Goal: Information Seeking & Learning: Compare options

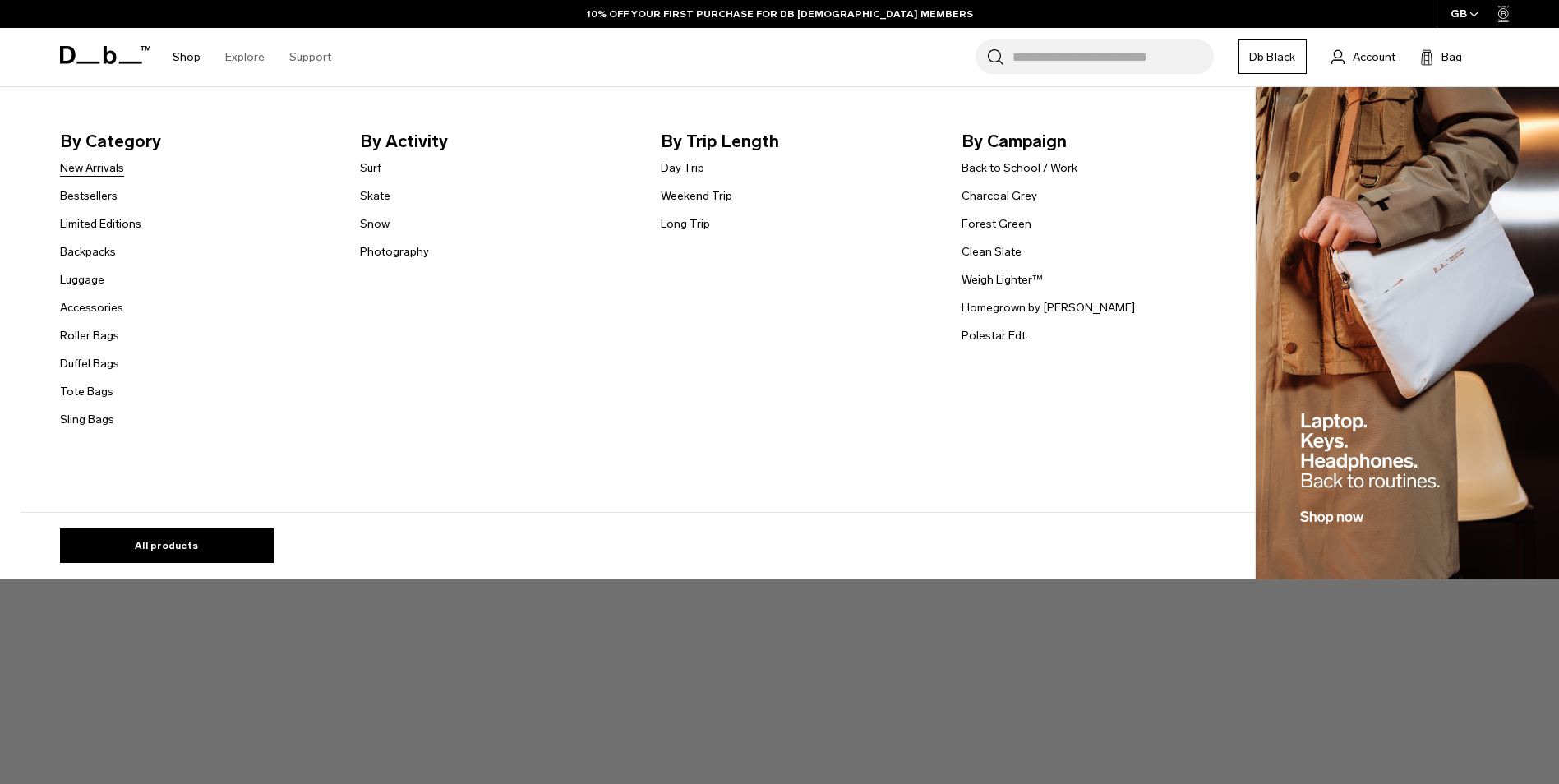
click at [101, 164] on link "New Arrivals" at bounding box center [93, 168] width 64 height 17
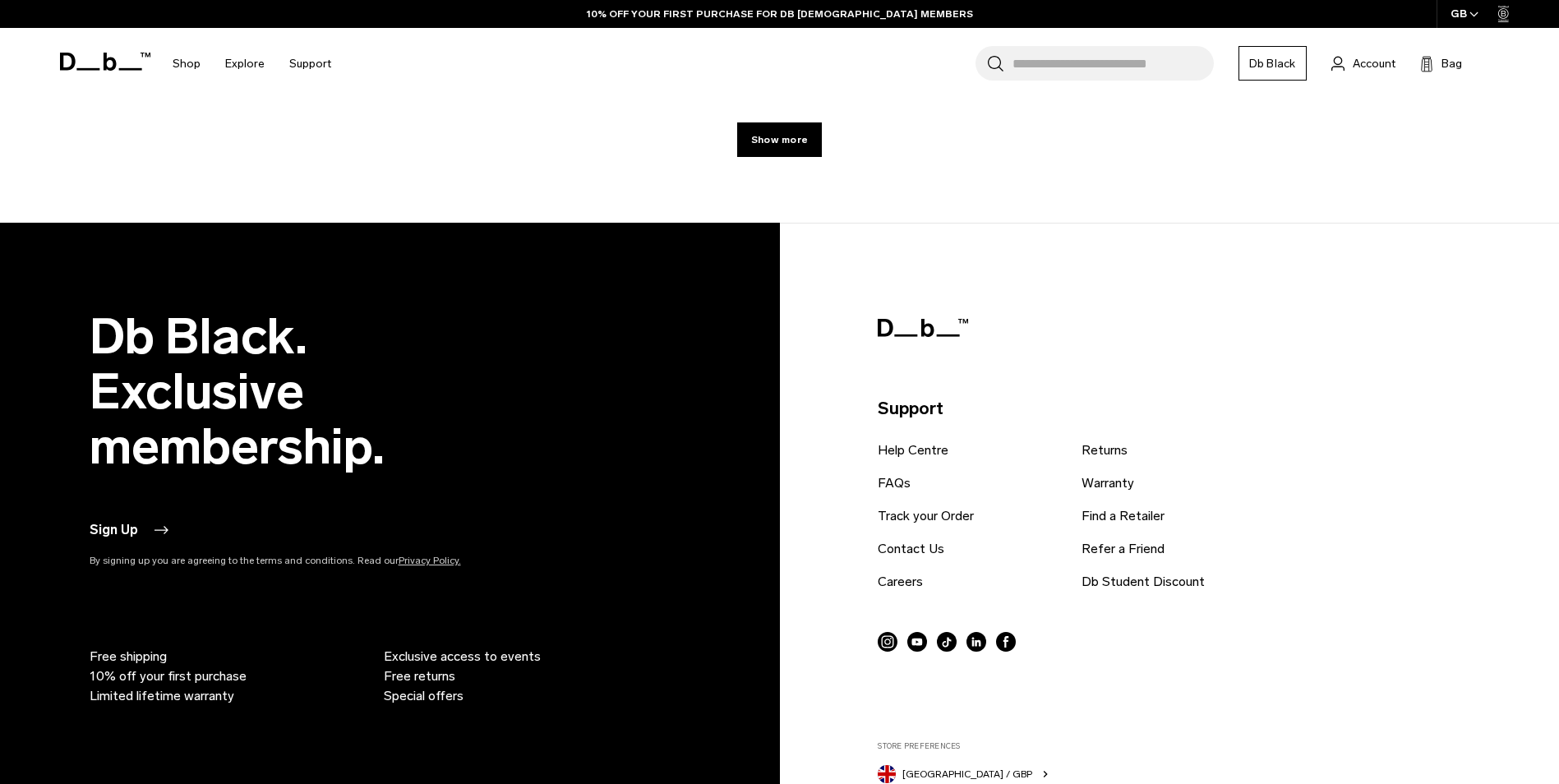
scroll to position [6095, 0]
click at [805, 155] on link "Show more" at bounding box center [780, 138] width 85 height 35
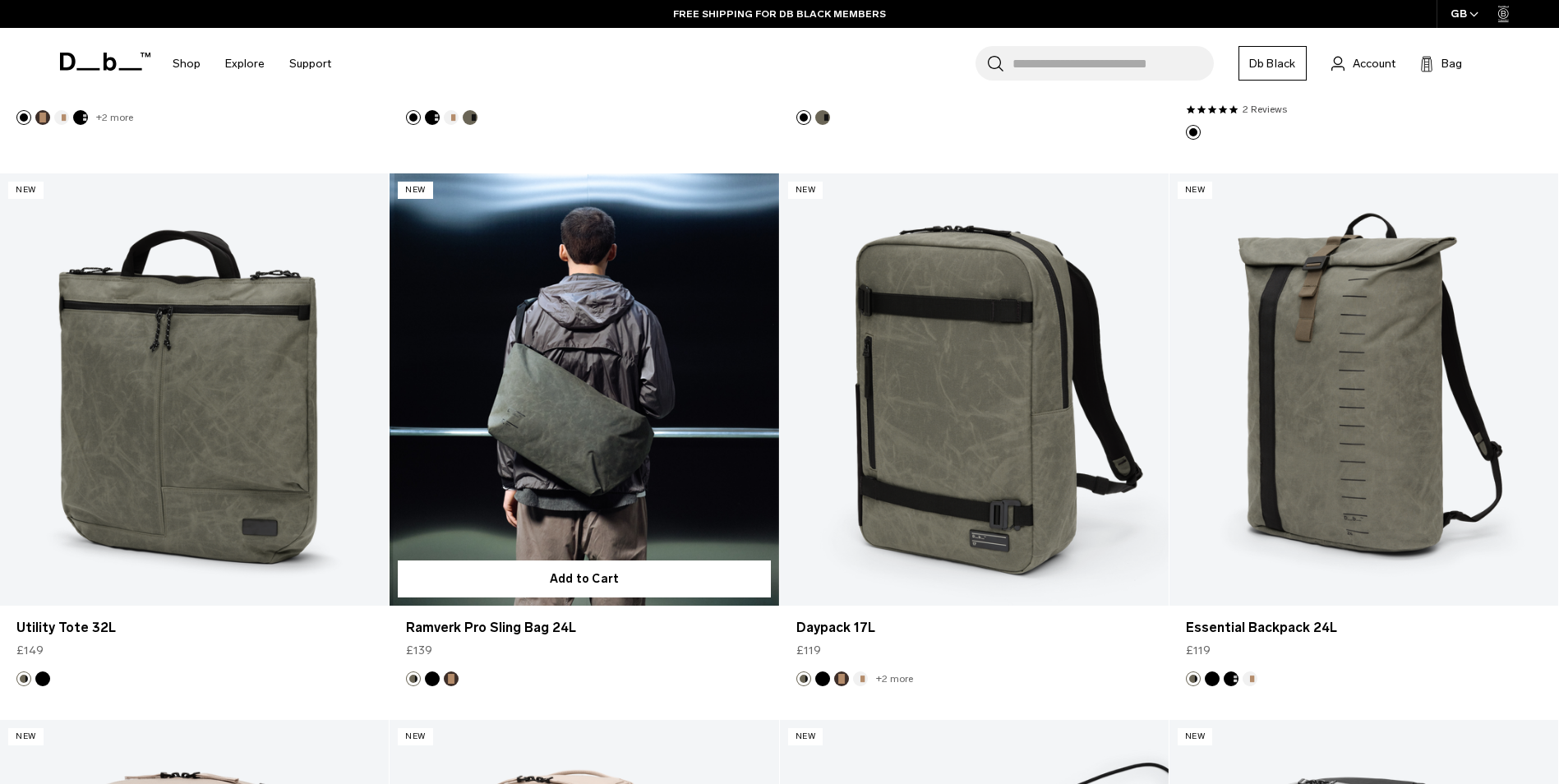
scroll to position [6008, 0]
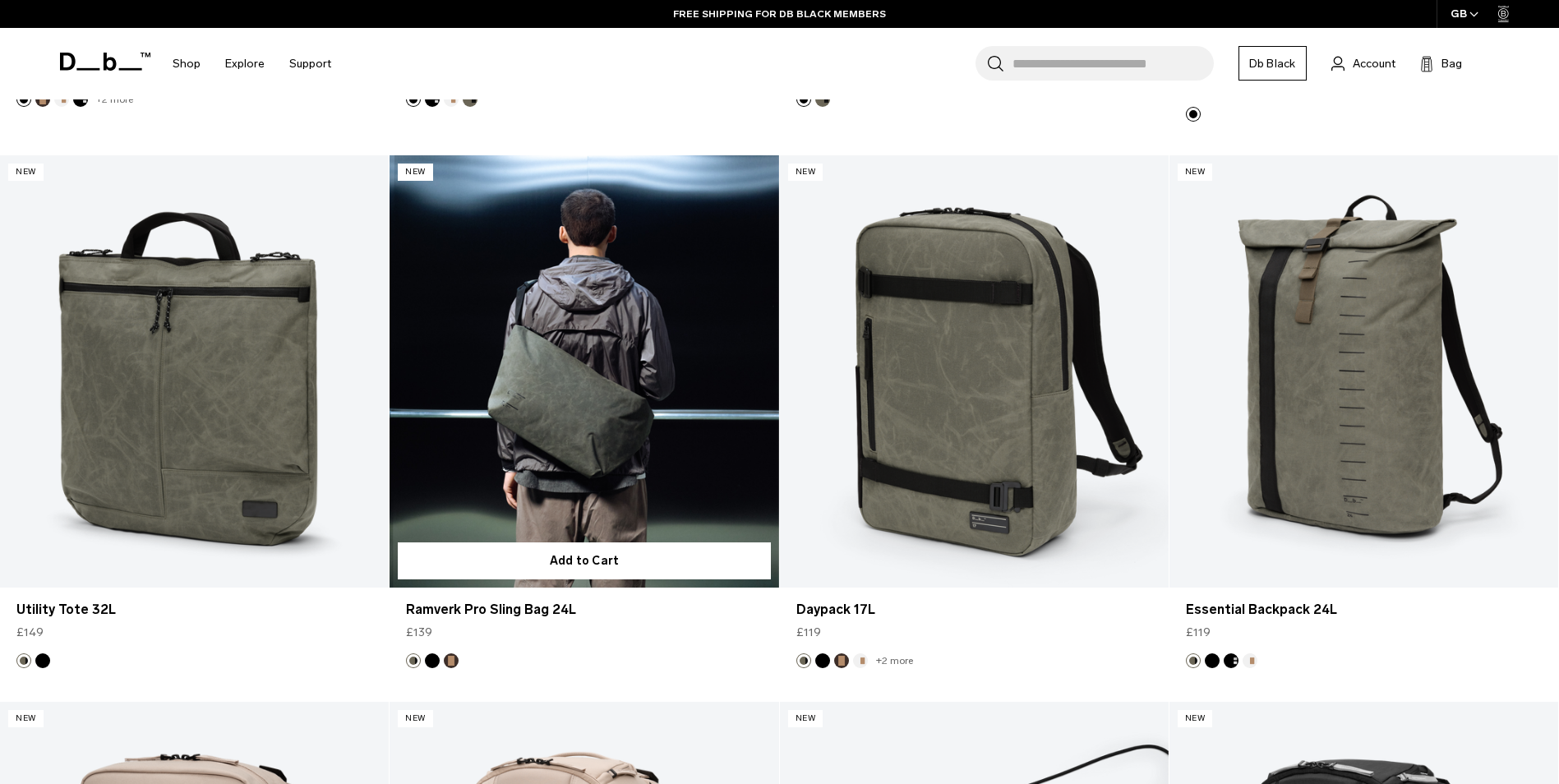
click at [583, 395] on link "Ramverk Pro Sling Bag 24L" at bounding box center [584, 371] width 389 height 432
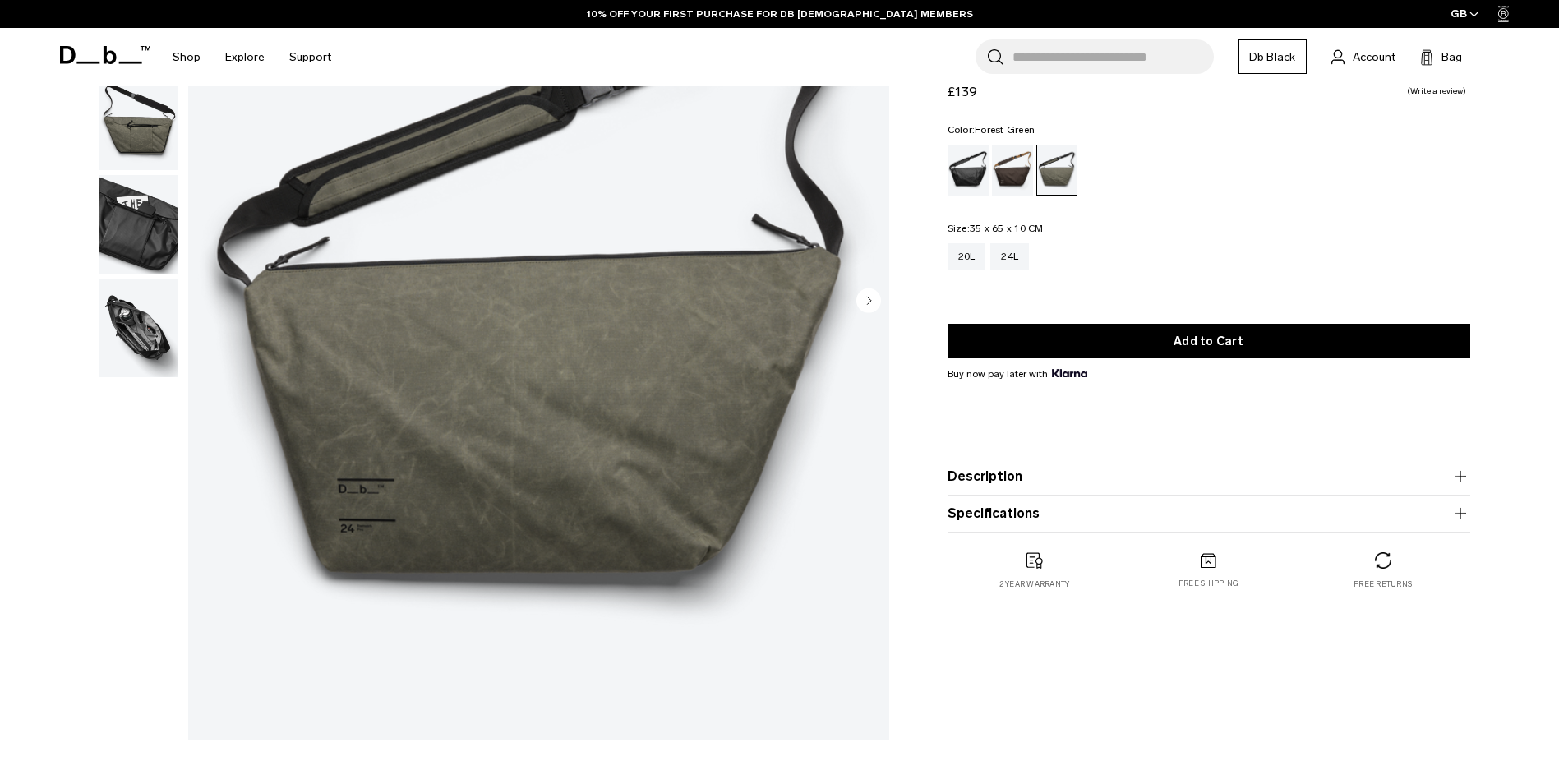
click at [143, 307] on img "button" at bounding box center [138, 328] width 80 height 98
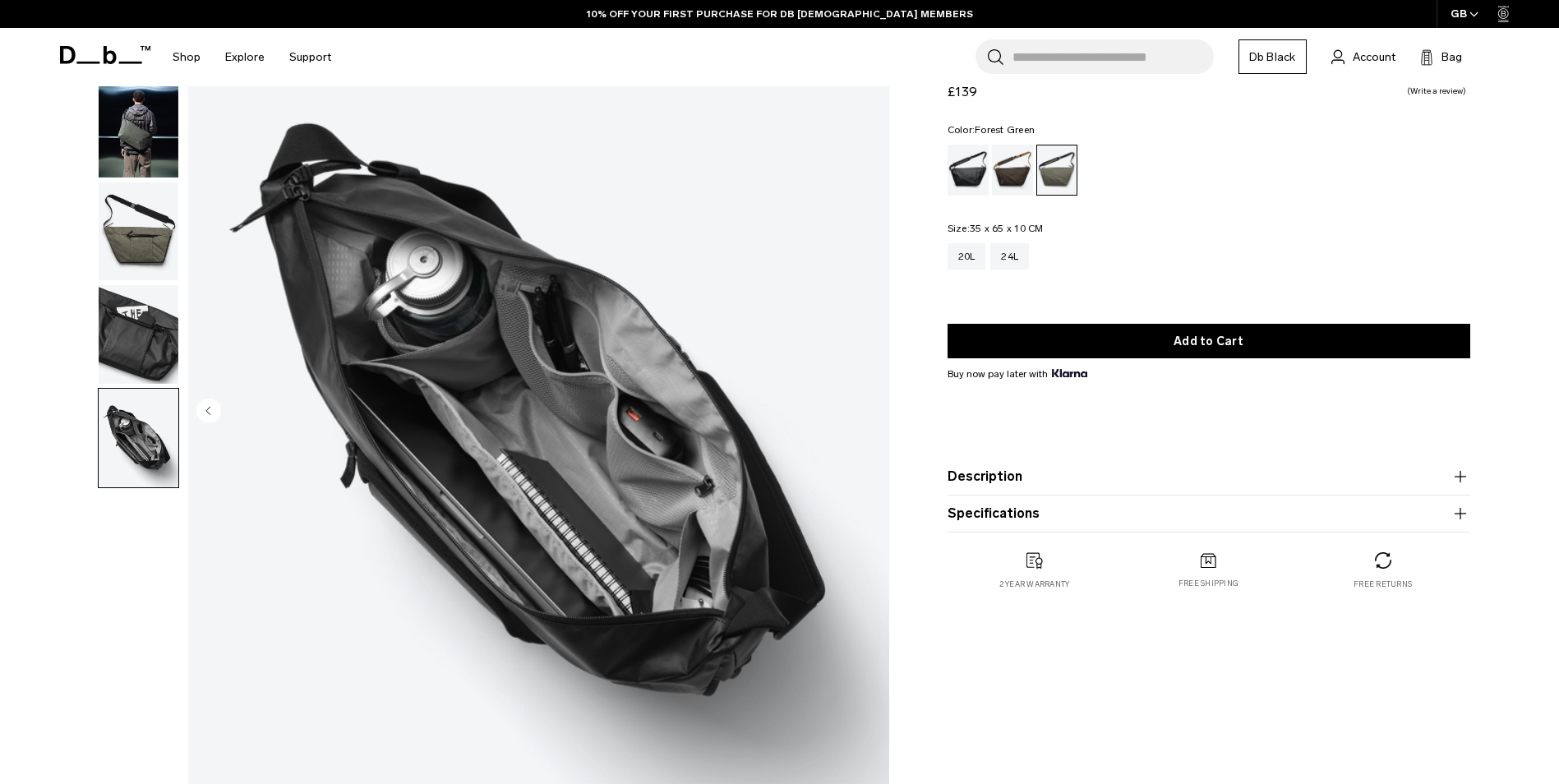
scroll to position [82, 0]
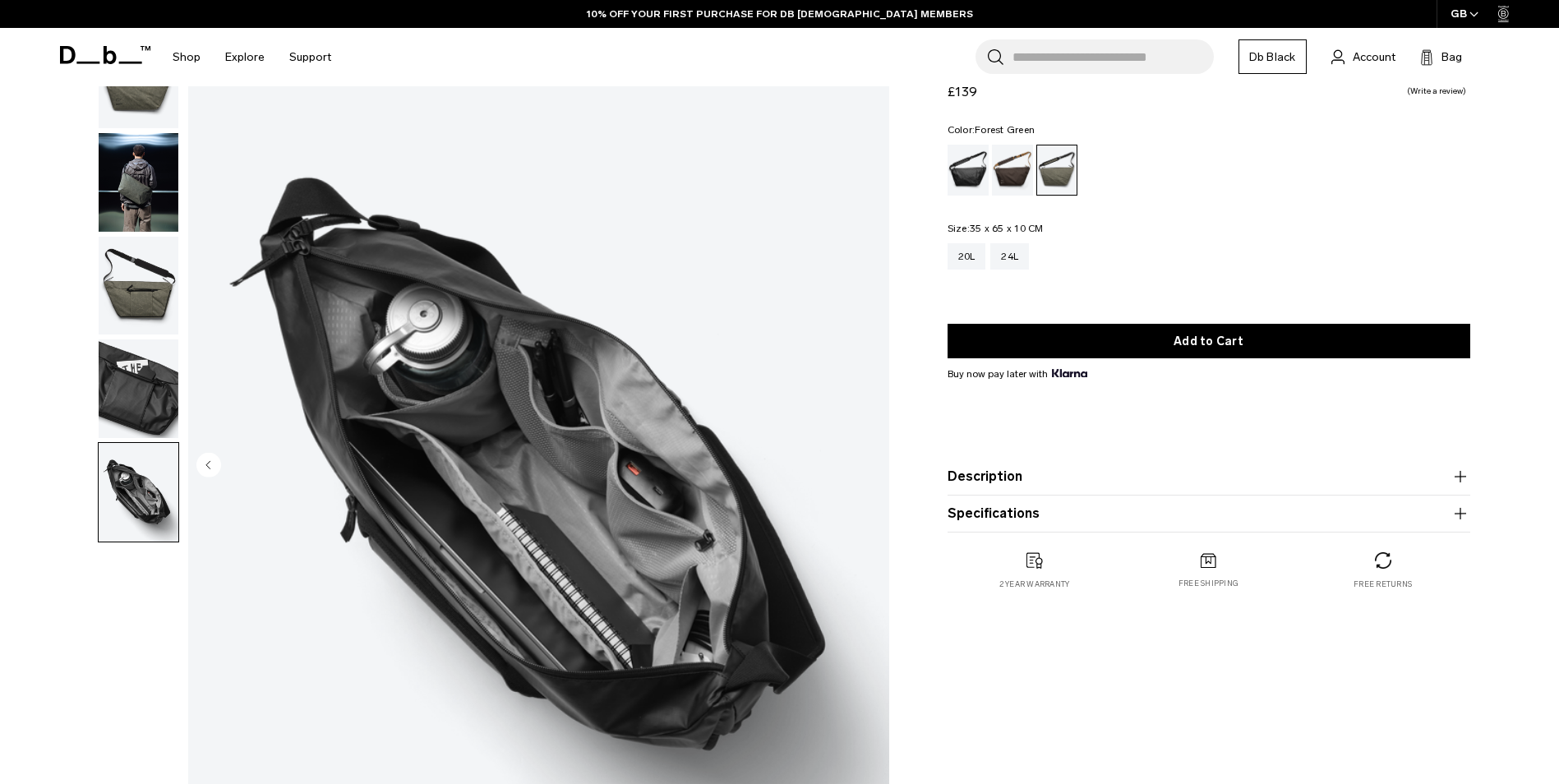
click at [148, 385] on img "button" at bounding box center [138, 389] width 80 height 98
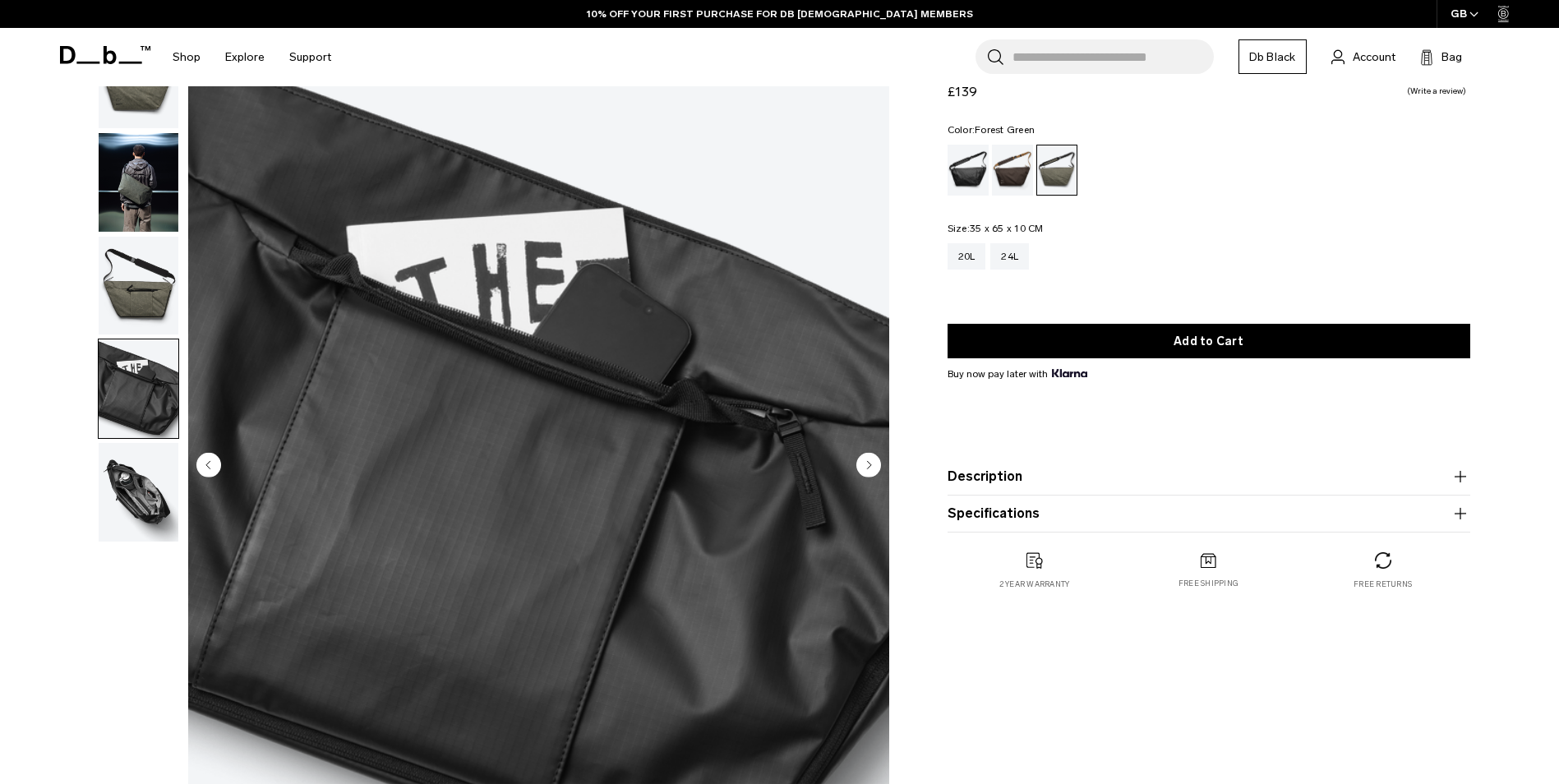
click at [143, 292] on img "button" at bounding box center [138, 286] width 80 height 98
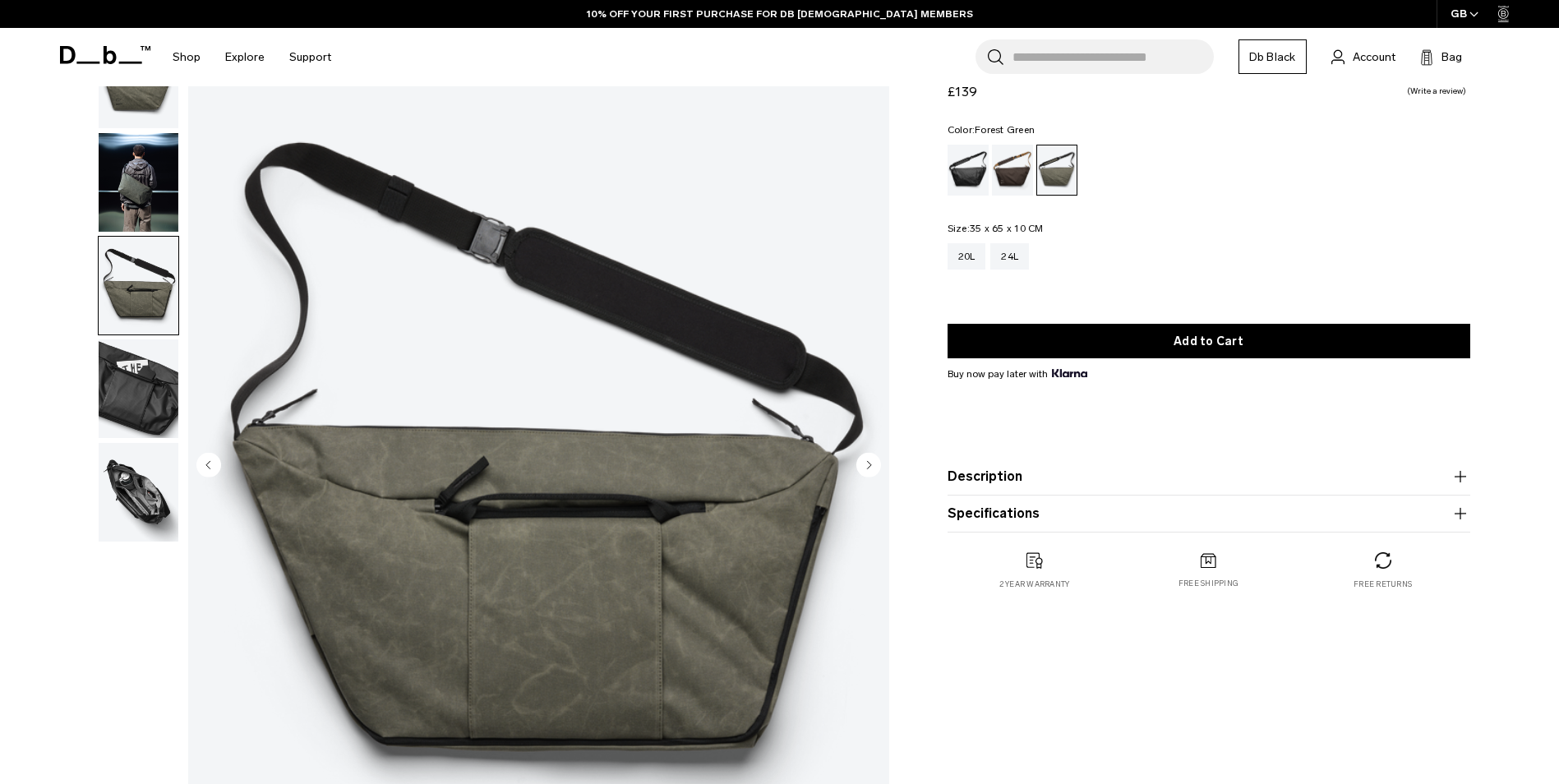
click at [143, 206] on img "button" at bounding box center [138, 182] width 80 height 98
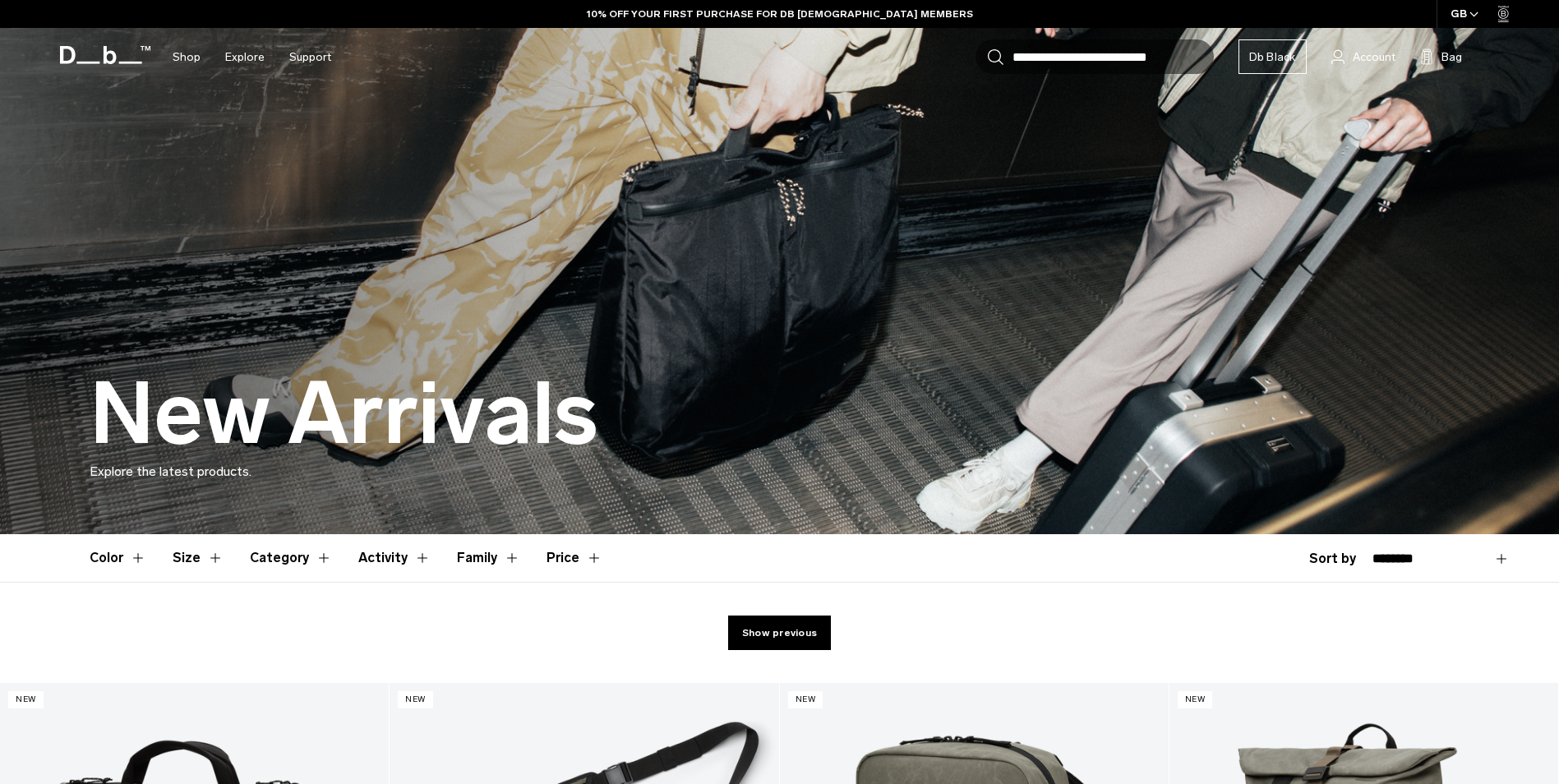
scroll to position [3475, 0]
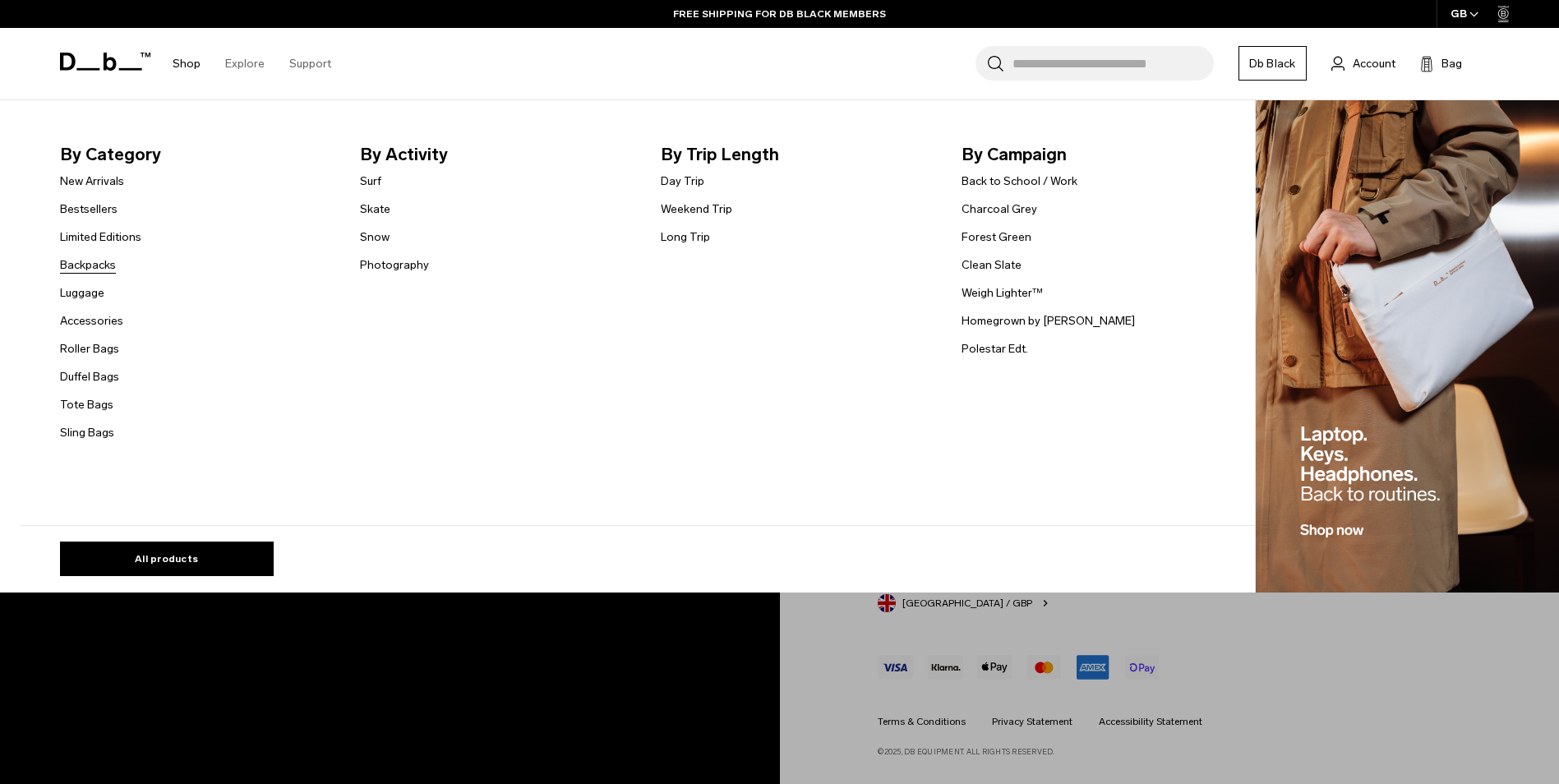
click at [87, 265] on link "Backpacks" at bounding box center [88, 265] width 56 height 17
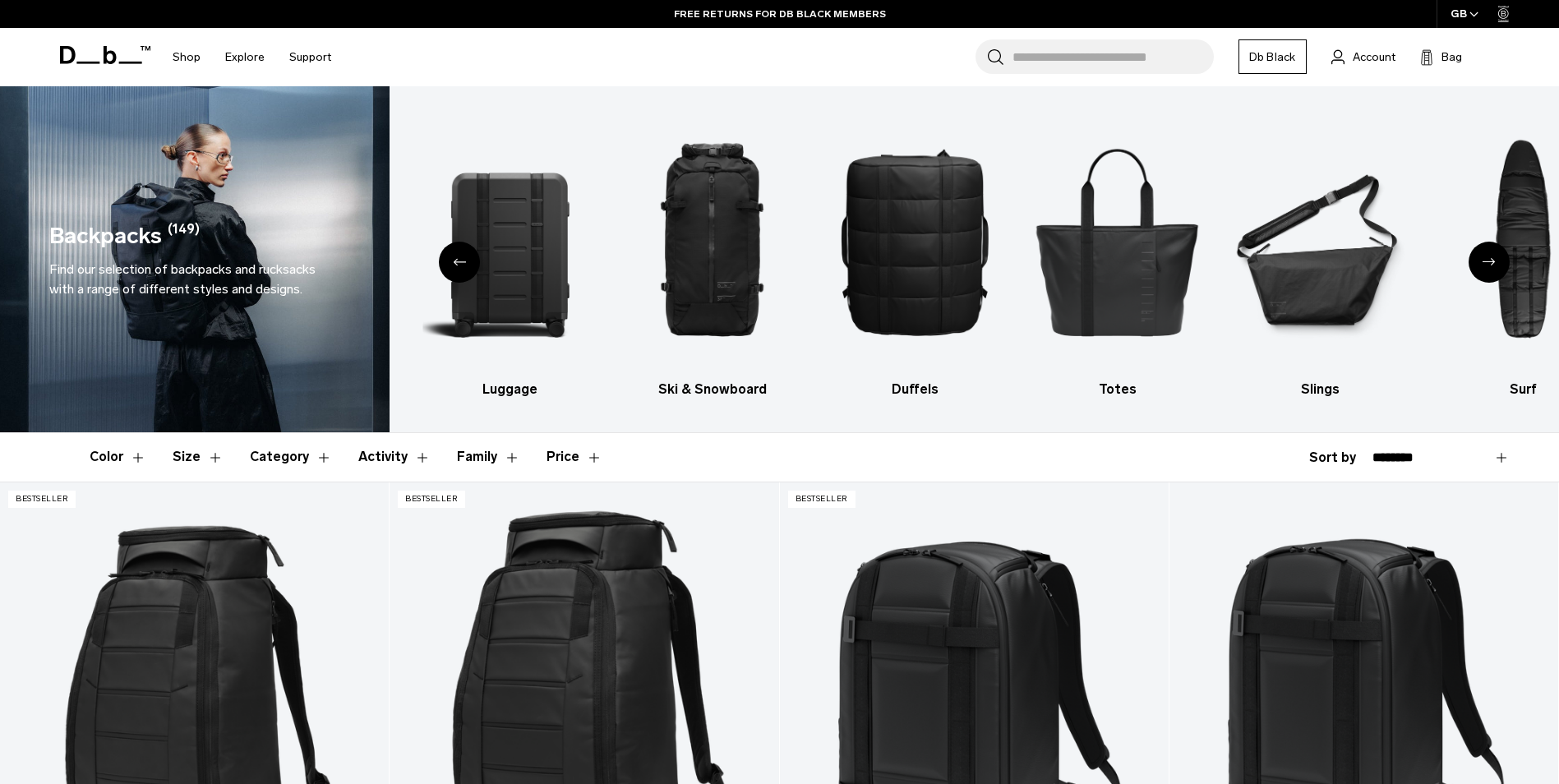
click at [213, 449] on button "Size" at bounding box center [198, 456] width 51 height 48
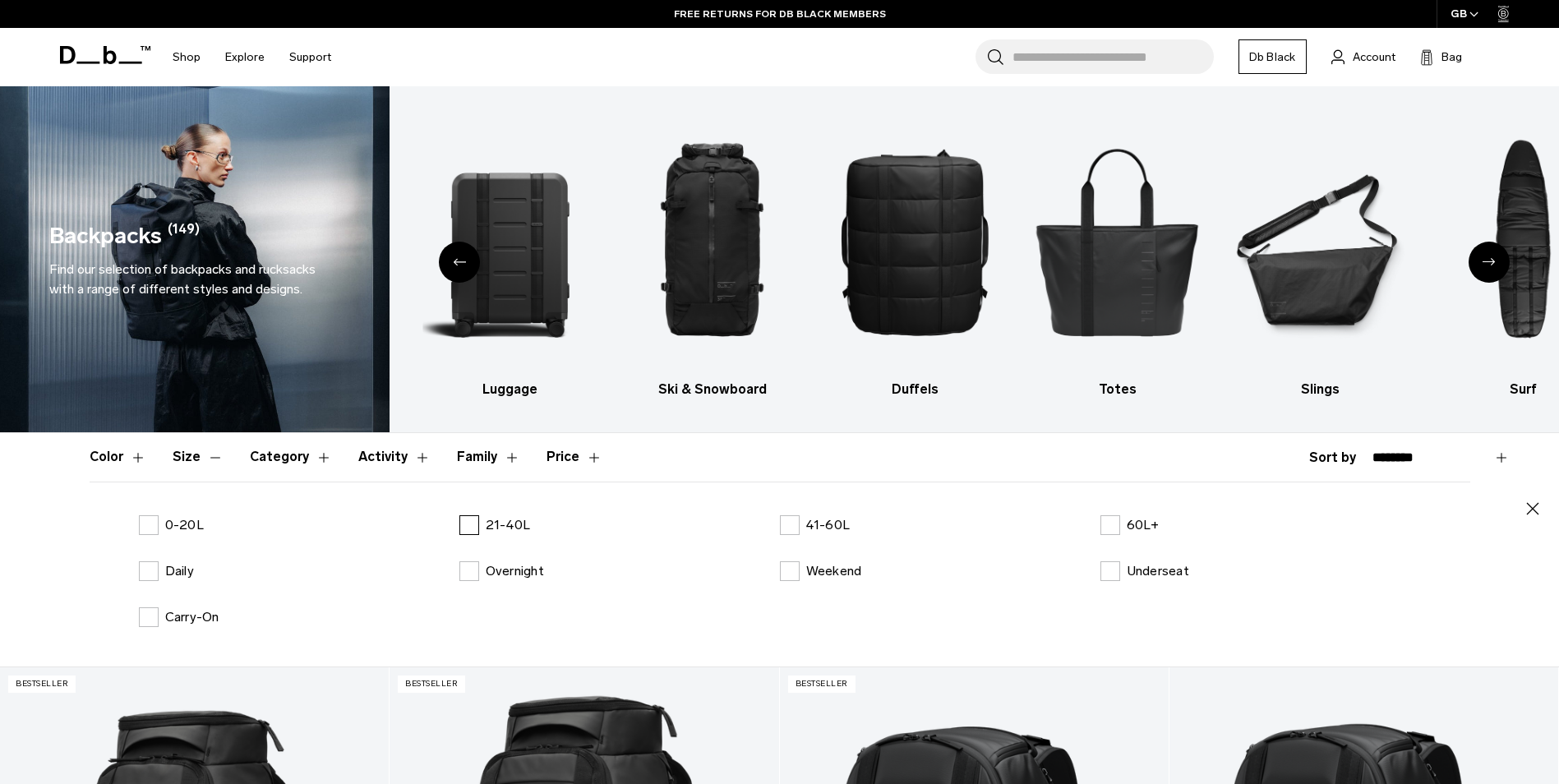
click at [479, 529] on label "21-40L" at bounding box center [495, 524] width 71 height 20
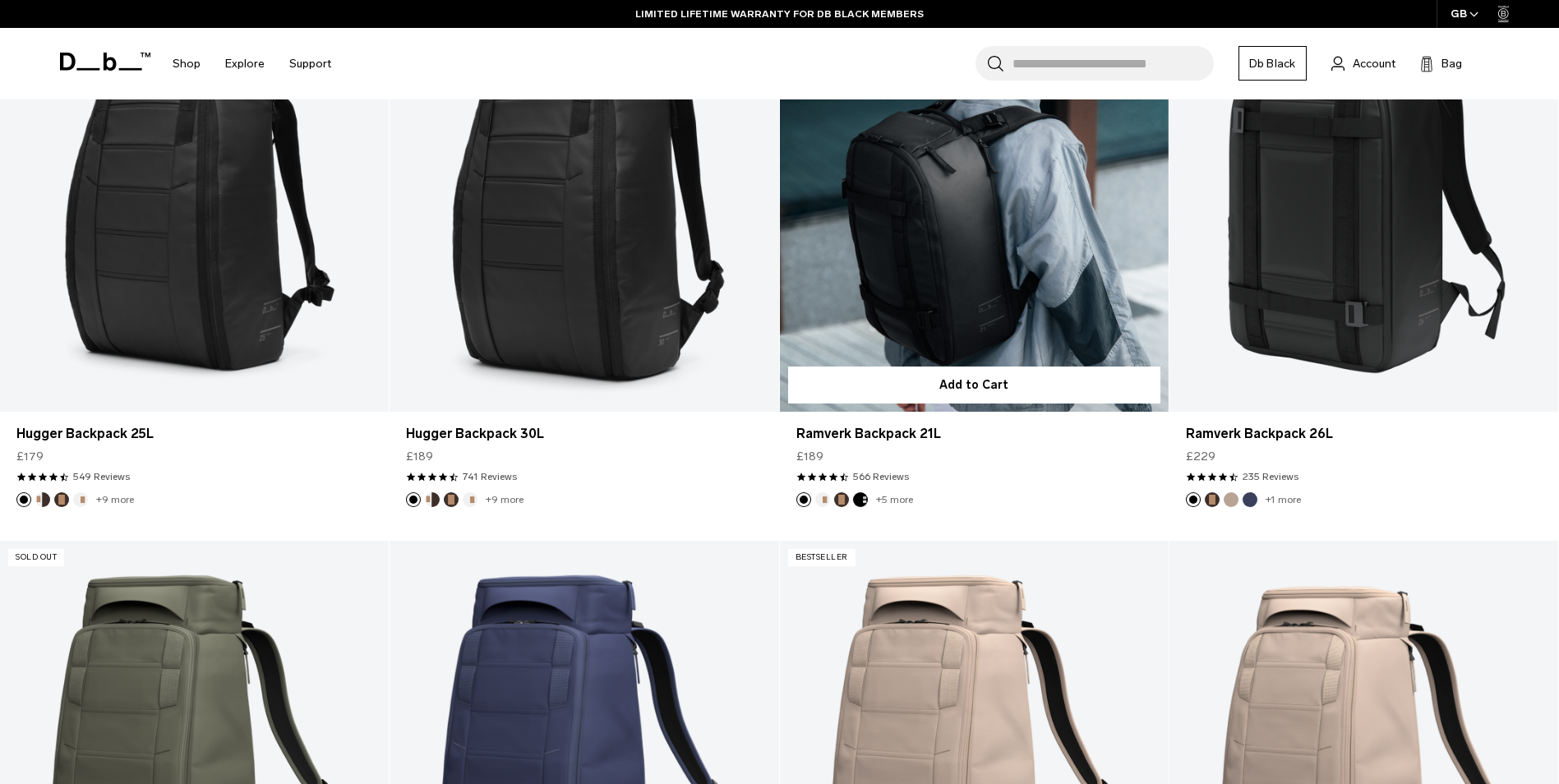
scroll to position [658, 0]
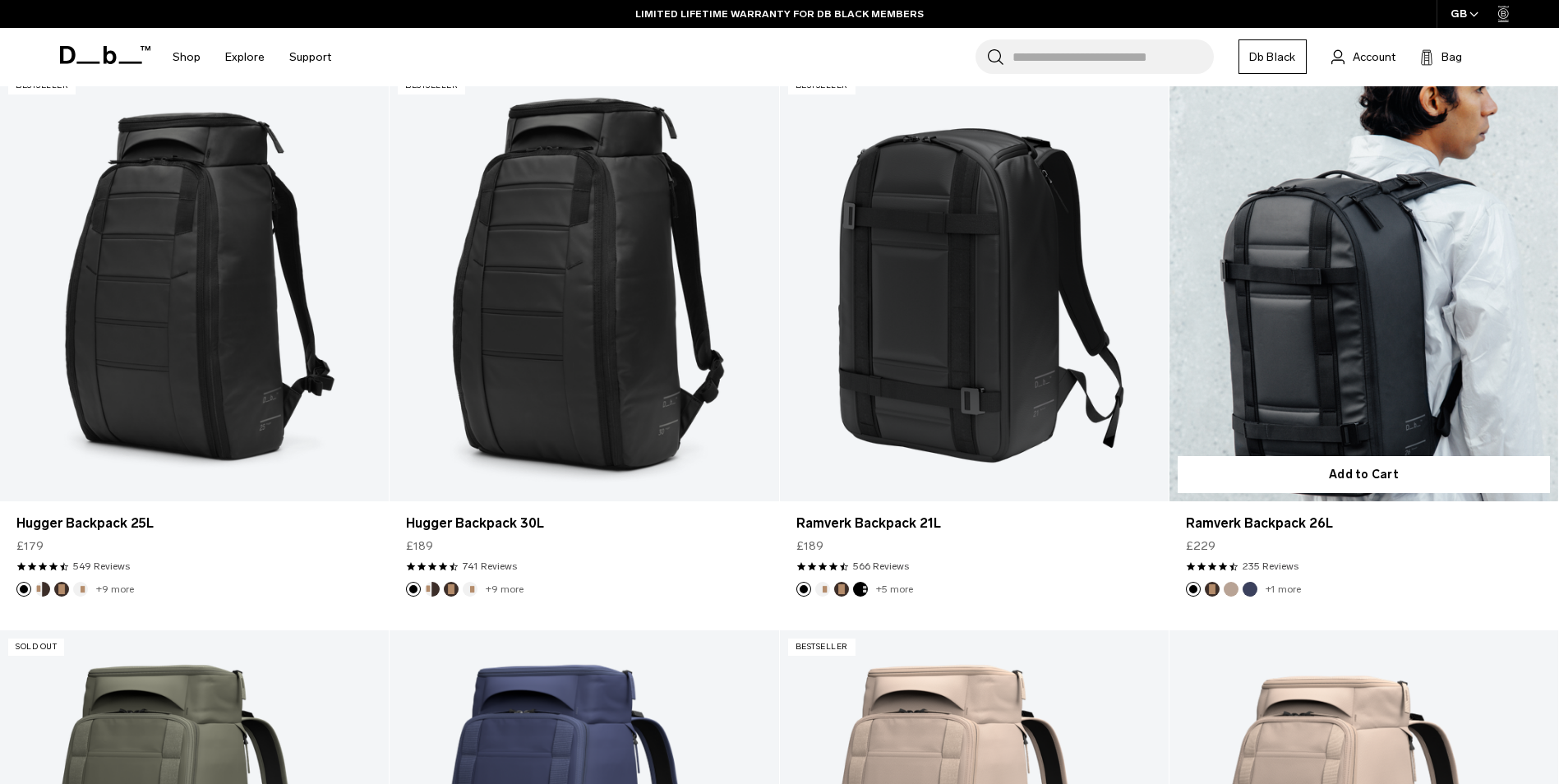
click at [1331, 260] on link "Ramverk Backpack 26L" at bounding box center [1364, 284] width 389 height 432
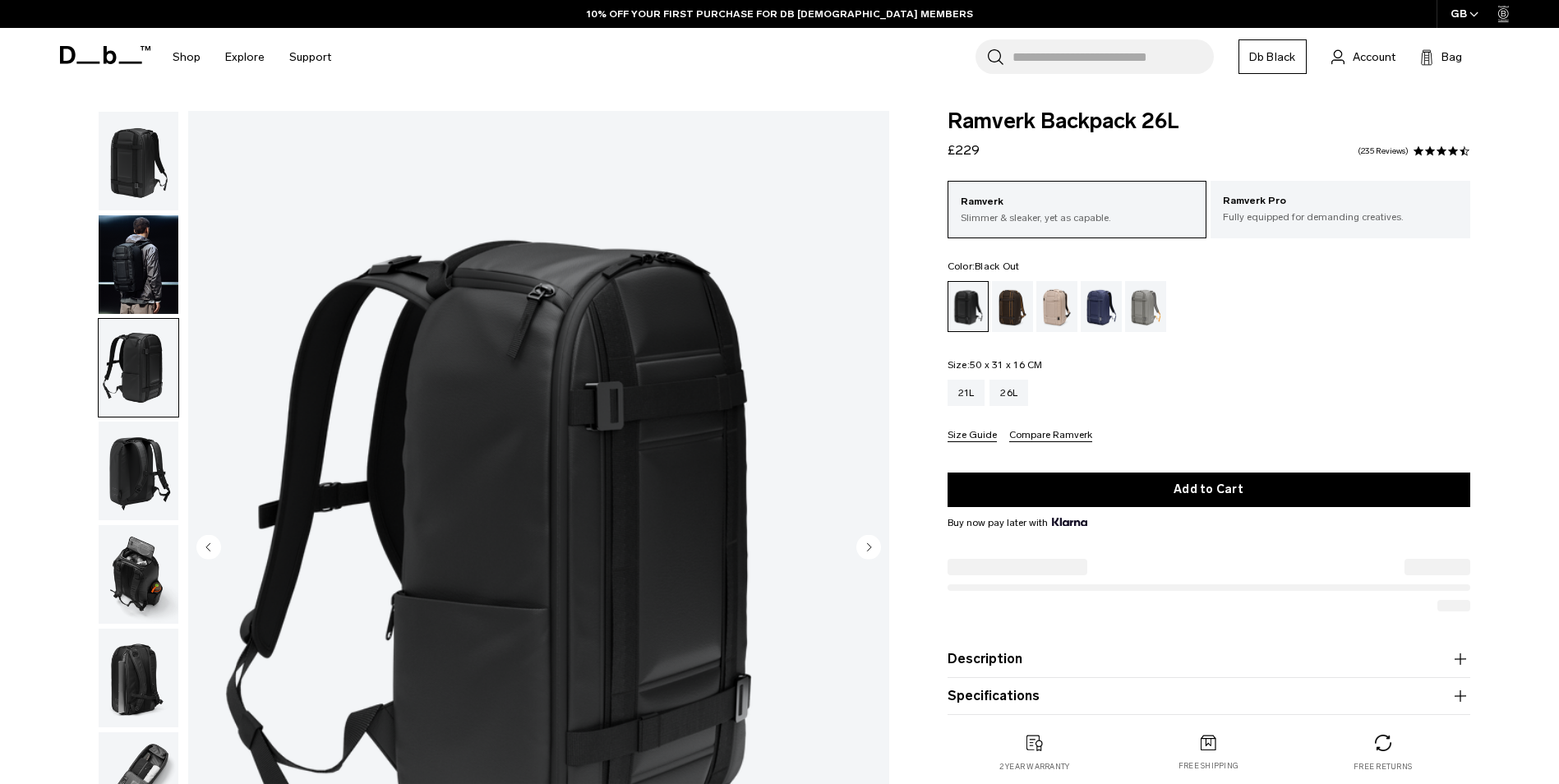
click at [135, 493] on img "button" at bounding box center [138, 471] width 80 height 98
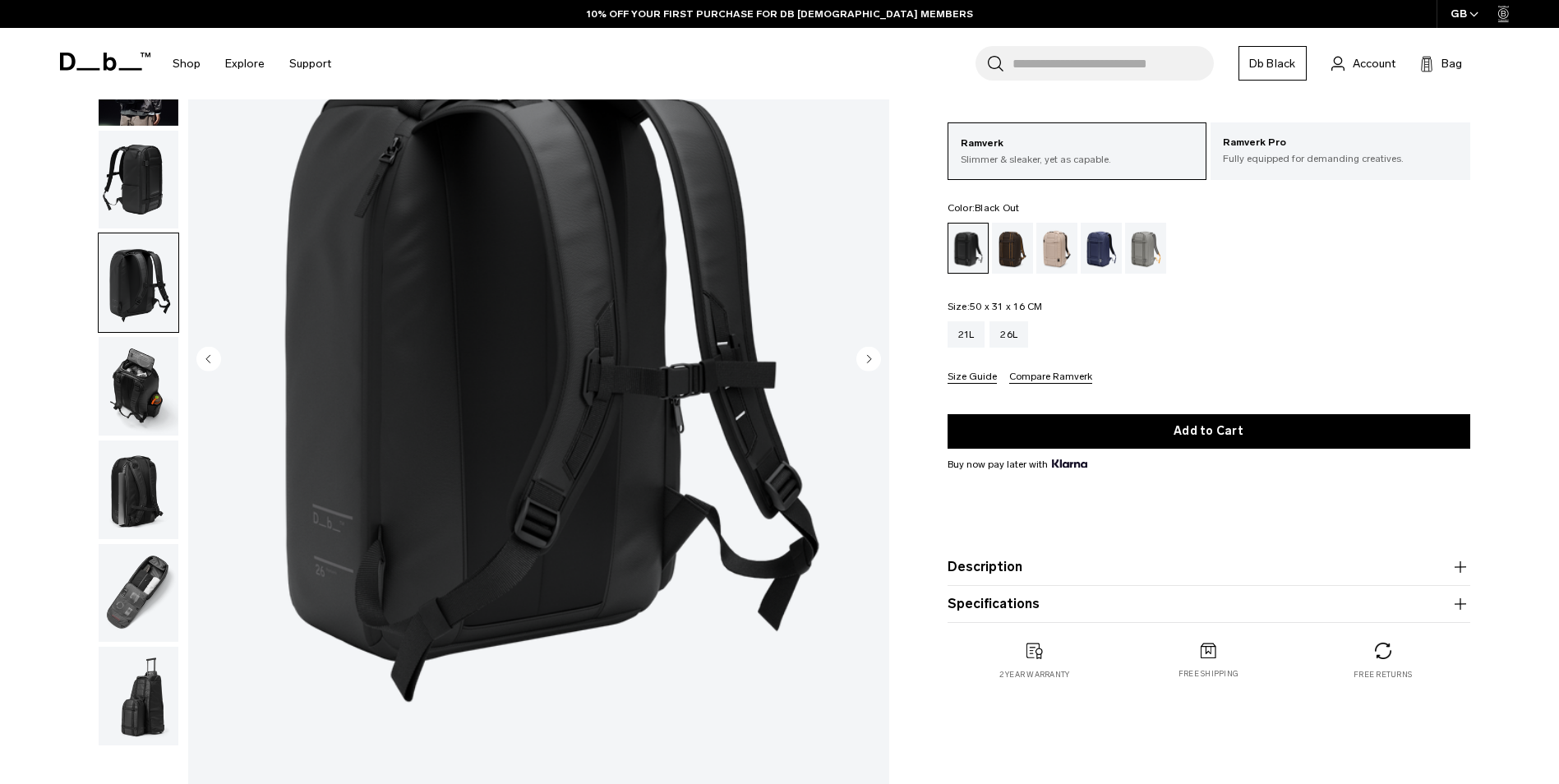
scroll to position [246, 0]
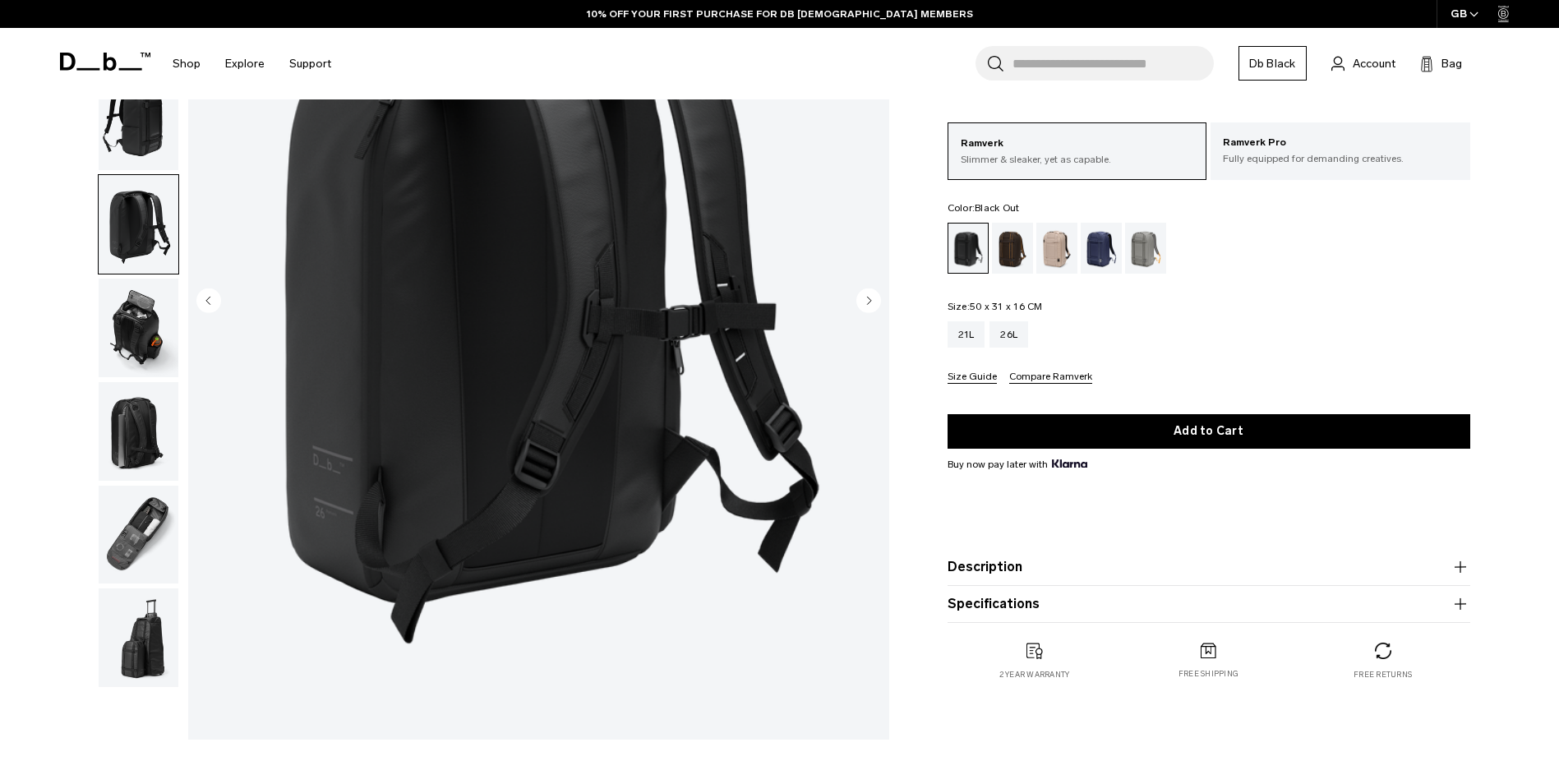
click at [124, 515] on img "button" at bounding box center [138, 535] width 80 height 98
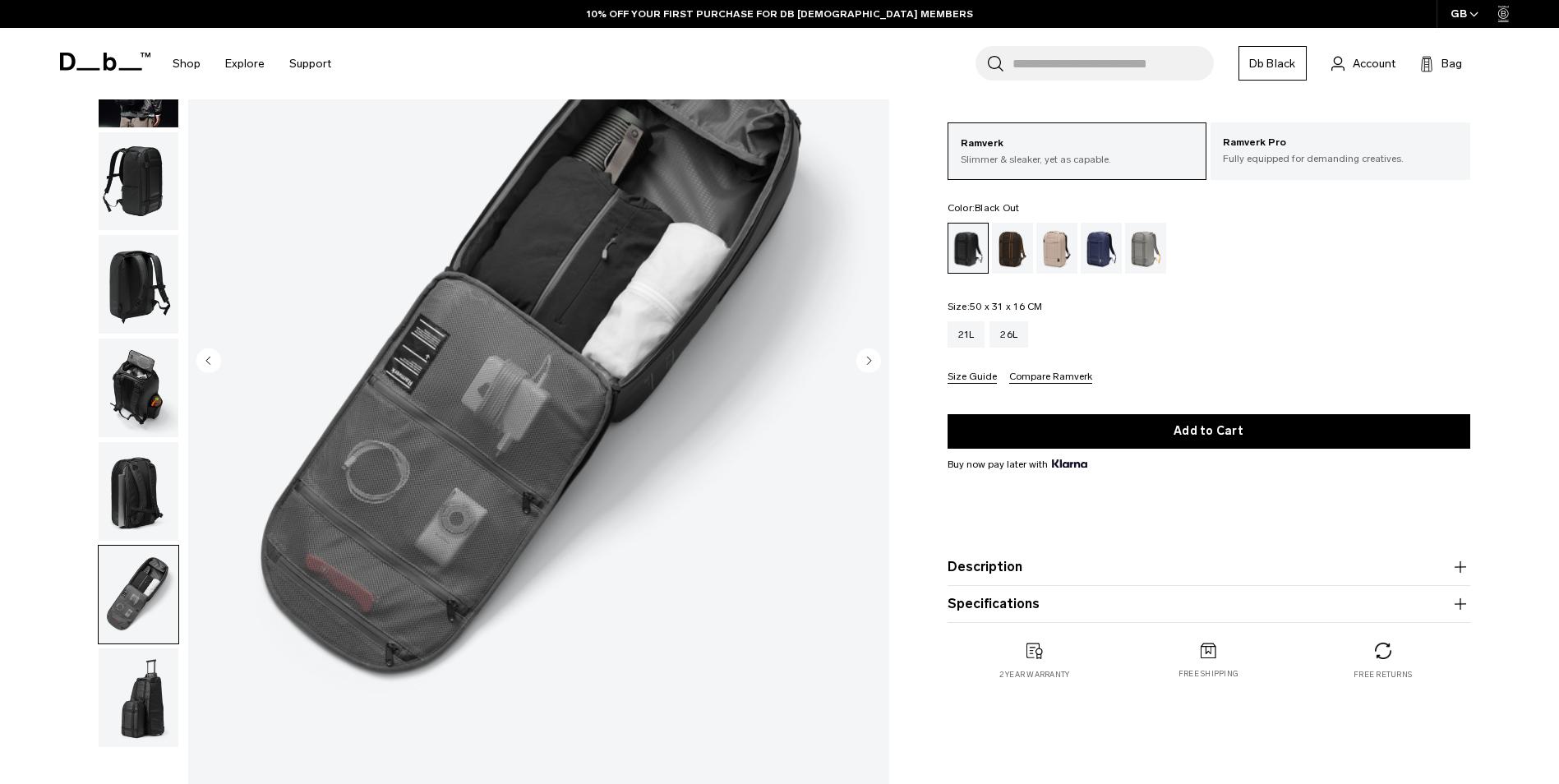
scroll to position [82, 0]
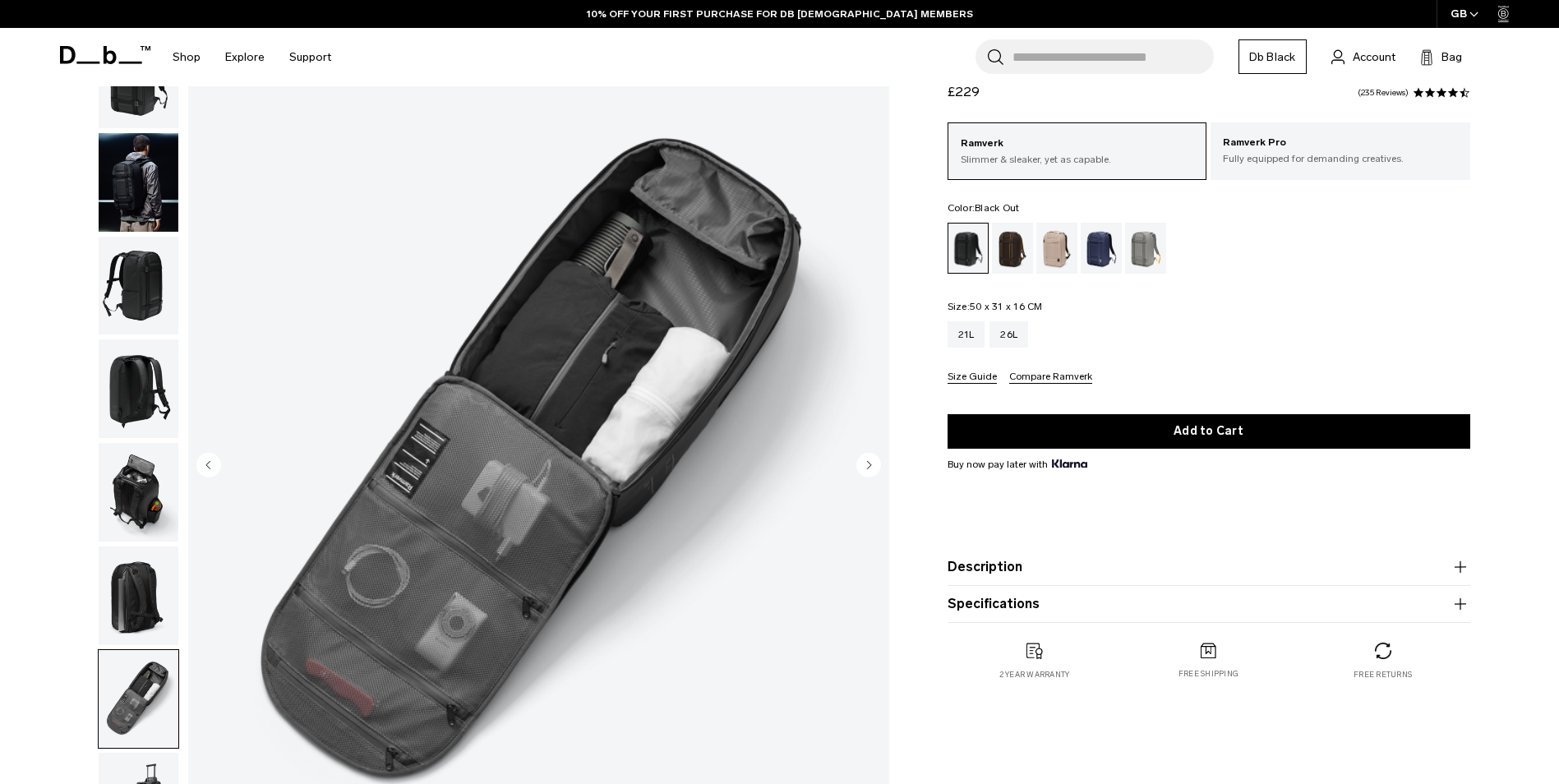
click at [153, 479] on img "button" at bounding box center [138, 492] width 80 height 98
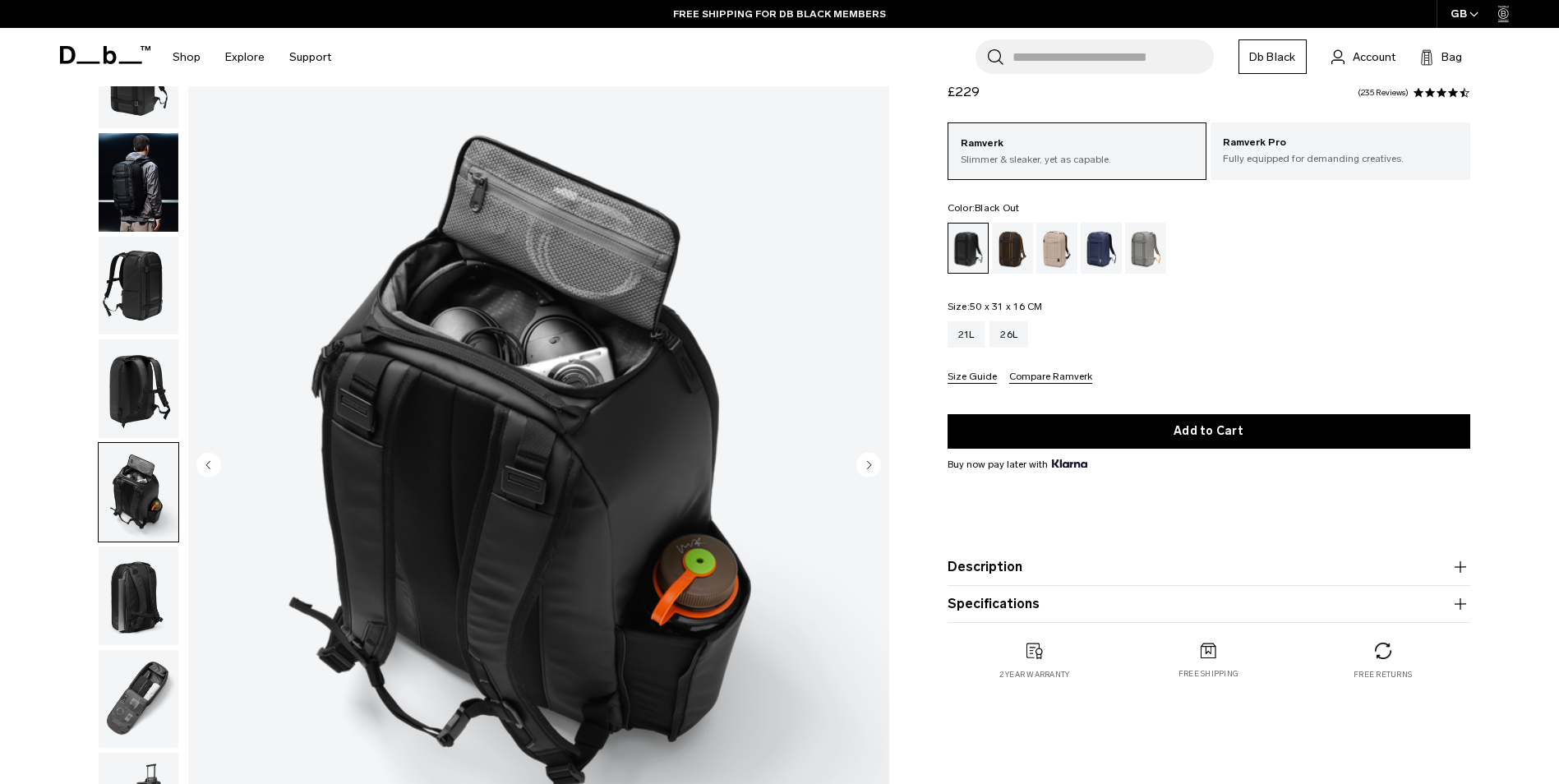
click at [144, 387] on img "button" at bounding box center [138, 389] width 80 height 98
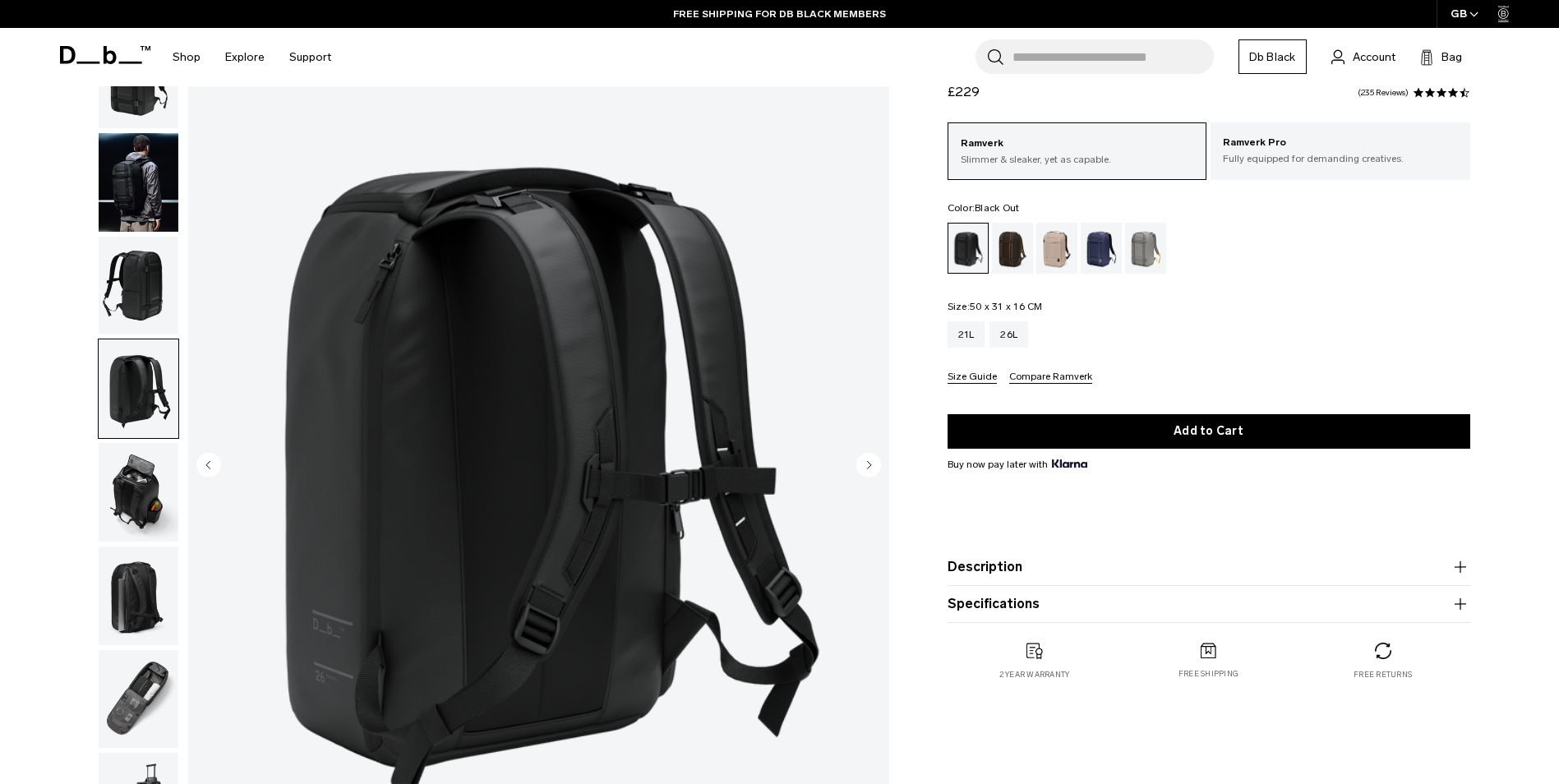
click at [136, 586] on img "button" at bounding box center [138, 596] width 80 height 98
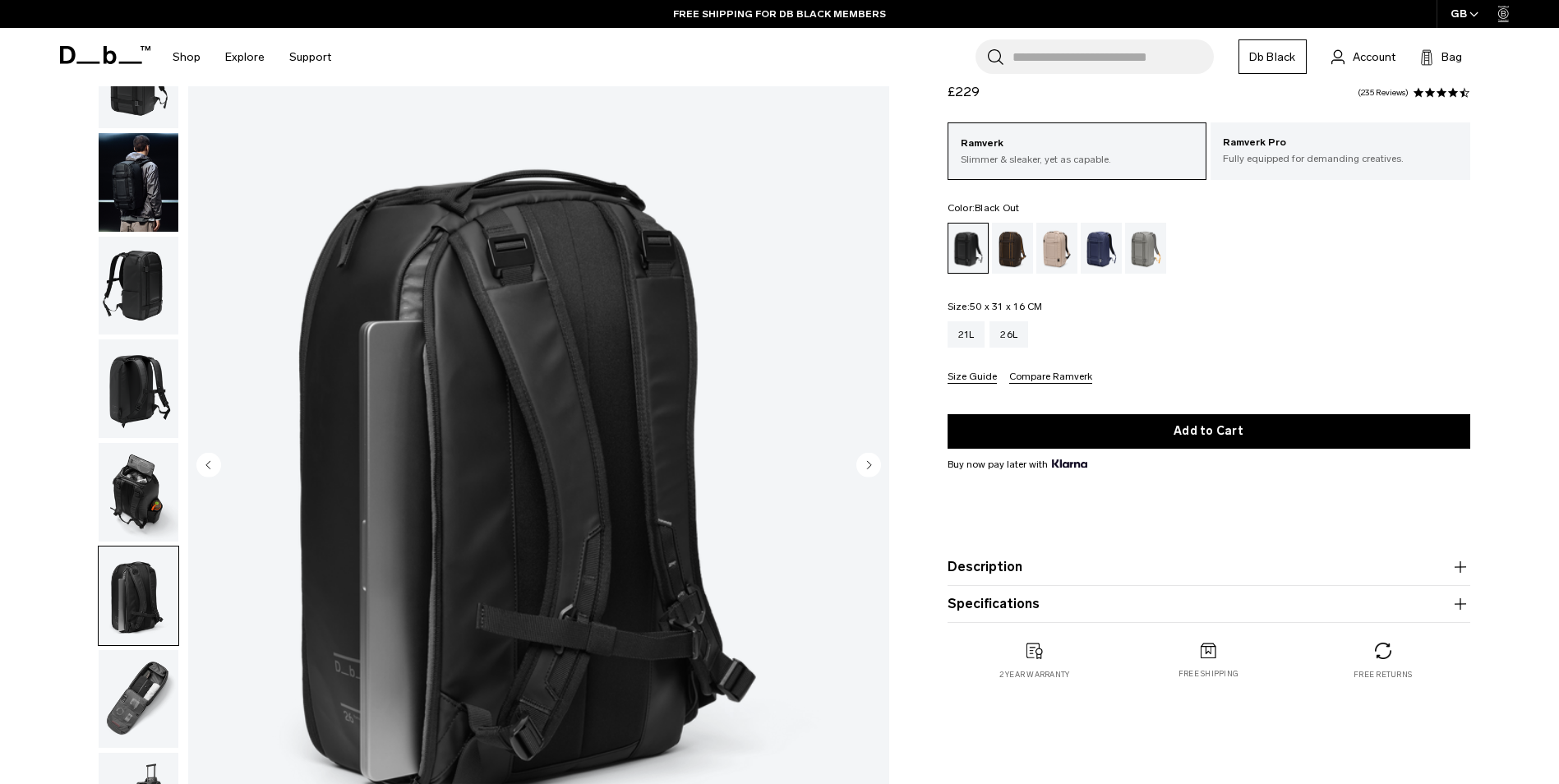
click at [137, 692] on img "button" at bounding box center [138, 699] width 80 height 98
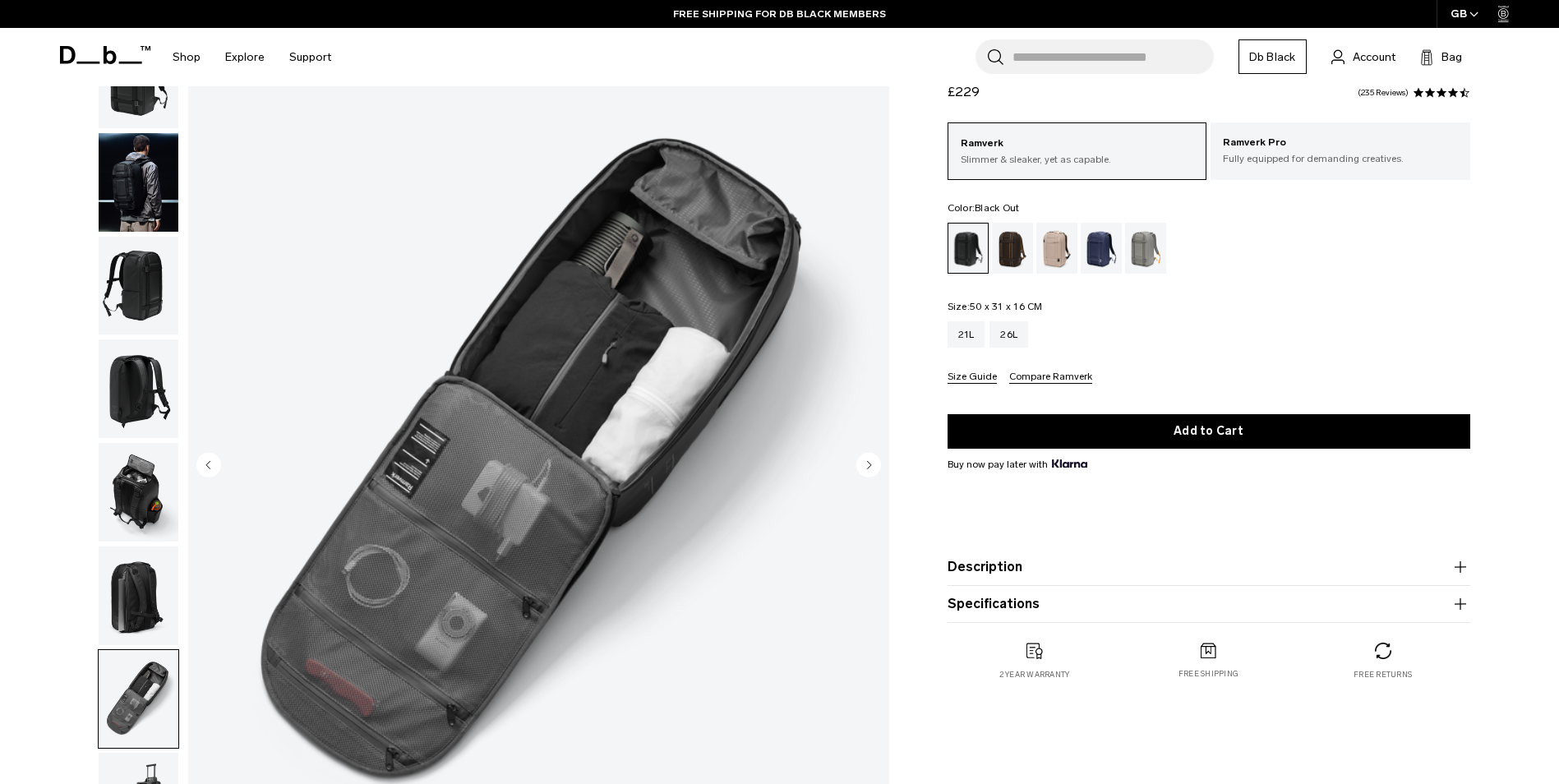
click at [138, 568] on img "button" at bounding box center [138, 596] width 80 height 98
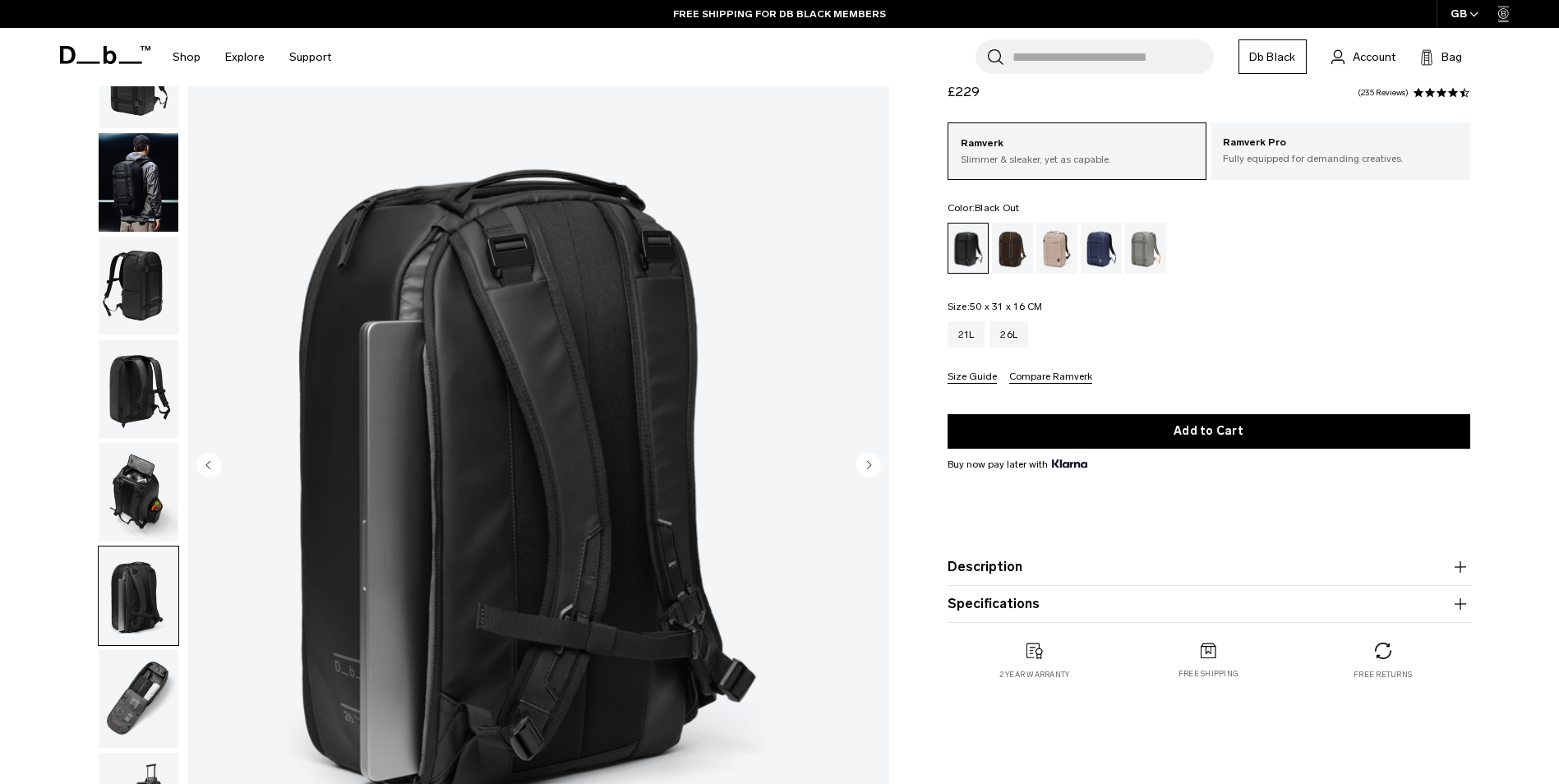
click at [132, 496] on img "button" at bounding box center [138, 492] width 80 height 98
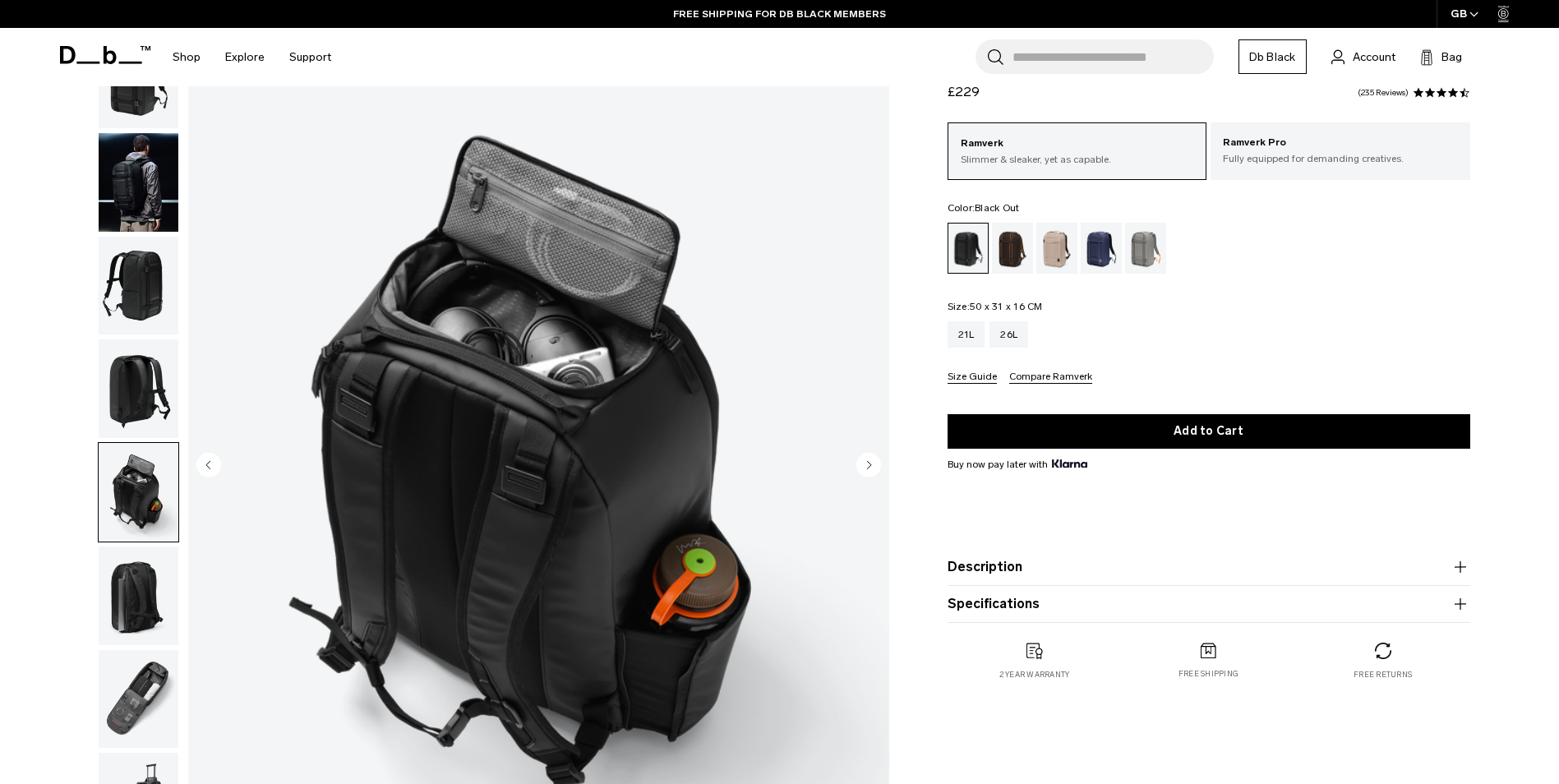
click at [137, 307] on img "button" at bounding box center [138, 286] width 80 height 98
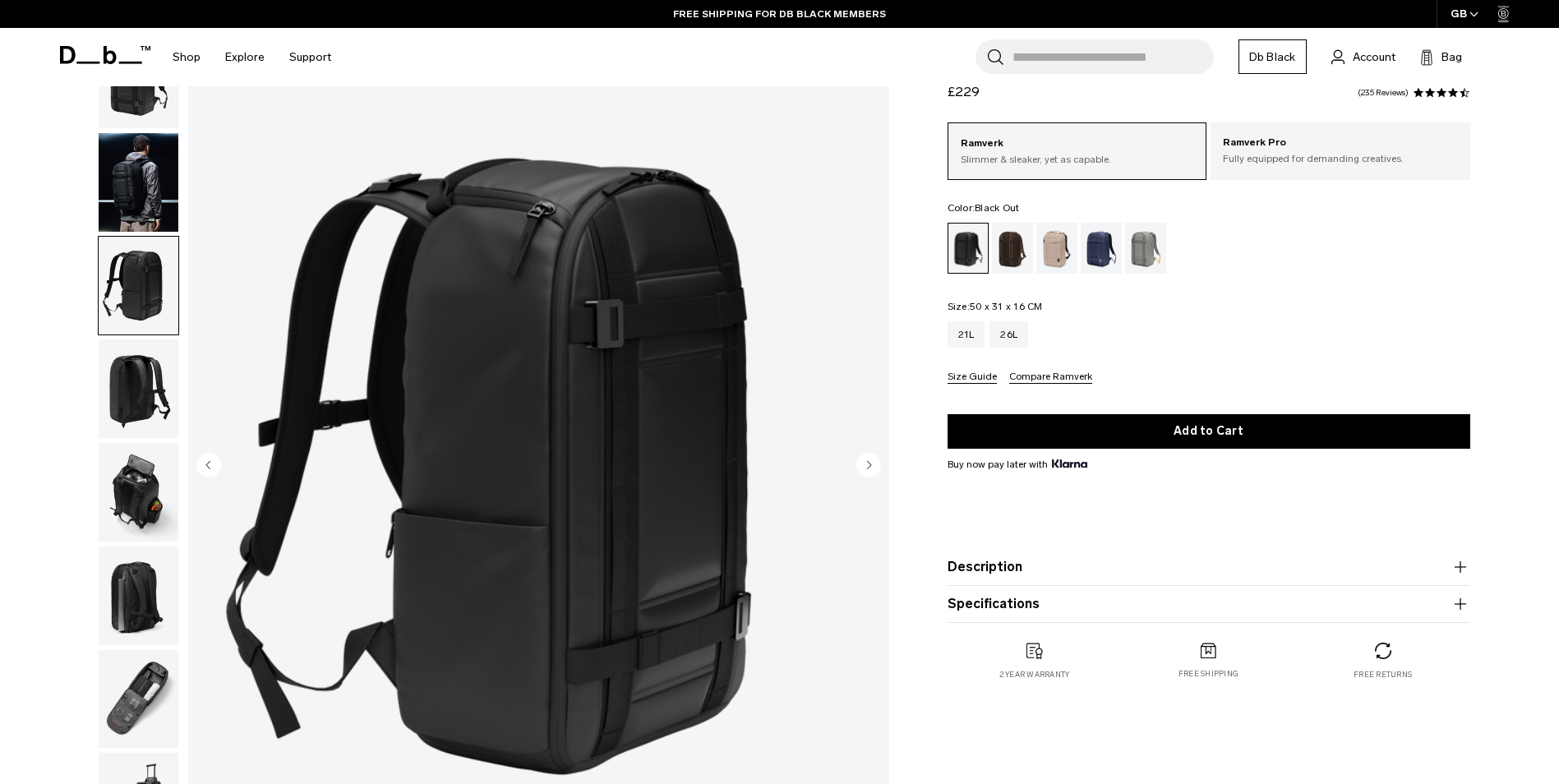
click at [135, 196] on img "button" at bounding box center [138, 182] width 80 height 98
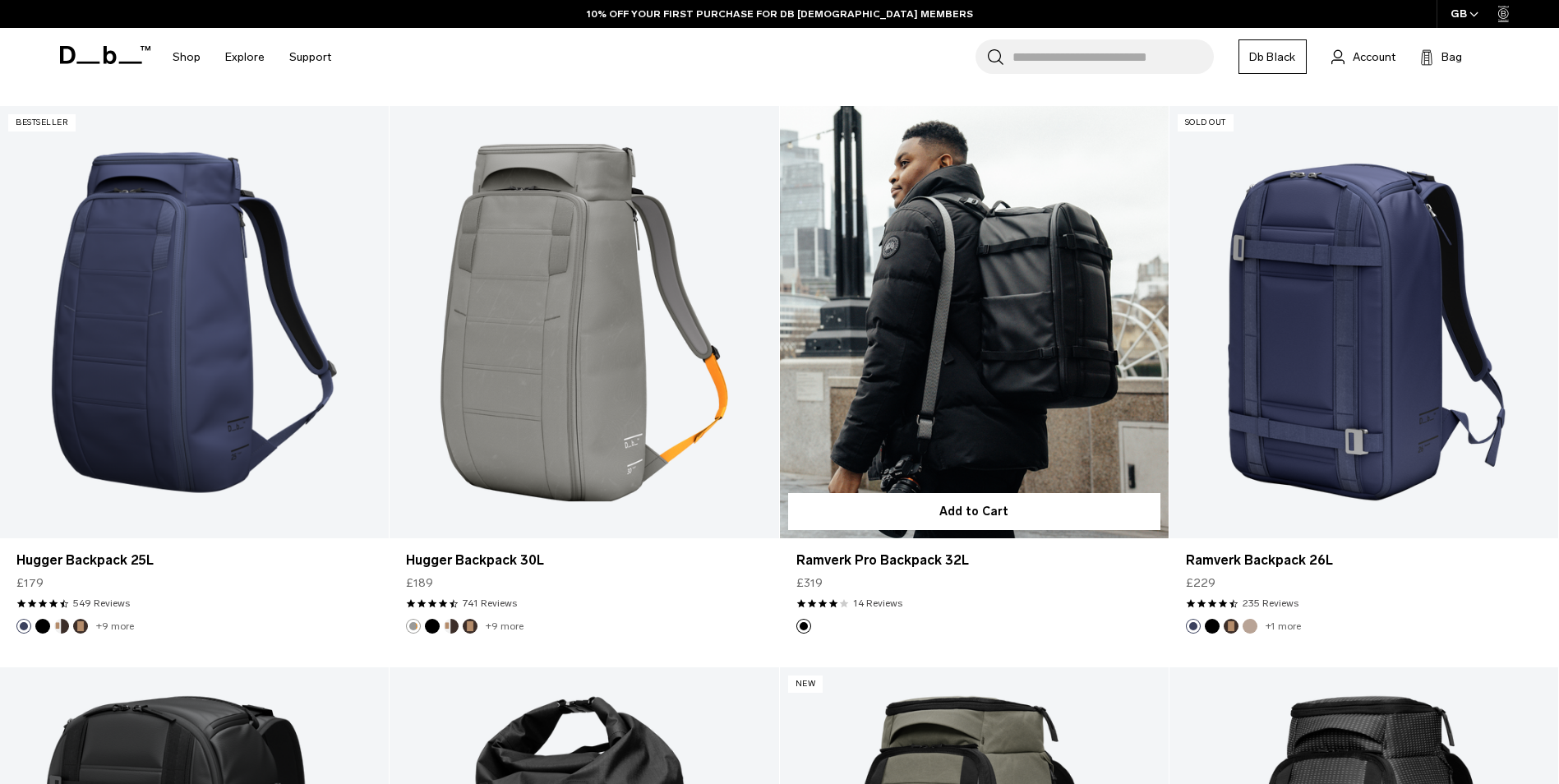
click at [1051, 310] on link "Ramverk Pro Backpack 32L" at bounding box center [974, 322] width 389 height 432
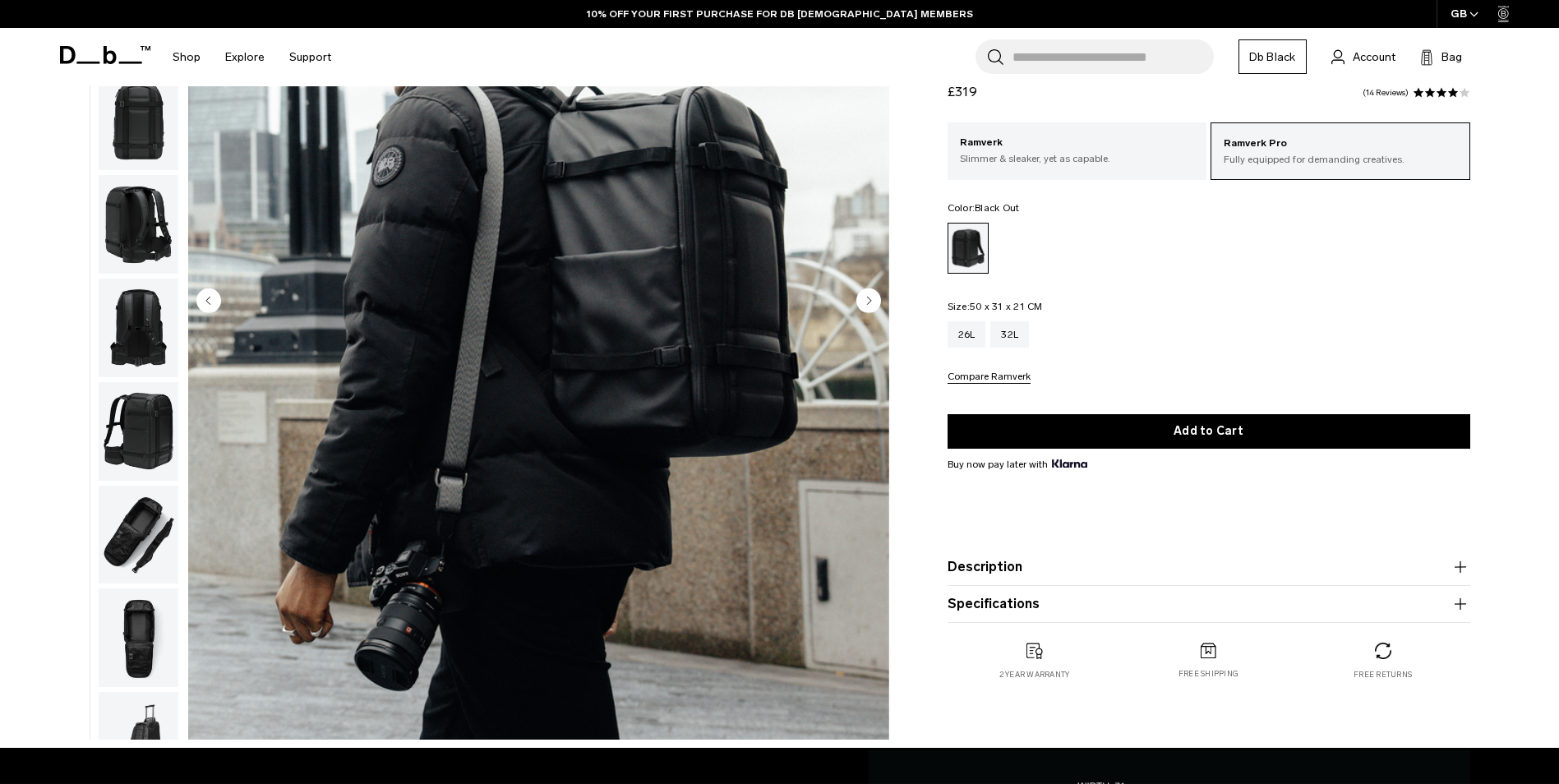
scroll to position [104, 0]
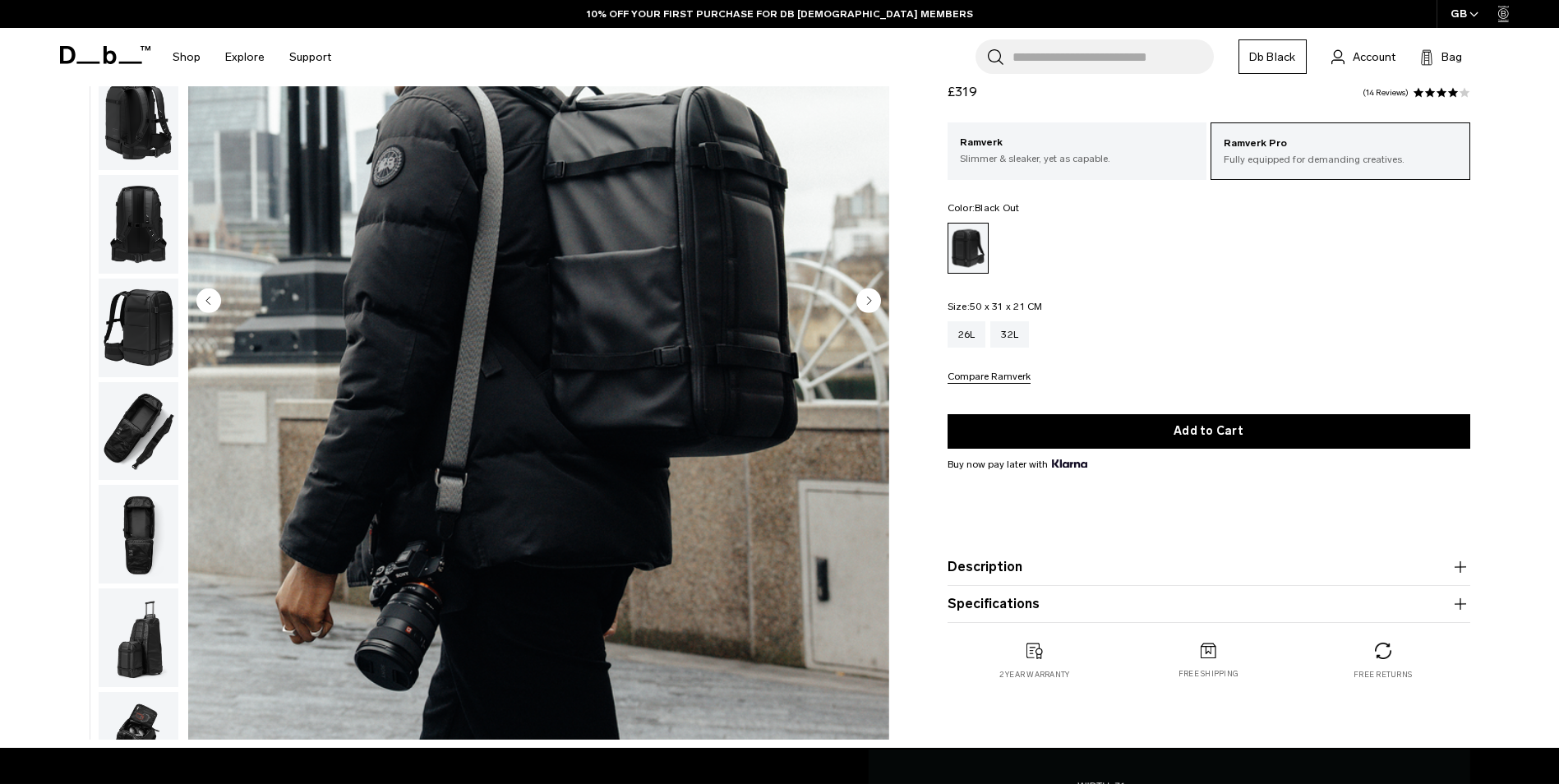
click at [166, 413] on img "button" at bounding box center [138, 431] width 80 height 98
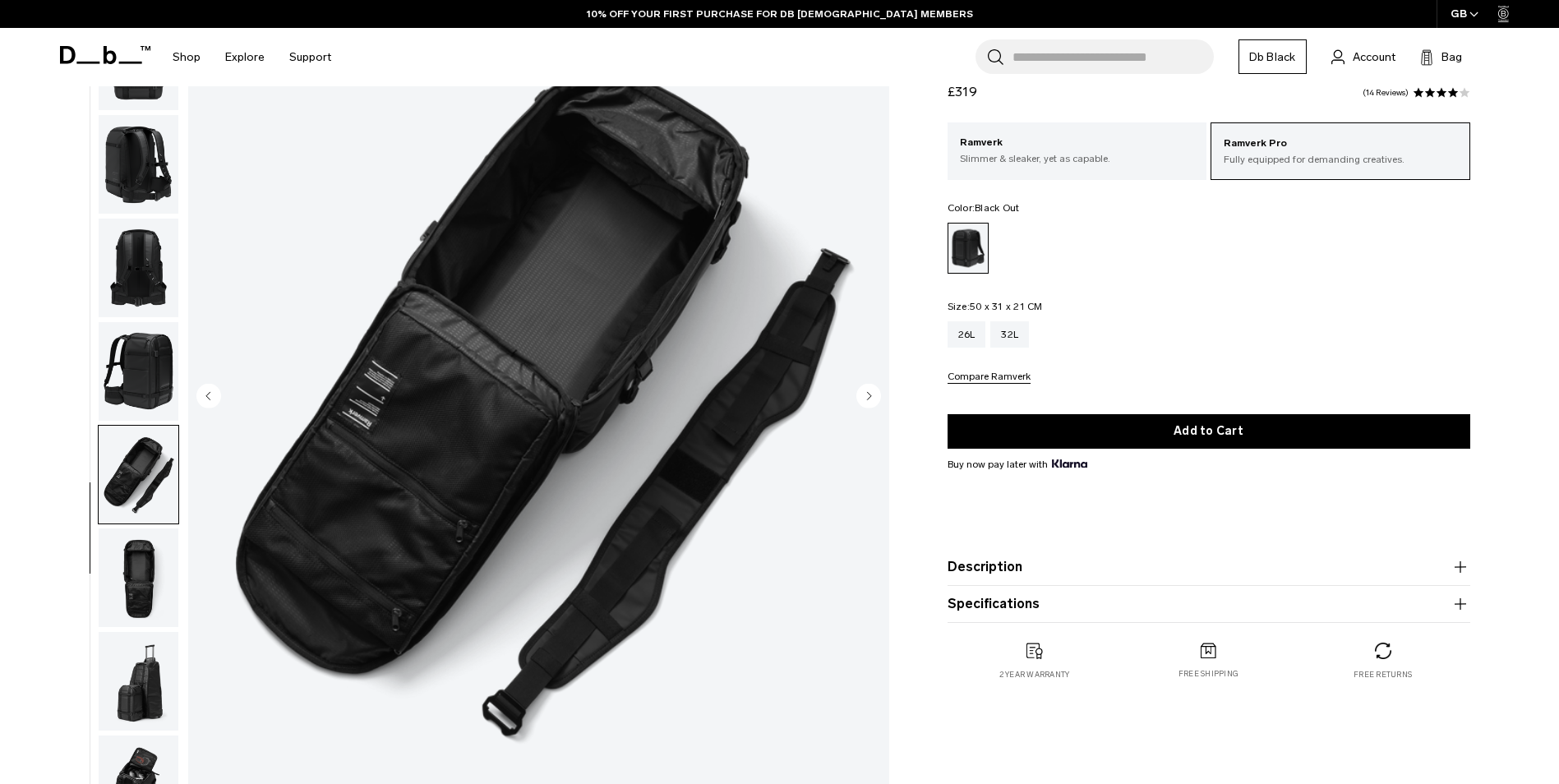
scroll to position [82, 0]
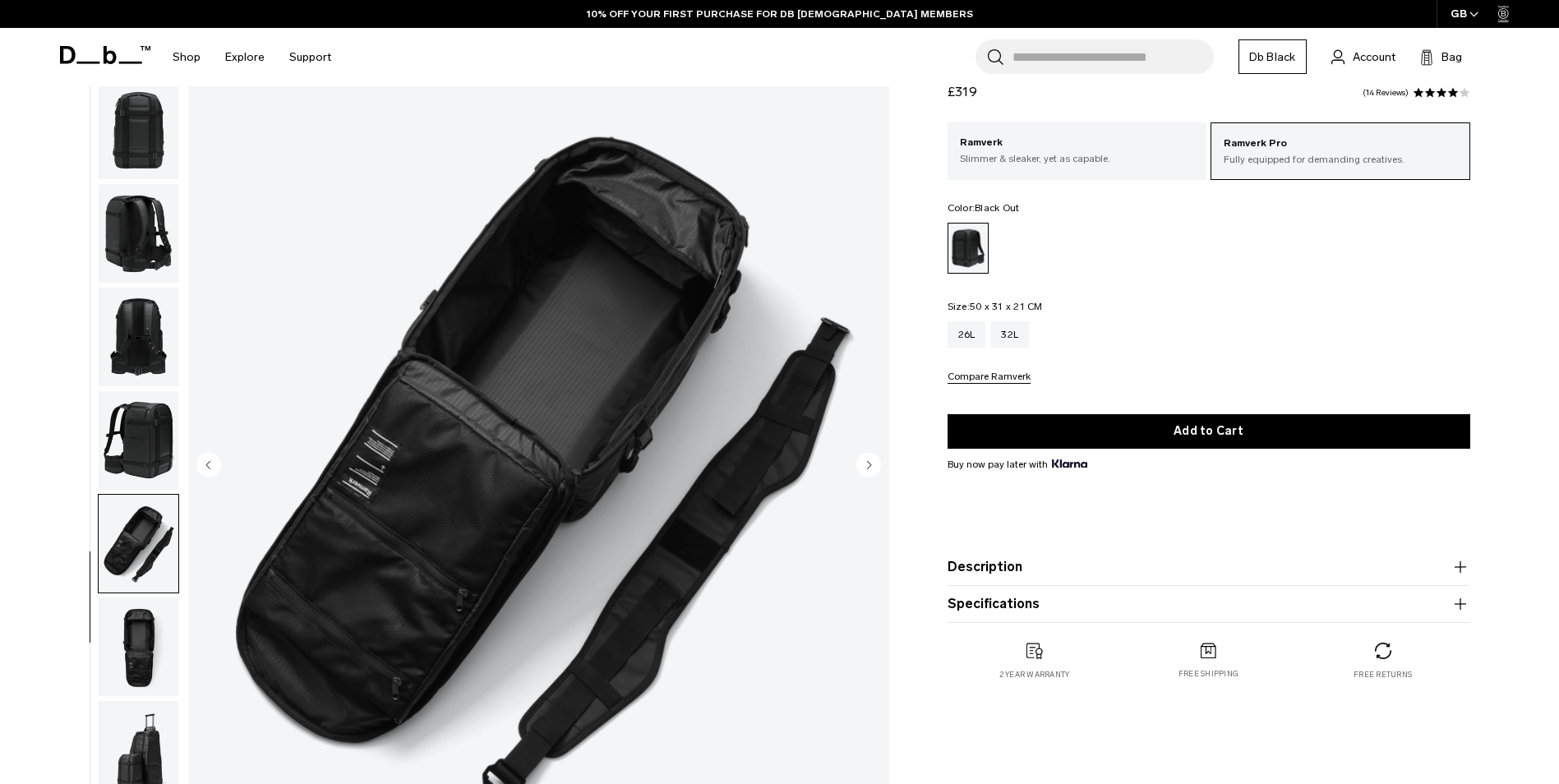
click at [97, 575] on div at bounding box center [135, 466] width 90 height 875
click at [137, 647] on img "button" at bounding box center [138, 647] width 80 height 98
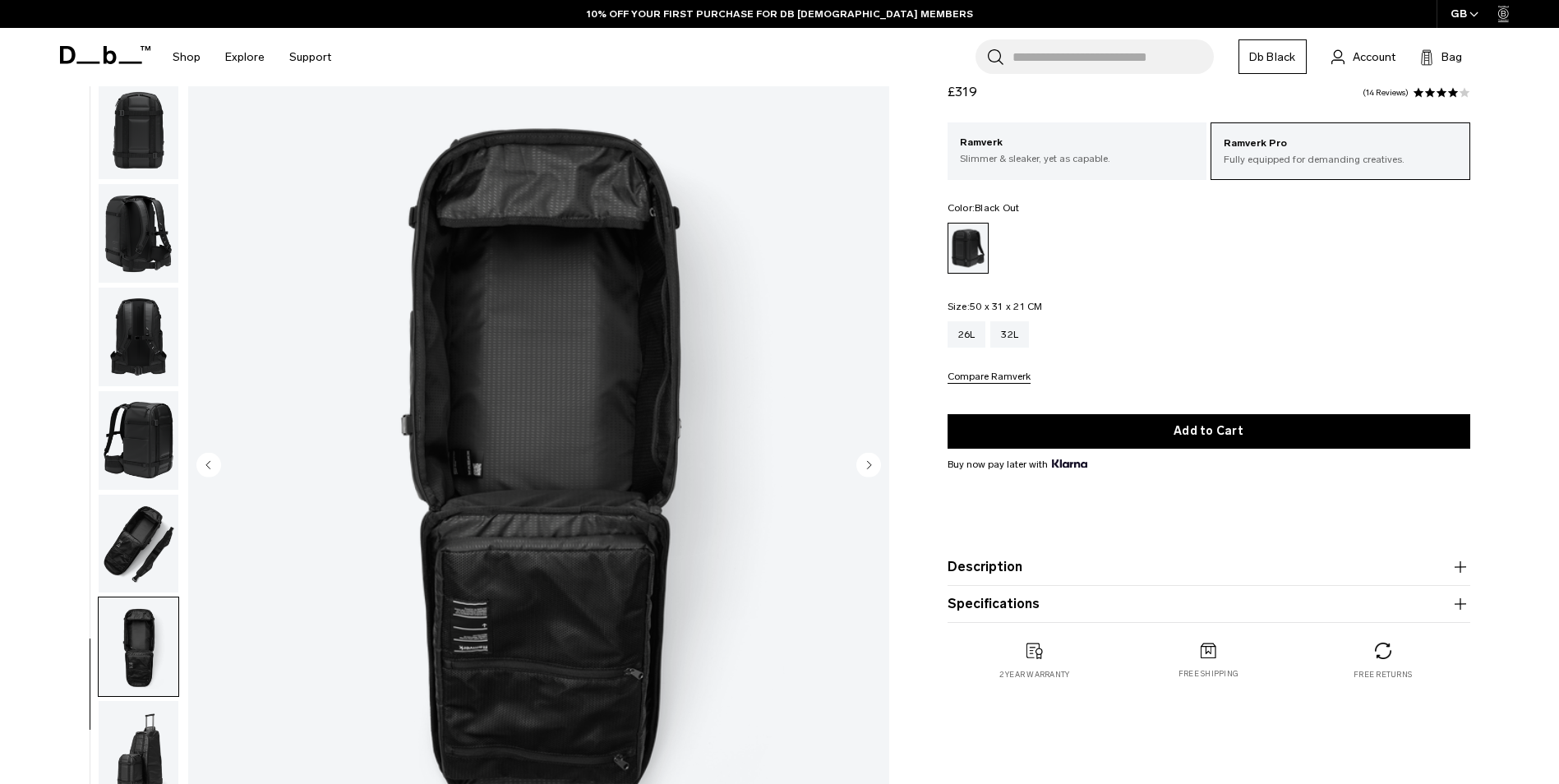
click at [143, 739] on img "button" at bounding box center [138, 750] width 80 height 98
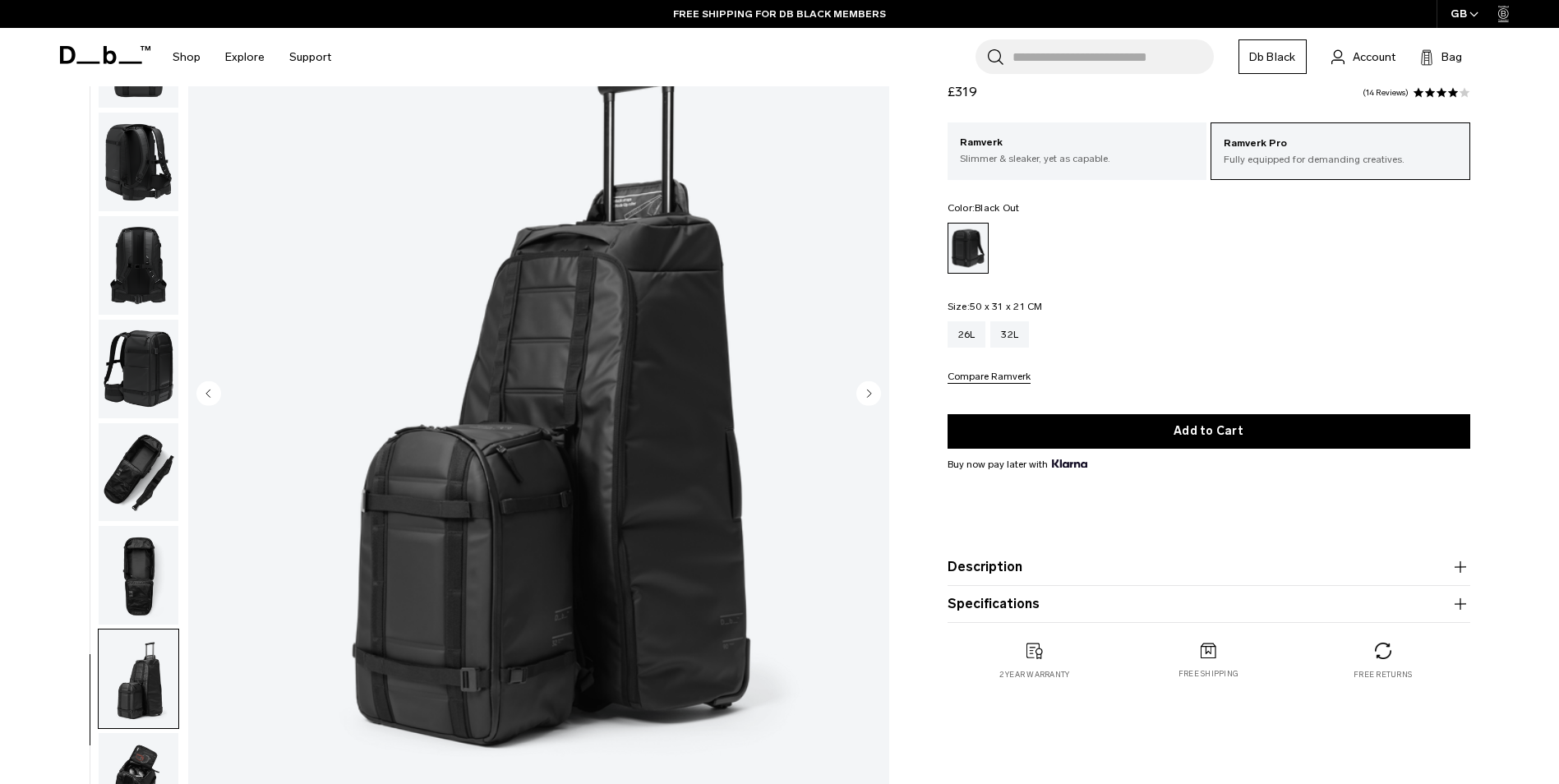
scroll to position [165, 0]
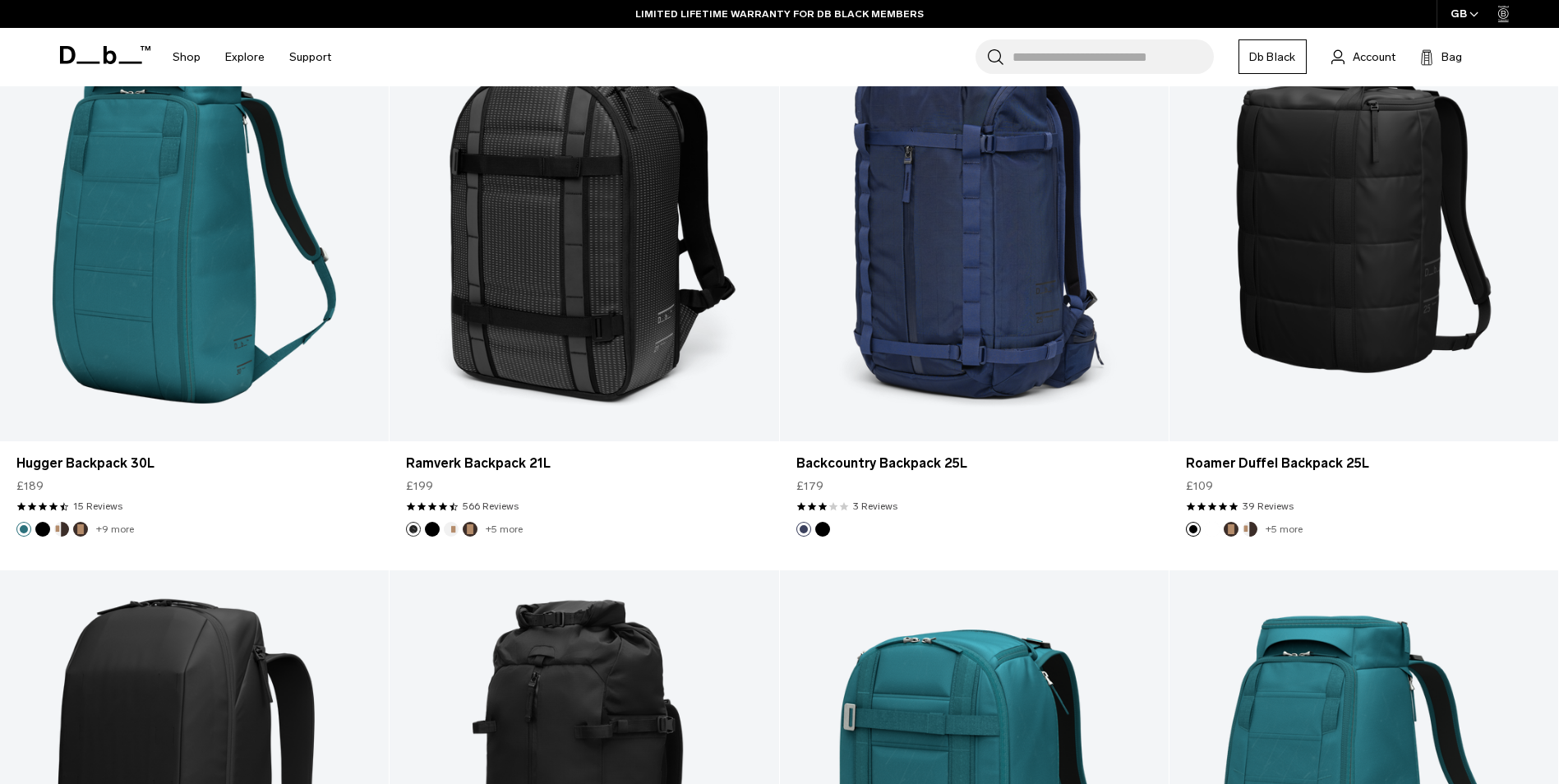
scroll to position [3897, 0]
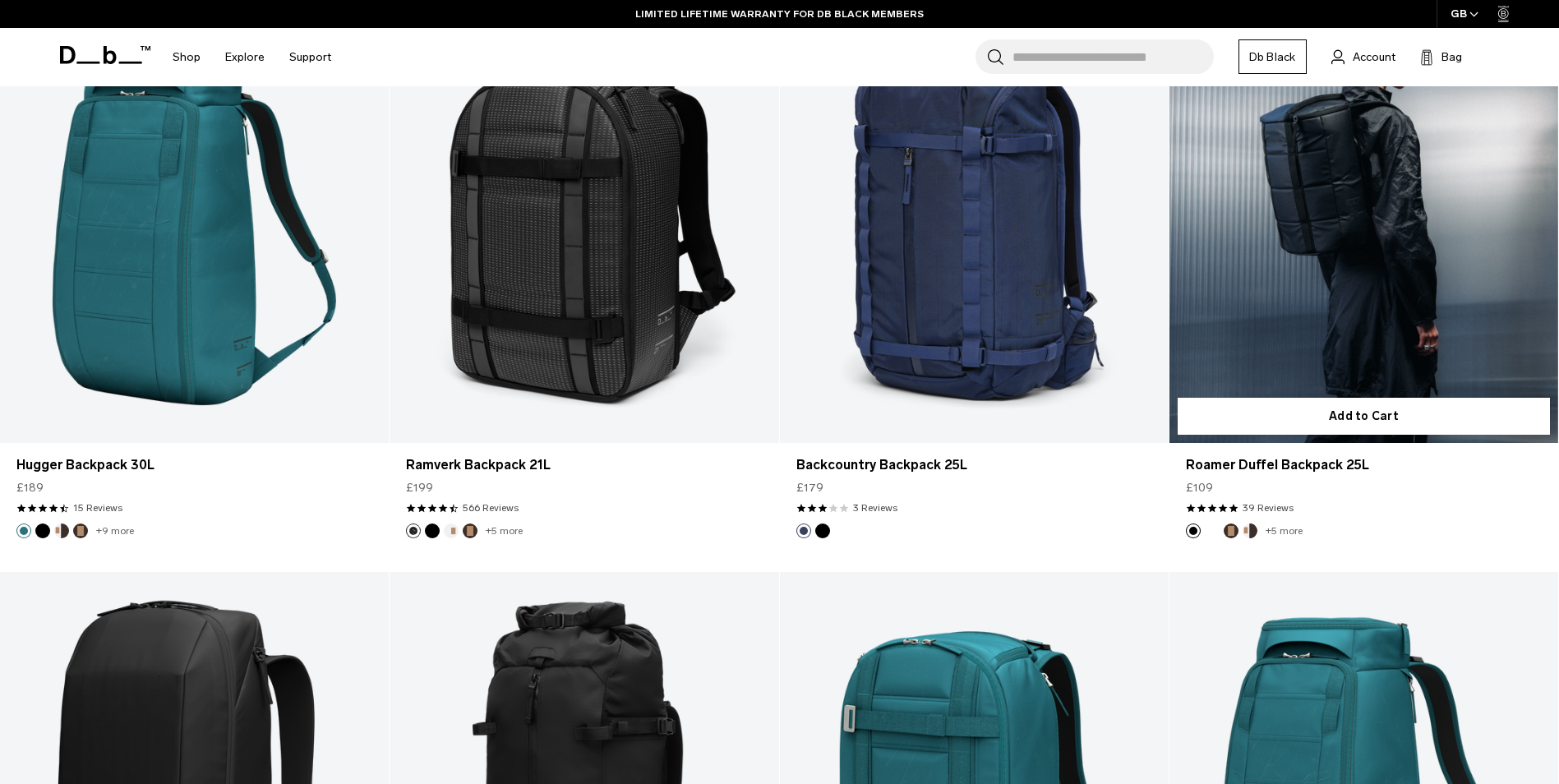
click at [1371, 198] on link "Roamer Duffel Backpack 25L" at bounding box center [1364, 227] width 389 height 432
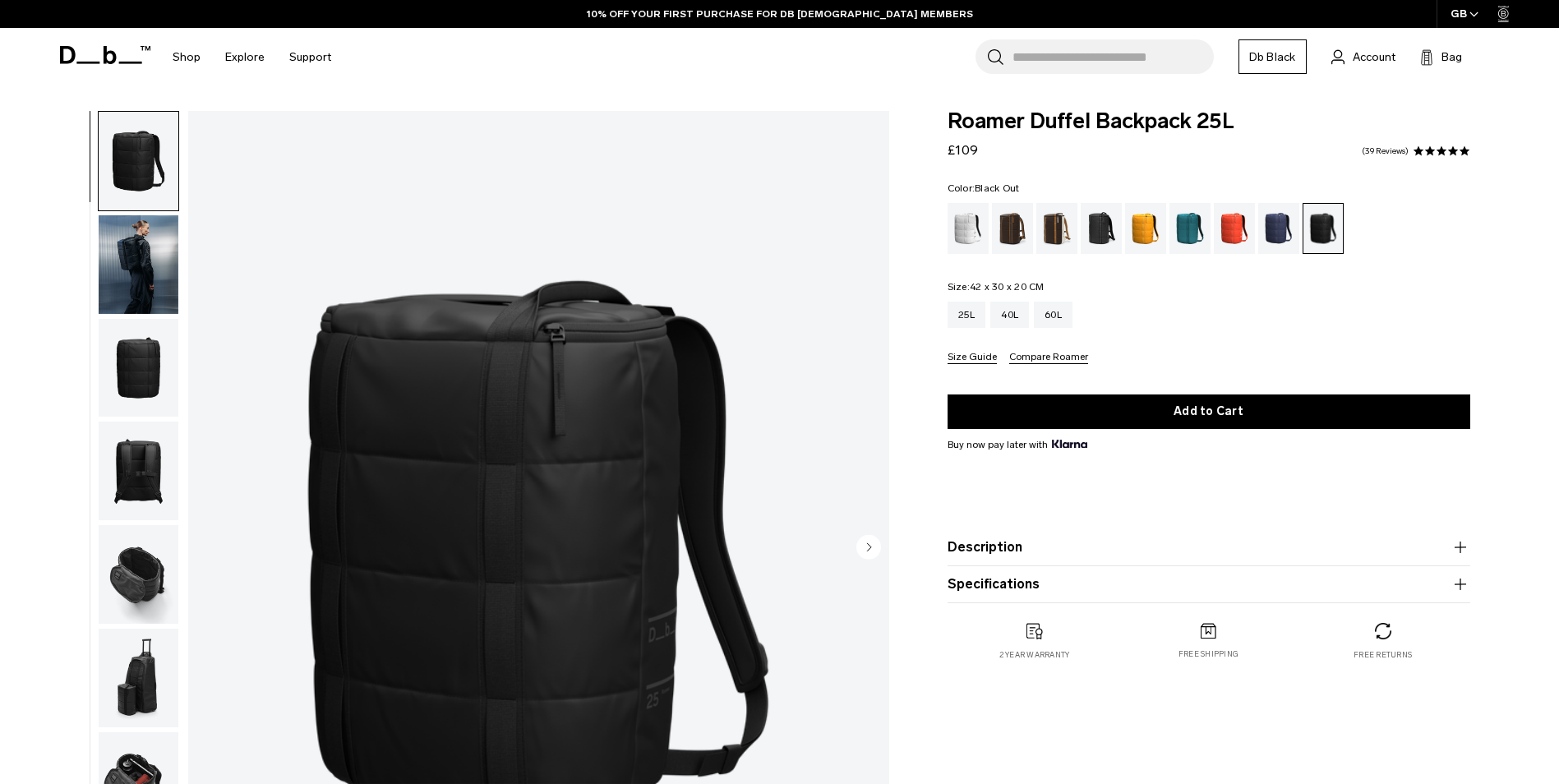
click at [142, 258] on img "button" at bounding box center [138, 265] width 80 height 98
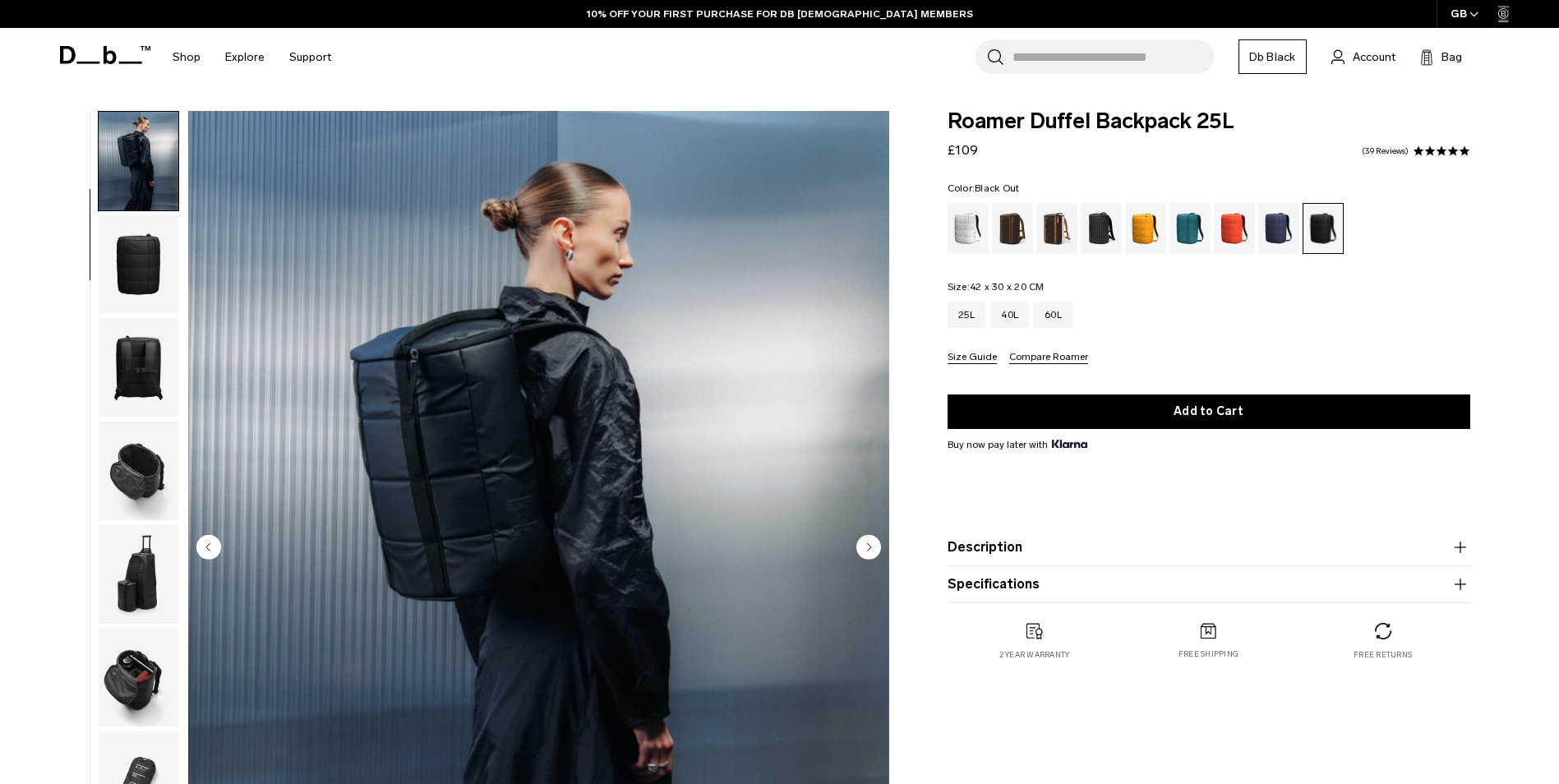
click at [143, 341] on img "button" at bounding box center [138, 367] width 80 height 98
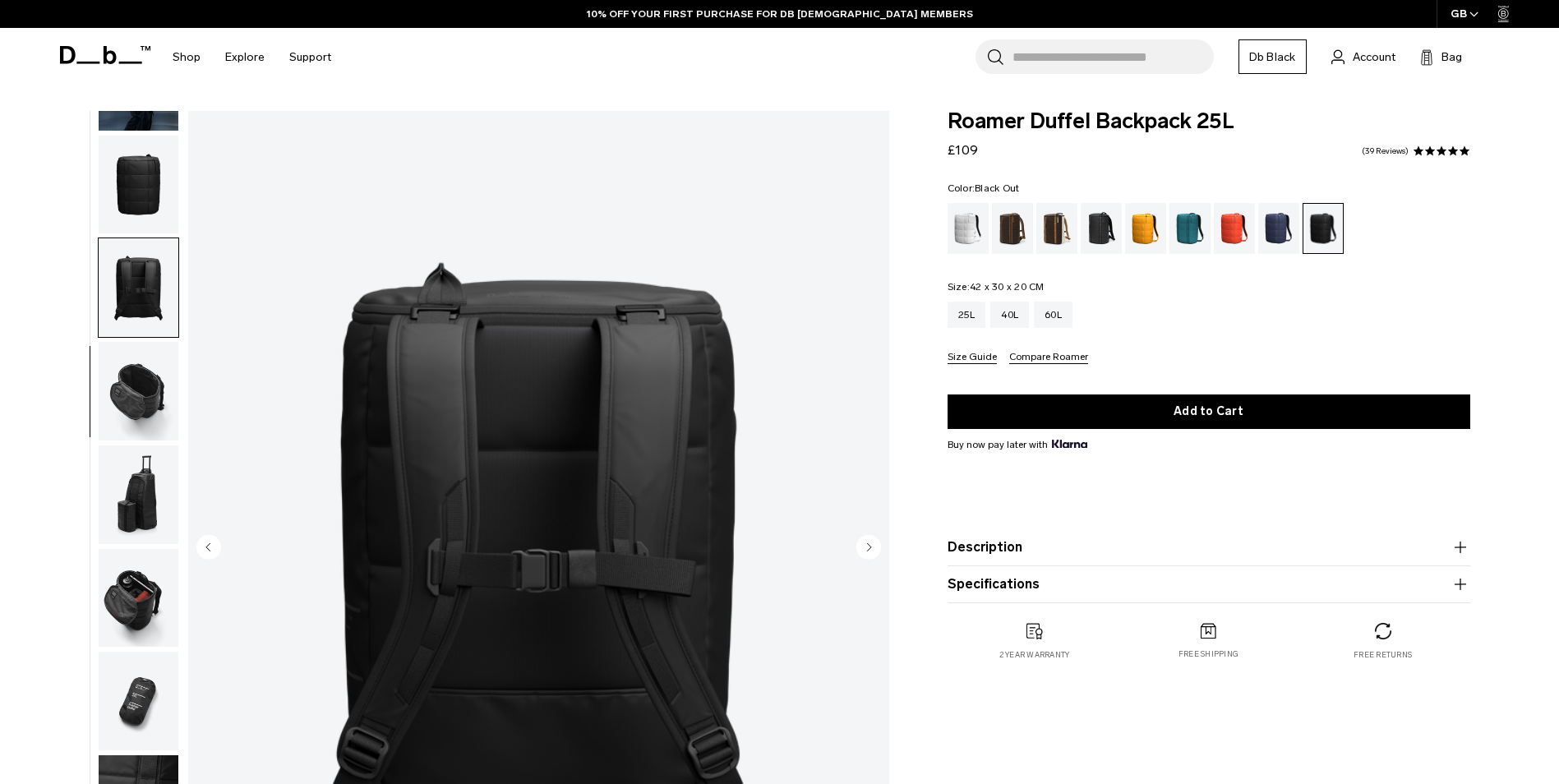
scroll to position [259, 0]
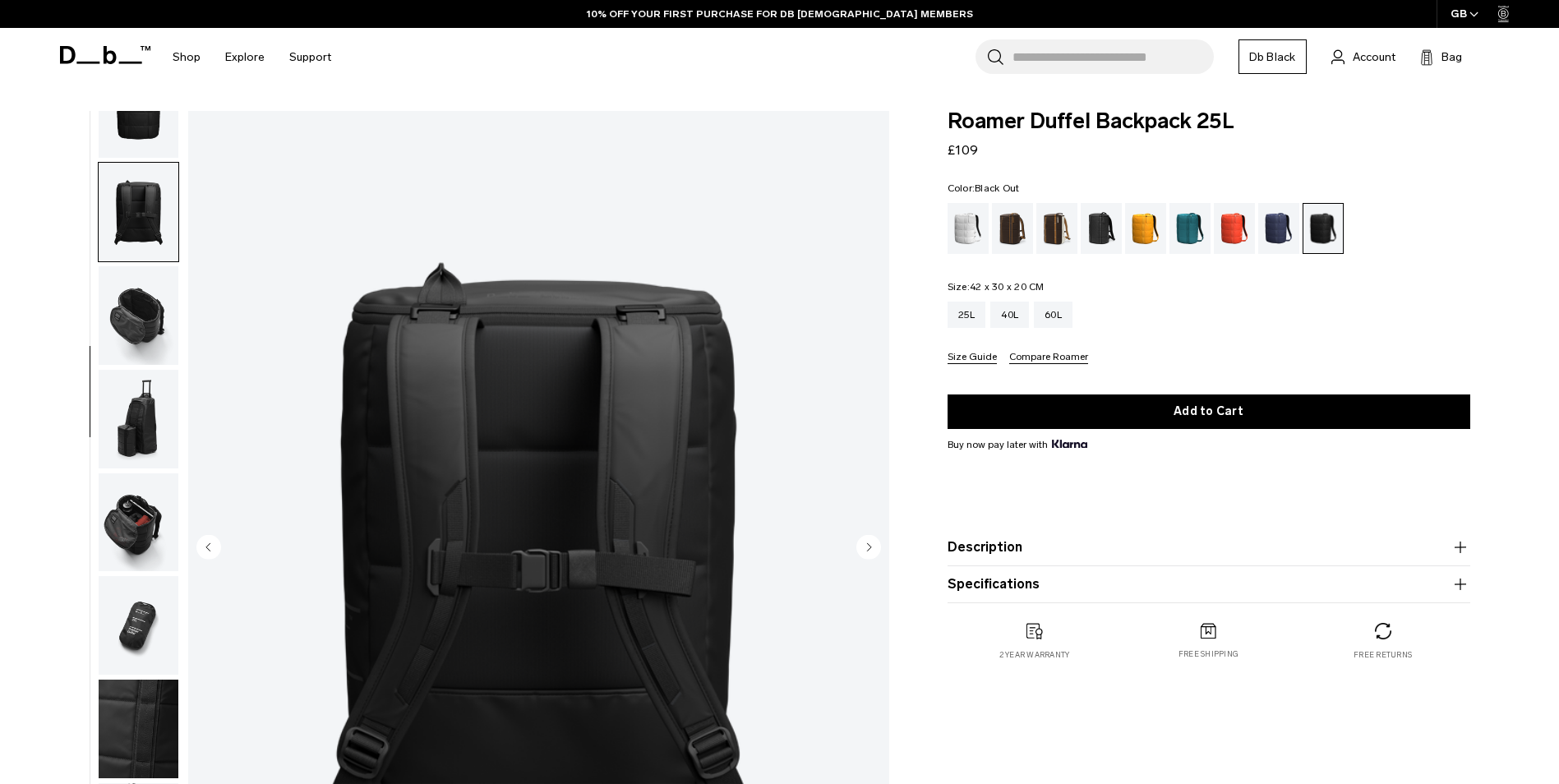
click at [151, 333] on img "button" at bounding box center [138, 316] width 80 height 98
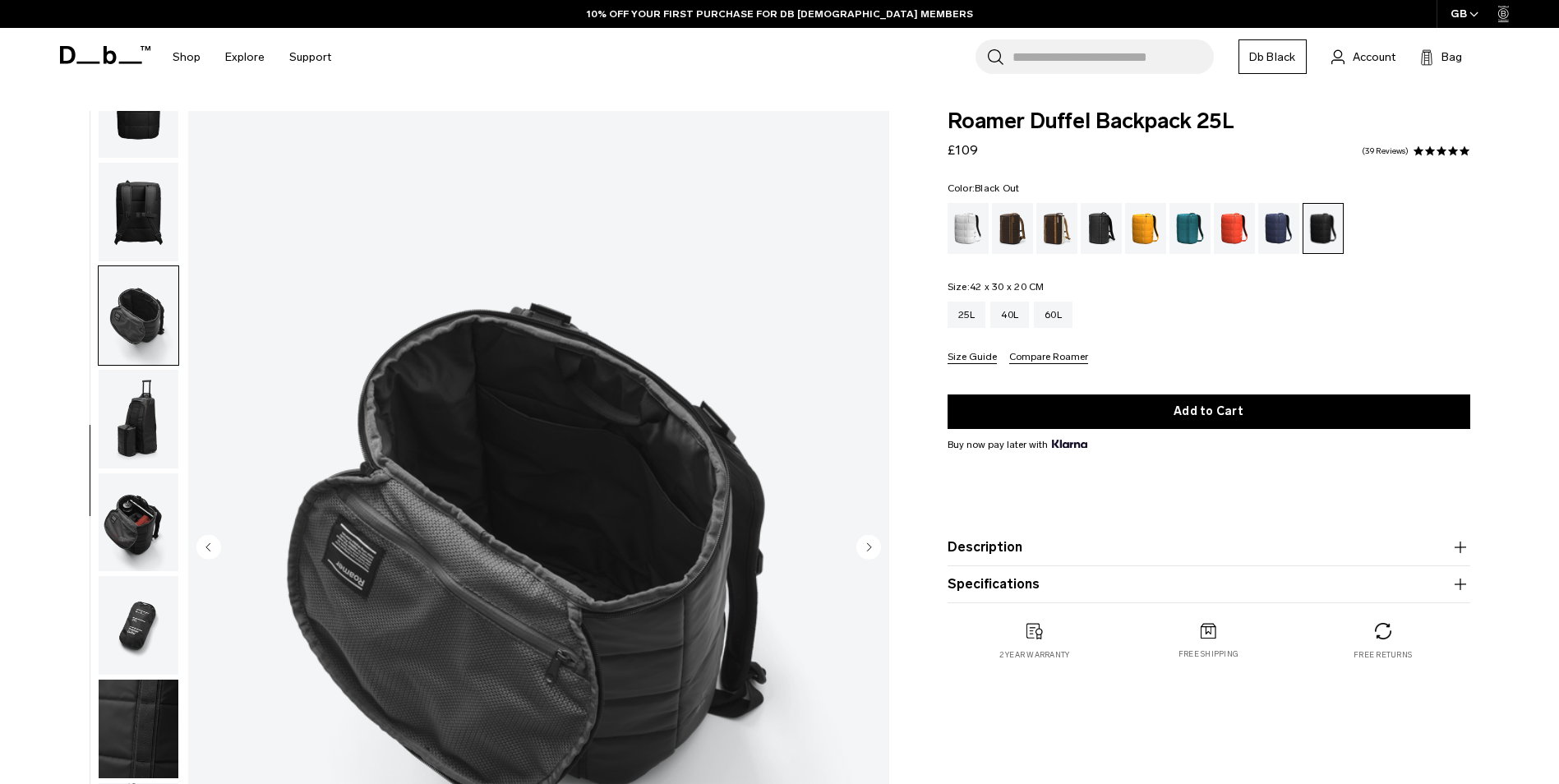
click at [142, 413] on img "button" at bounding box center [138, 419] width 80 height 98
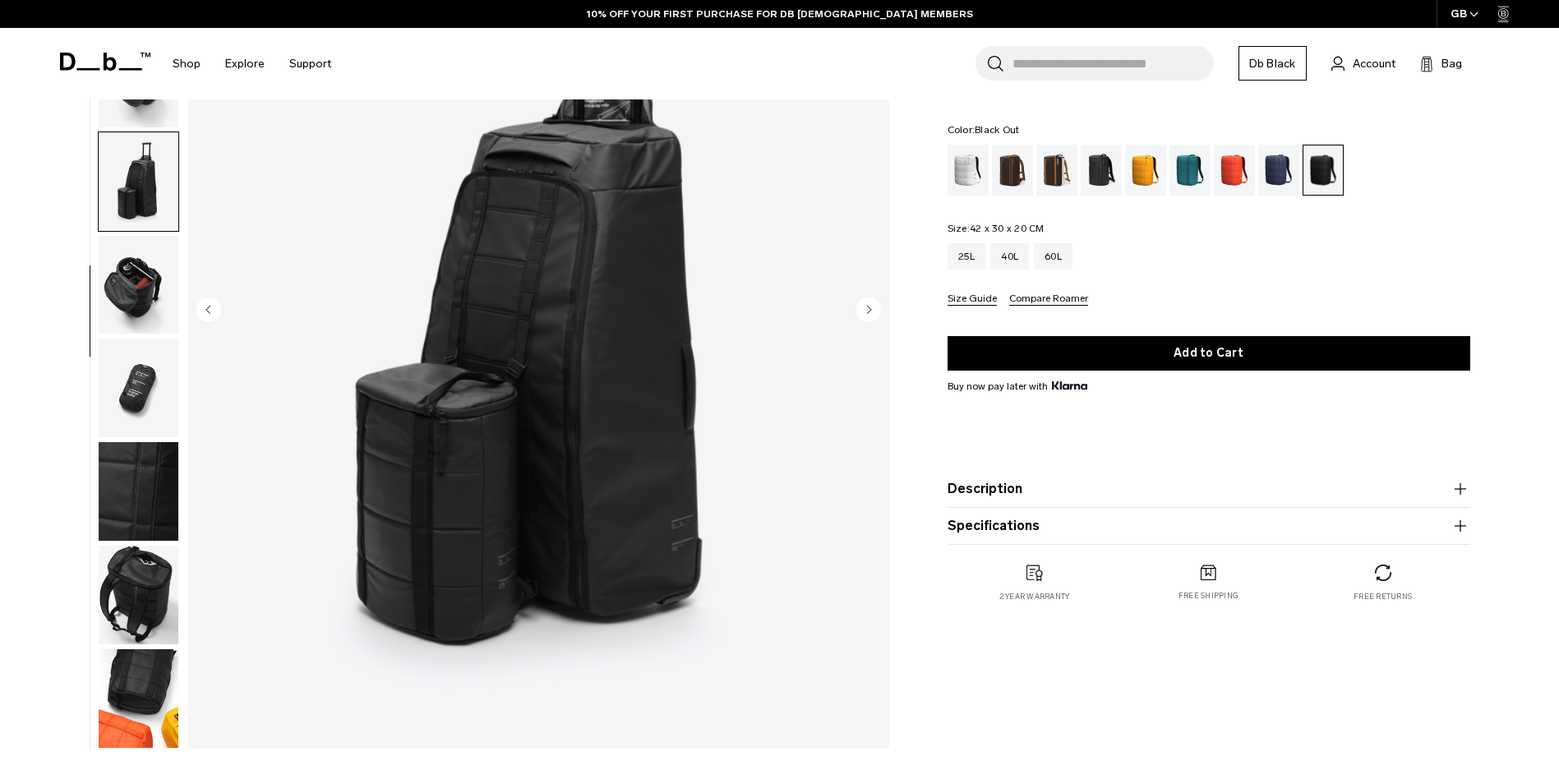
scroll to position [246, 0]
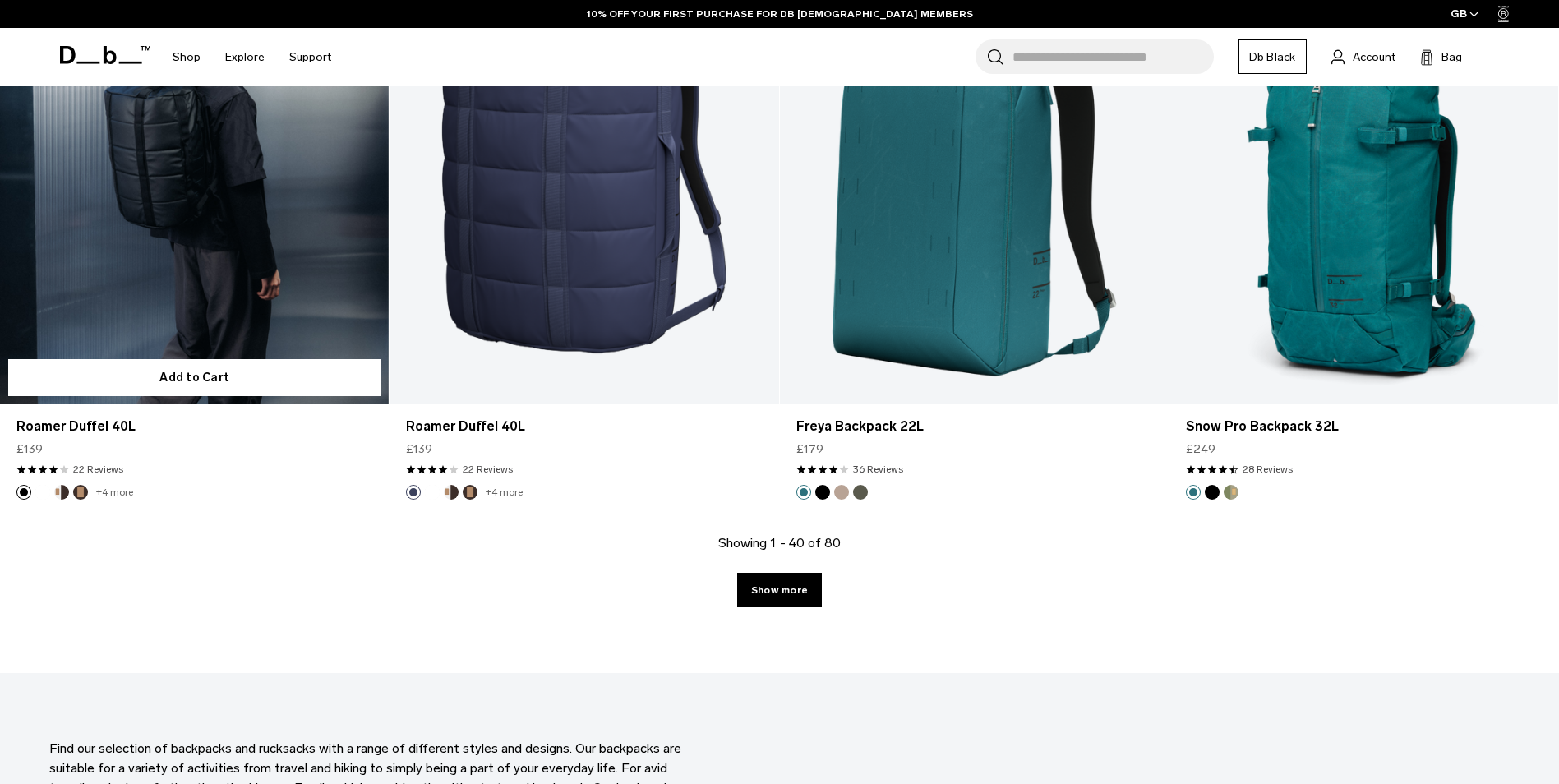
scroll to position [5757, 0]
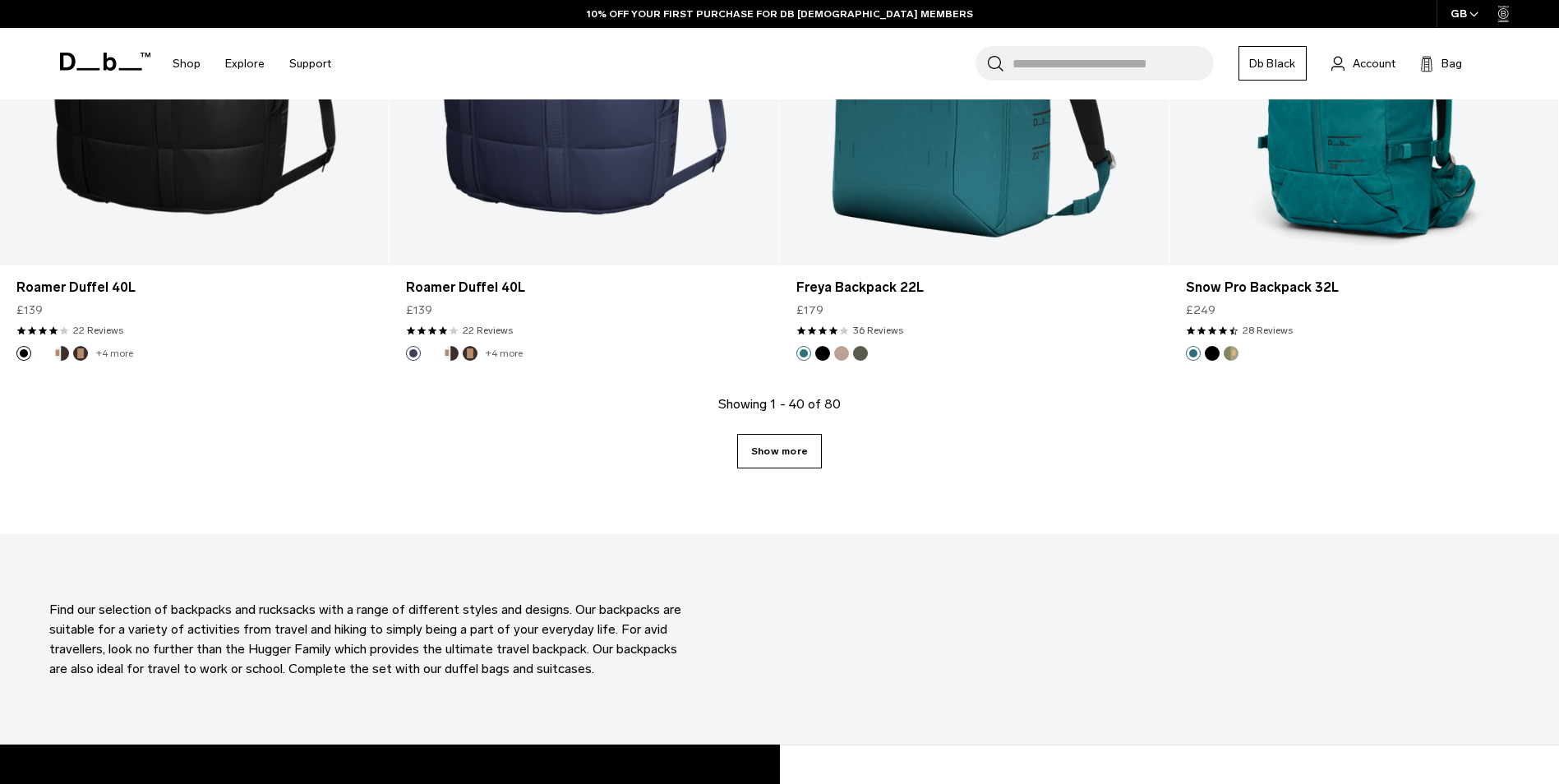
click at [782, 445] on link "Show more" at bounding box center [780, 451] width 85 height 35
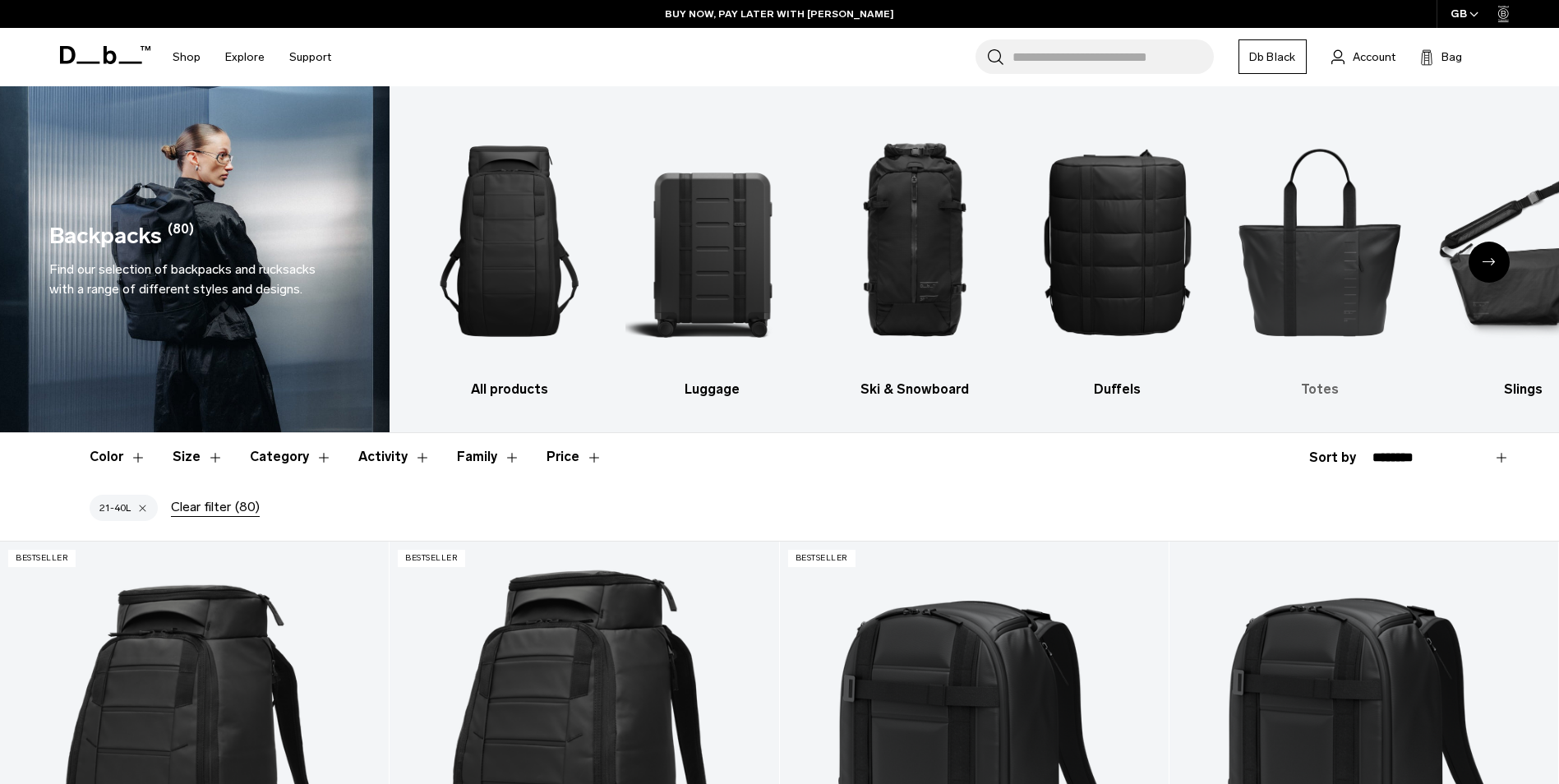
click at [1352, 294] on img "5 / 10" at bounding box center [1320, 241] width 174 height 260
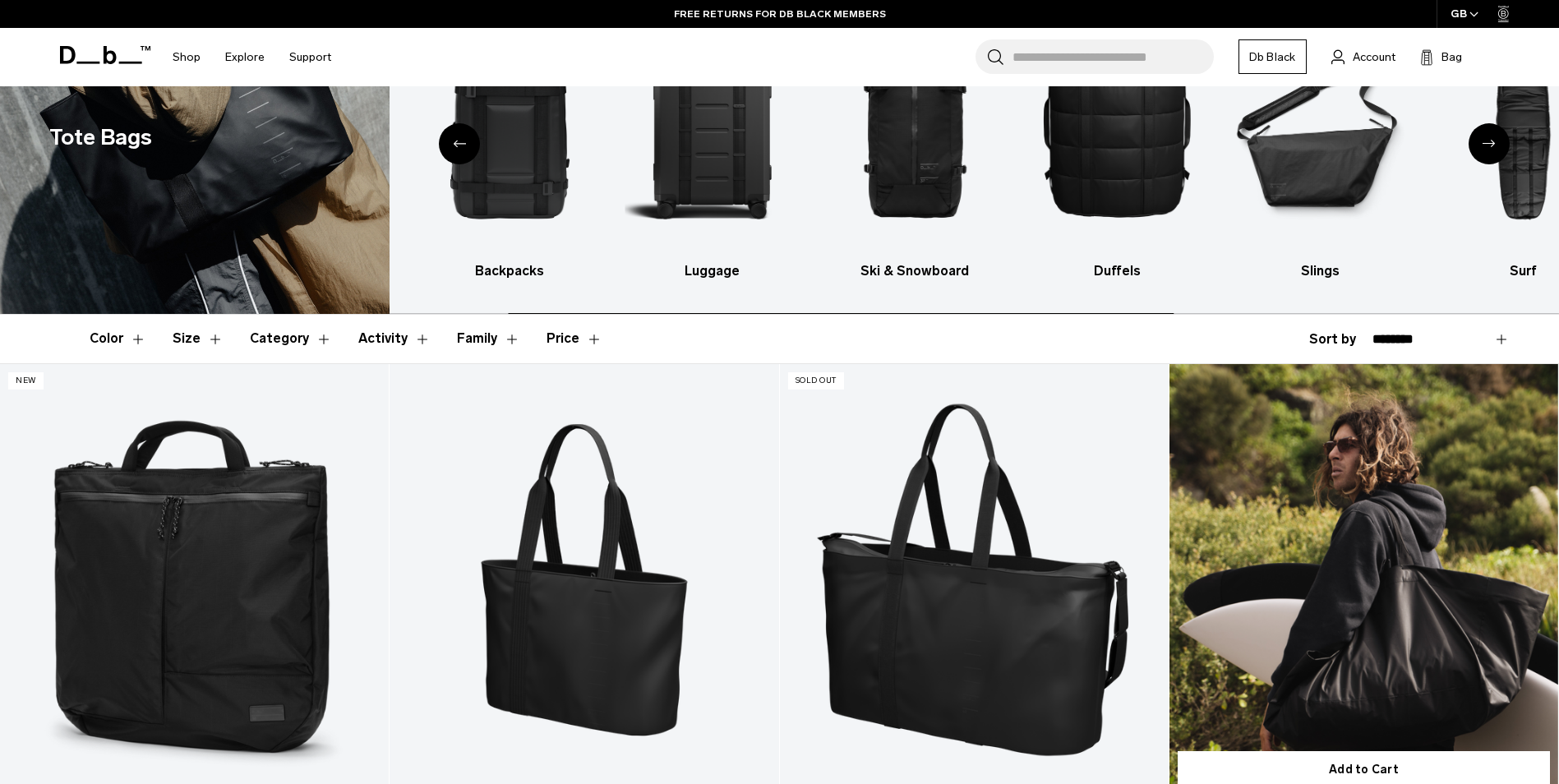
scroll to position [411, 0]
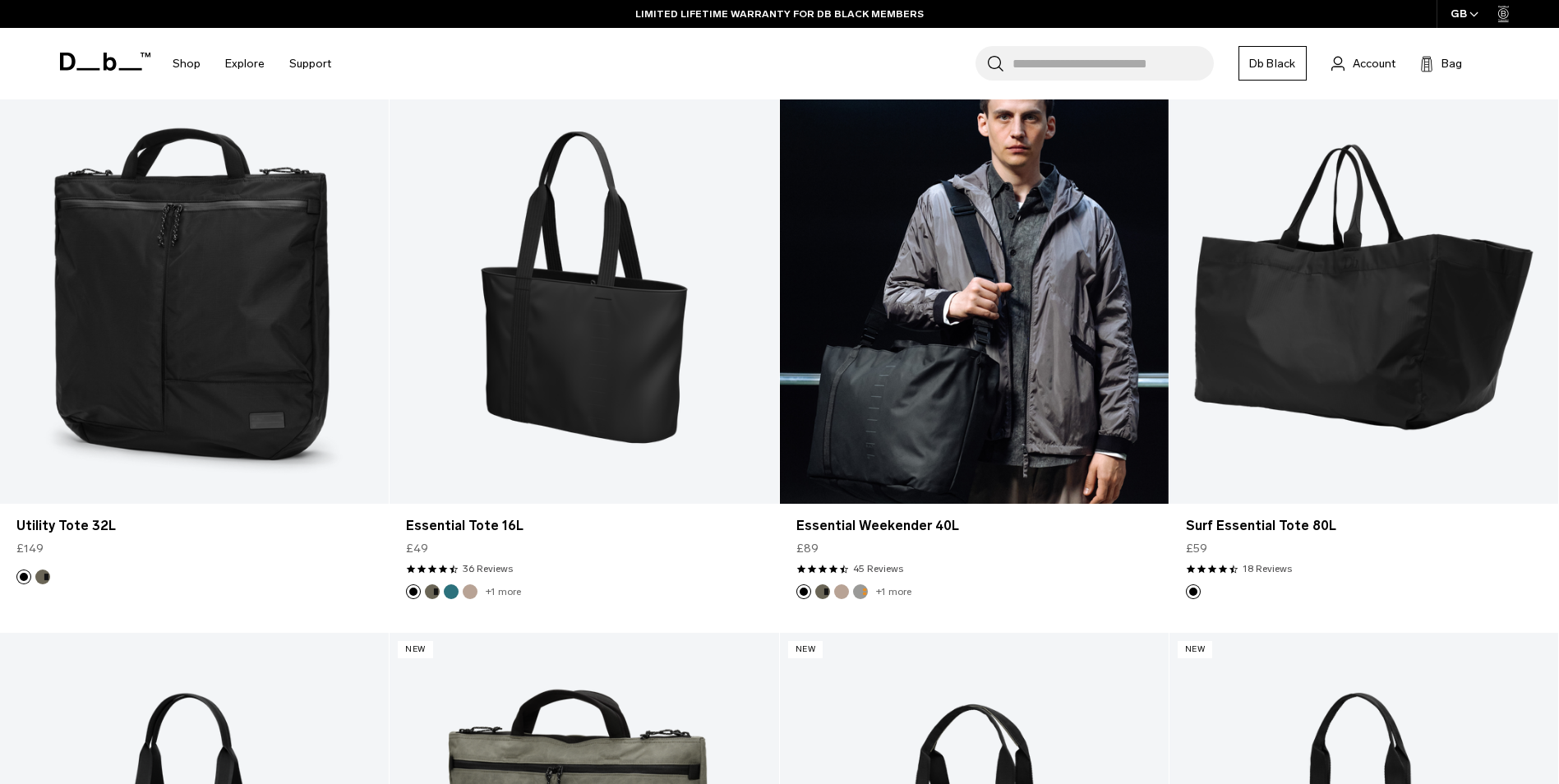
click at [964, 384] on link "Essential Weekender 40L" at bounding box center [974, 287] width 389 height 432
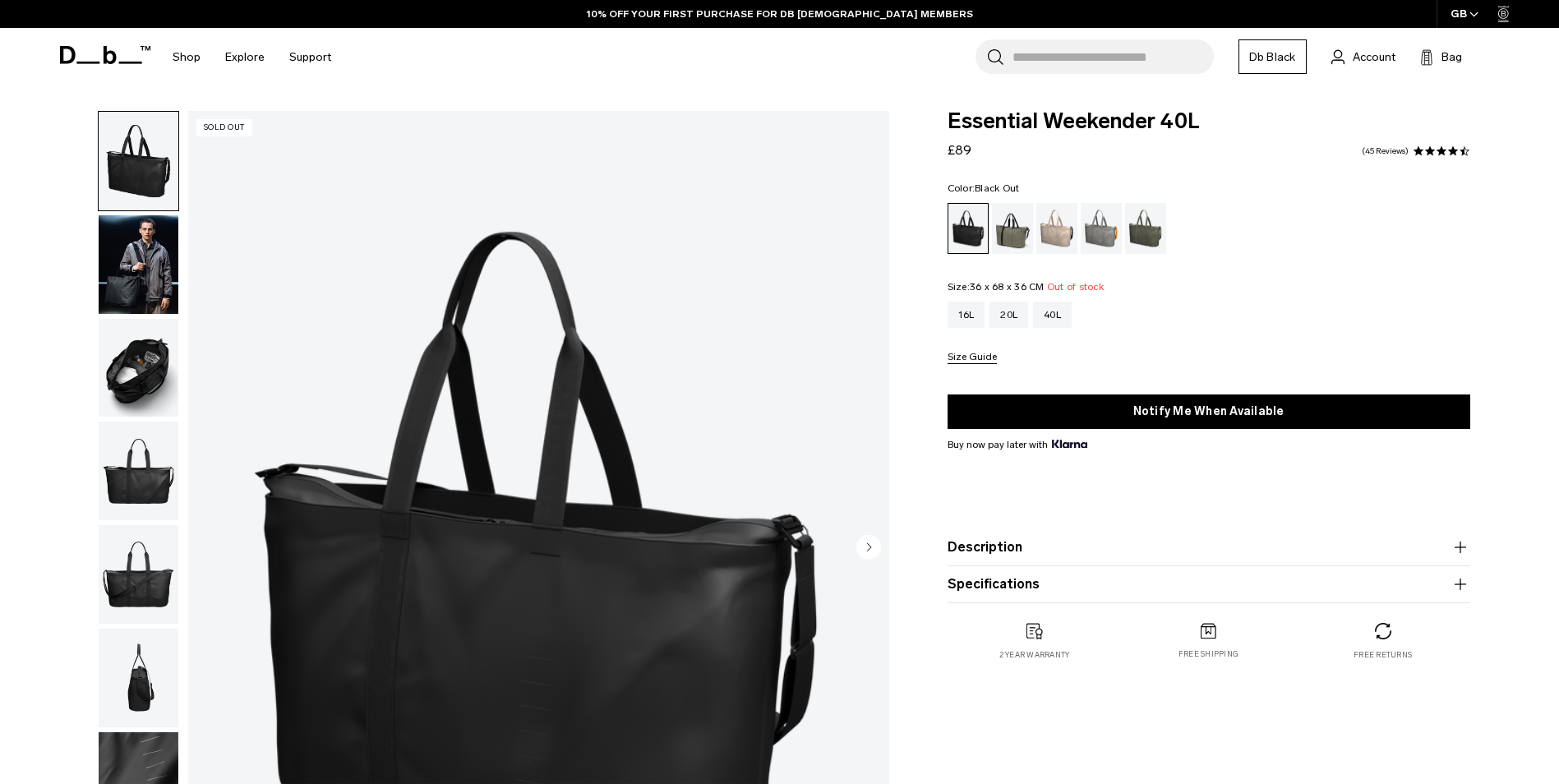
click at [144, 257] on img "button" at bounding box center [138, 265] width 80 height 98
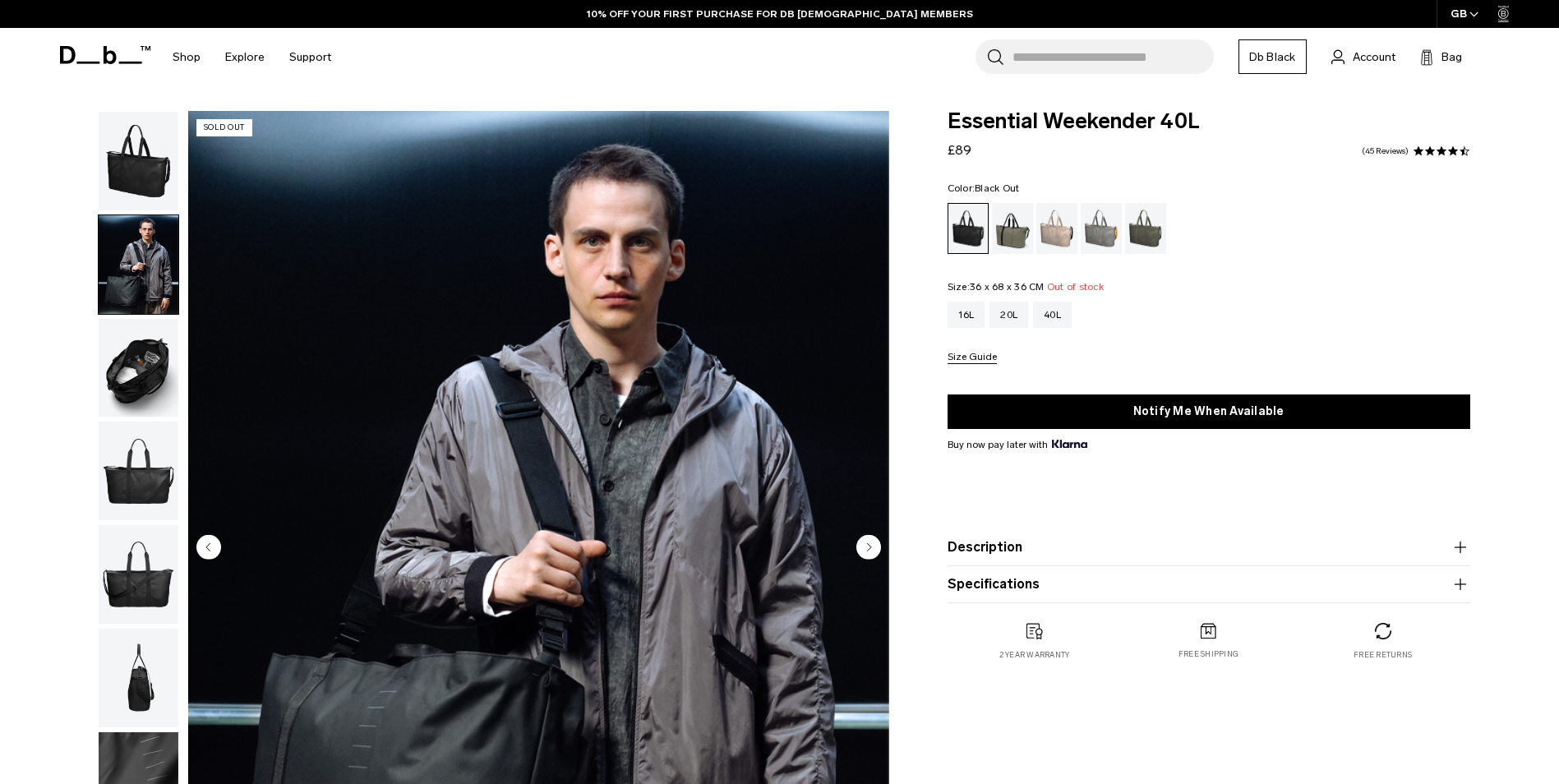
click at [143, 372] on img "button" at bounding box center [138, 368] width 80 height 98
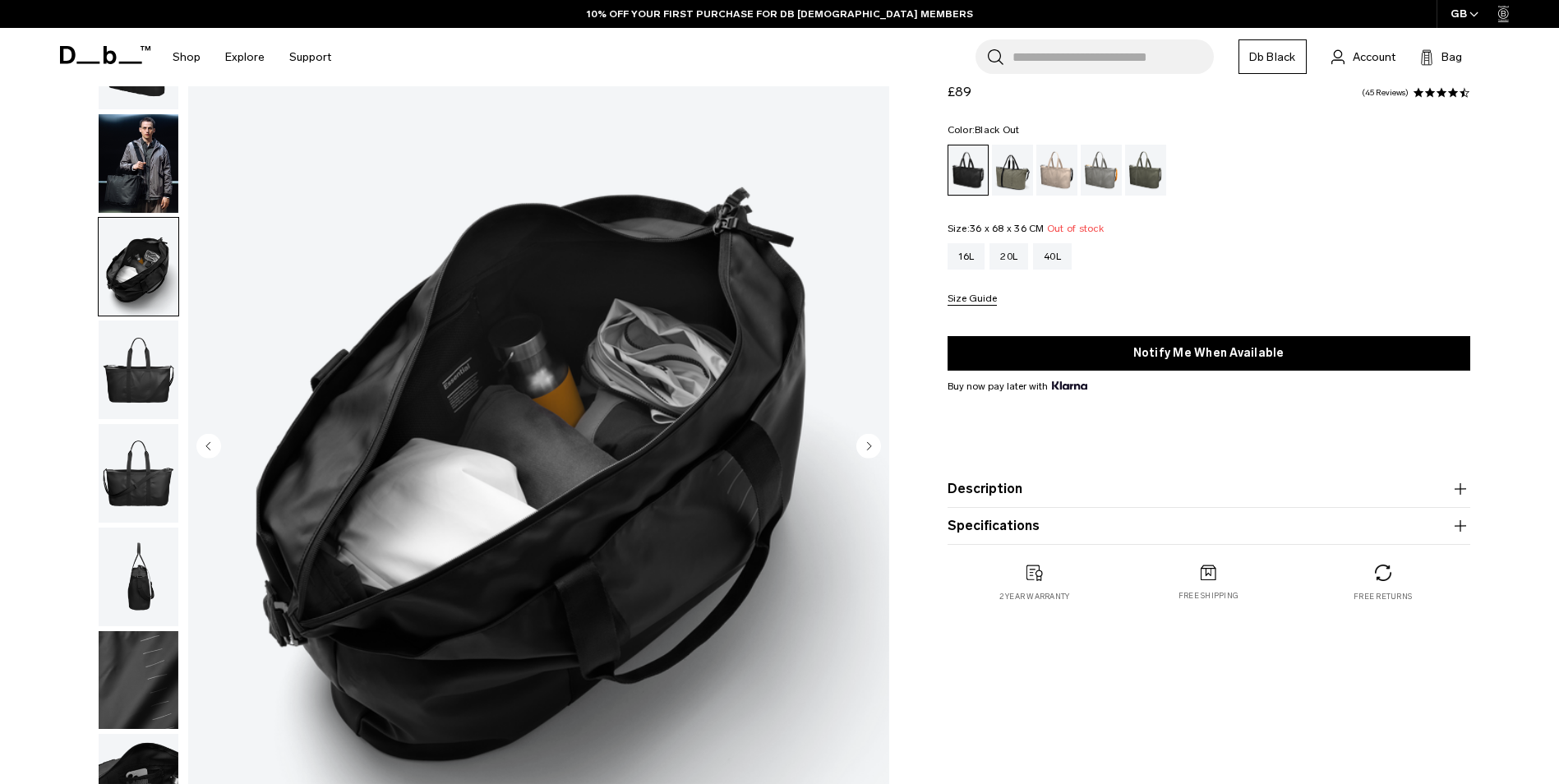
scroll to position [246, 0]
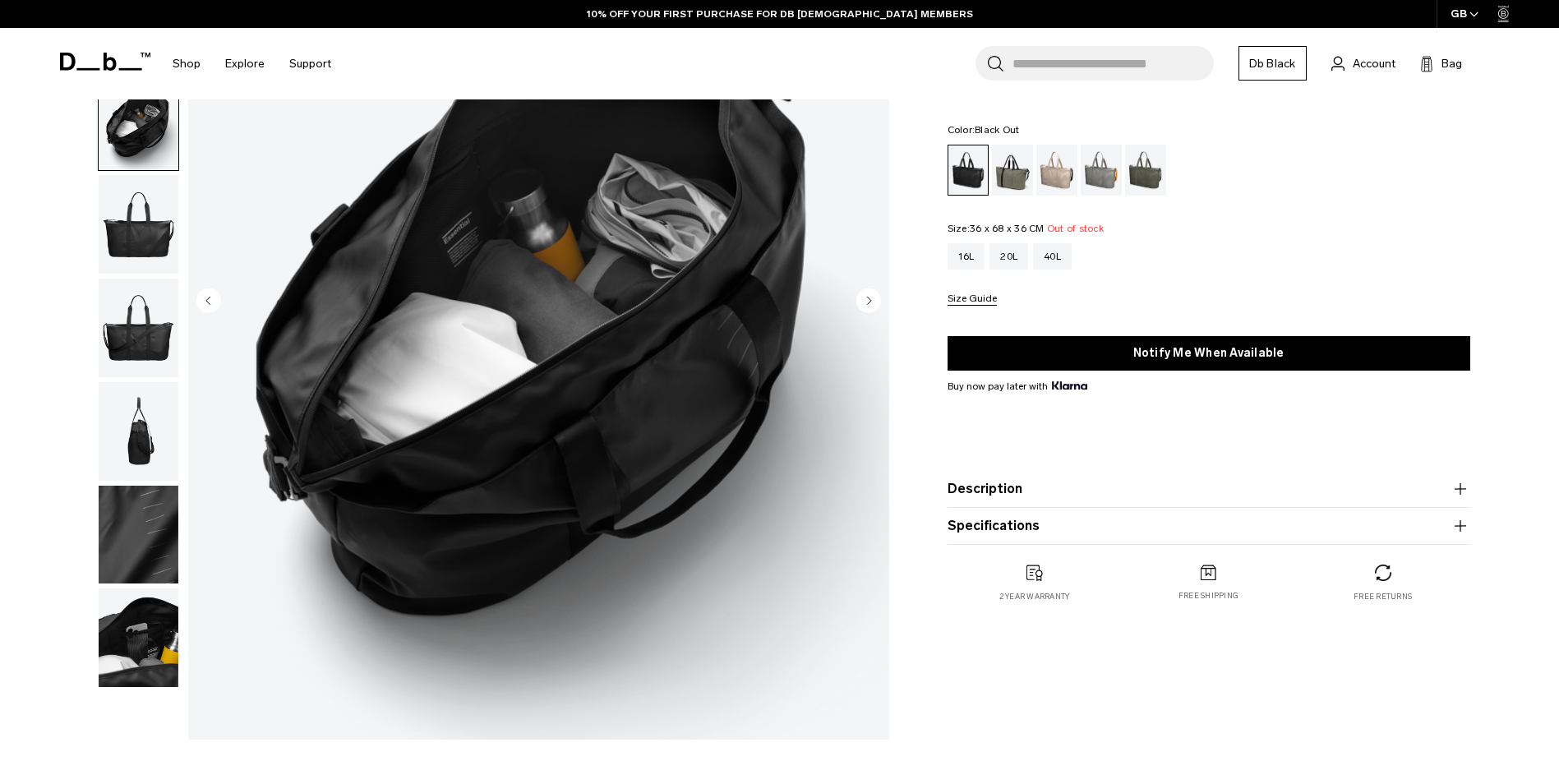
click at [130, 434] on img "button" at bounding box center [138, 431] width 80 height 98
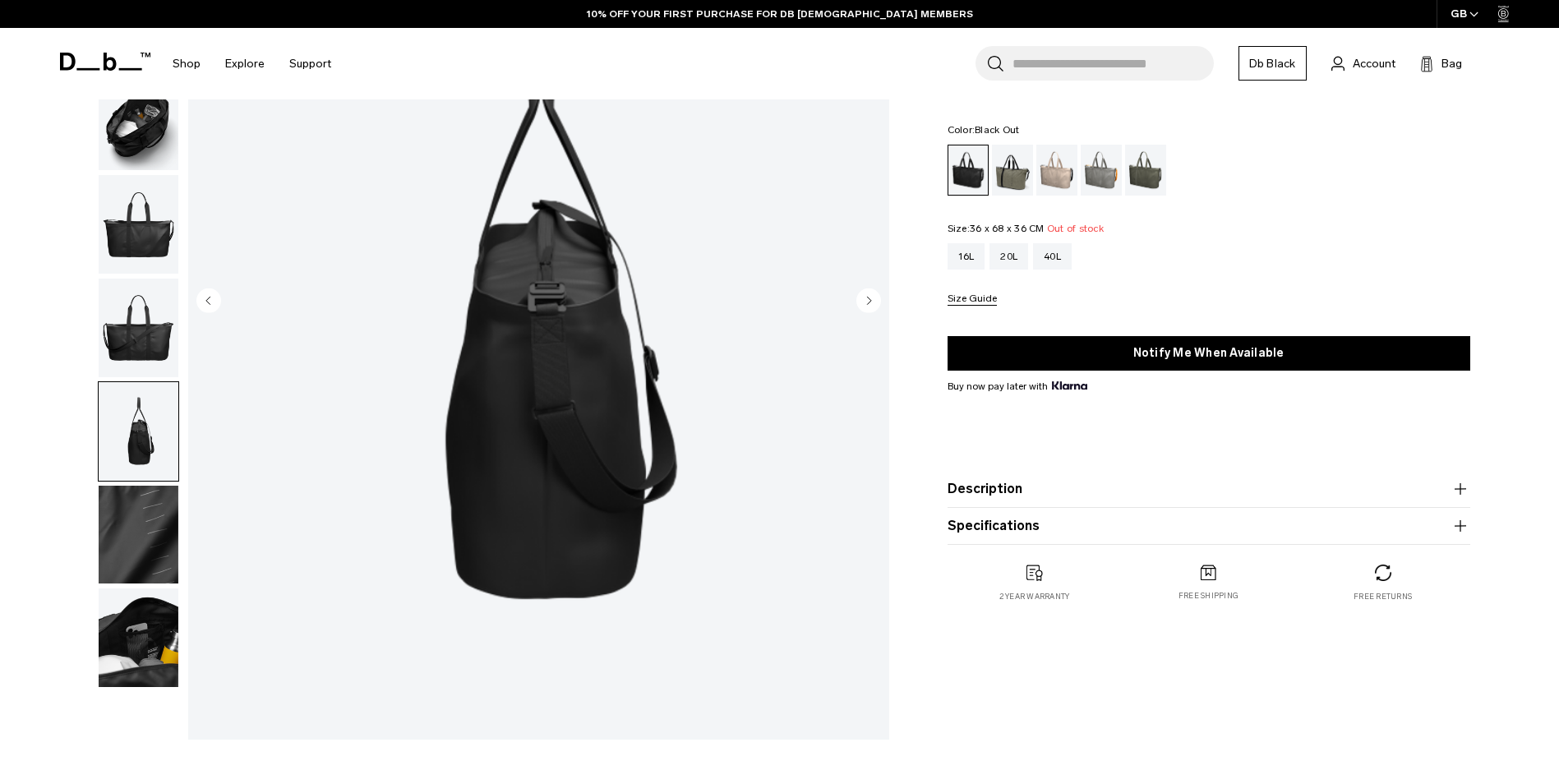
click at [139, 532] on img "button" at bounding box center [138, 535] width 80 height 98
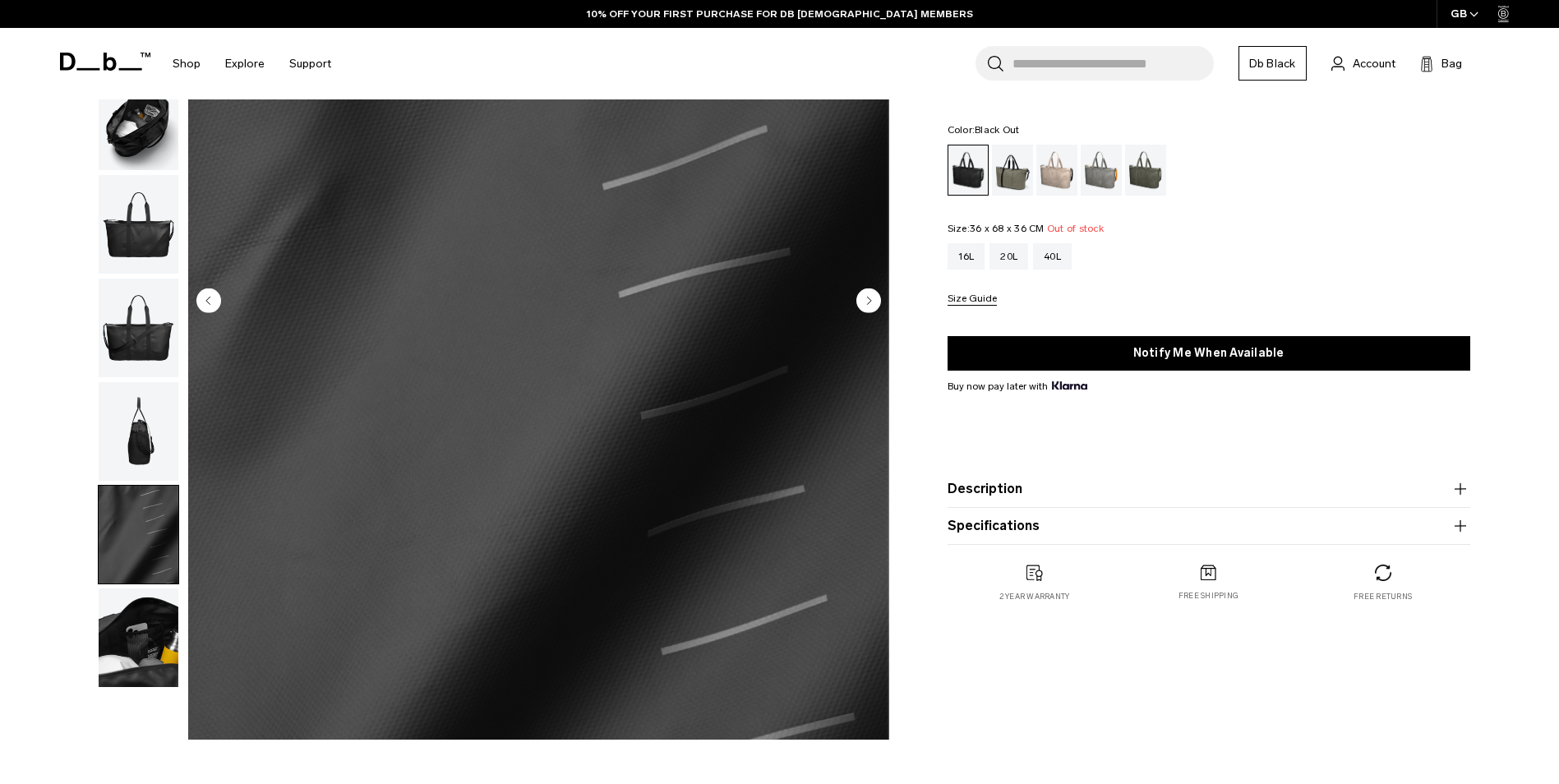
click at [140, 650] on img "button" at bounding box center [138, 637] width 80 height 98
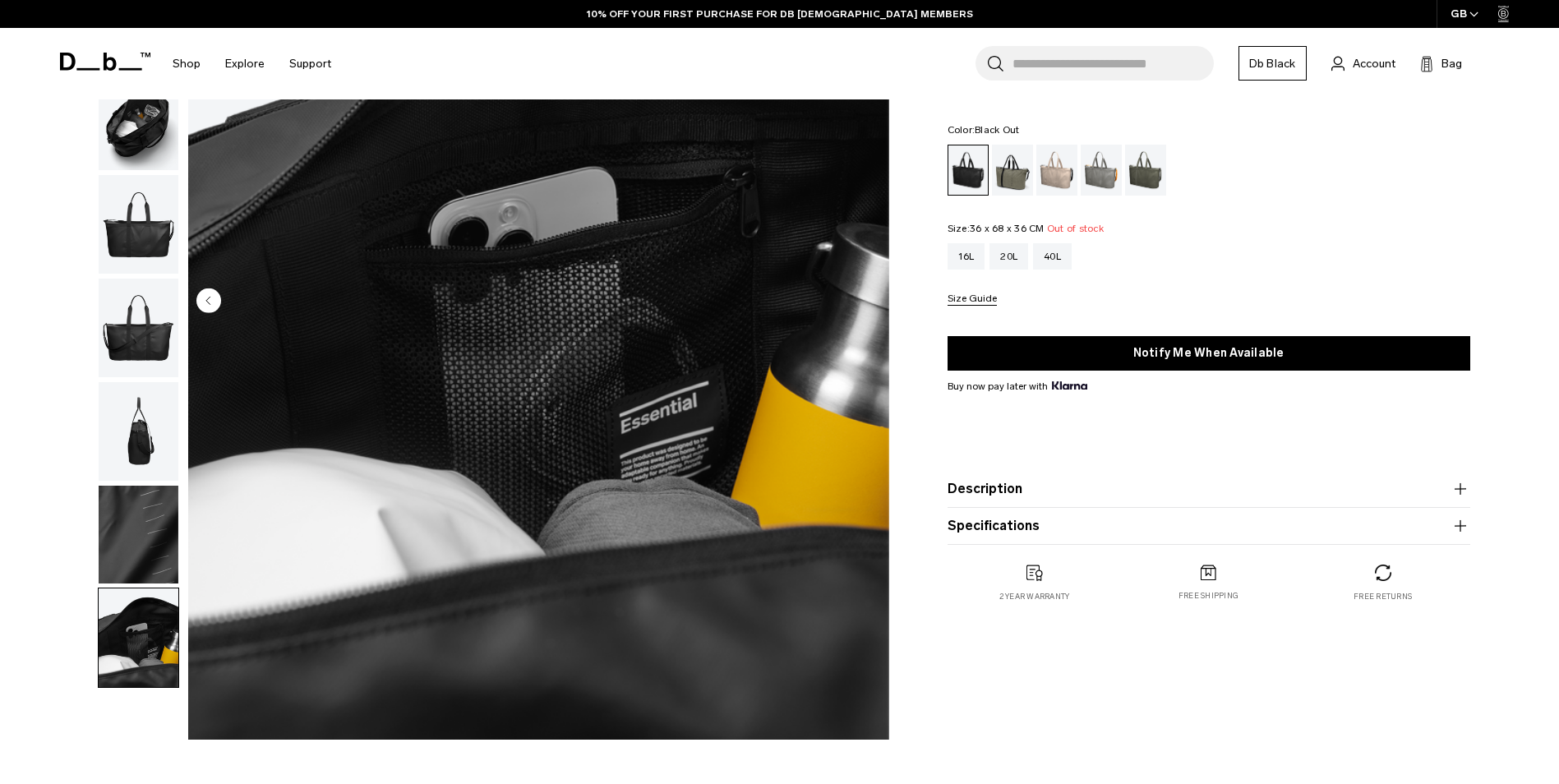
click at [142, 434] on img "button" at bounding box center [138, 431] width 80 height 98
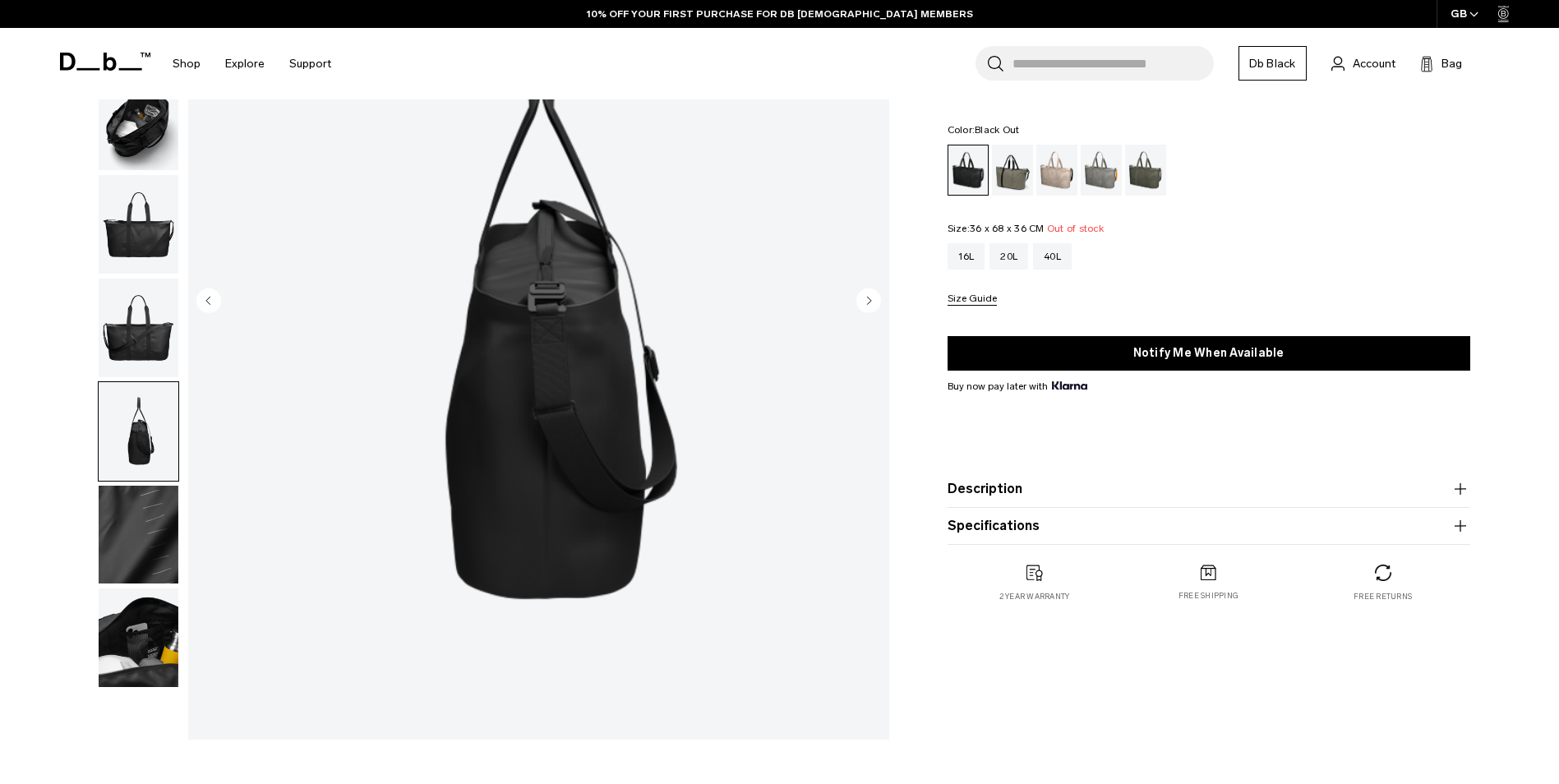
click at [130, 334] on img "button" at bounding box center [138, 328] width 80 height 98
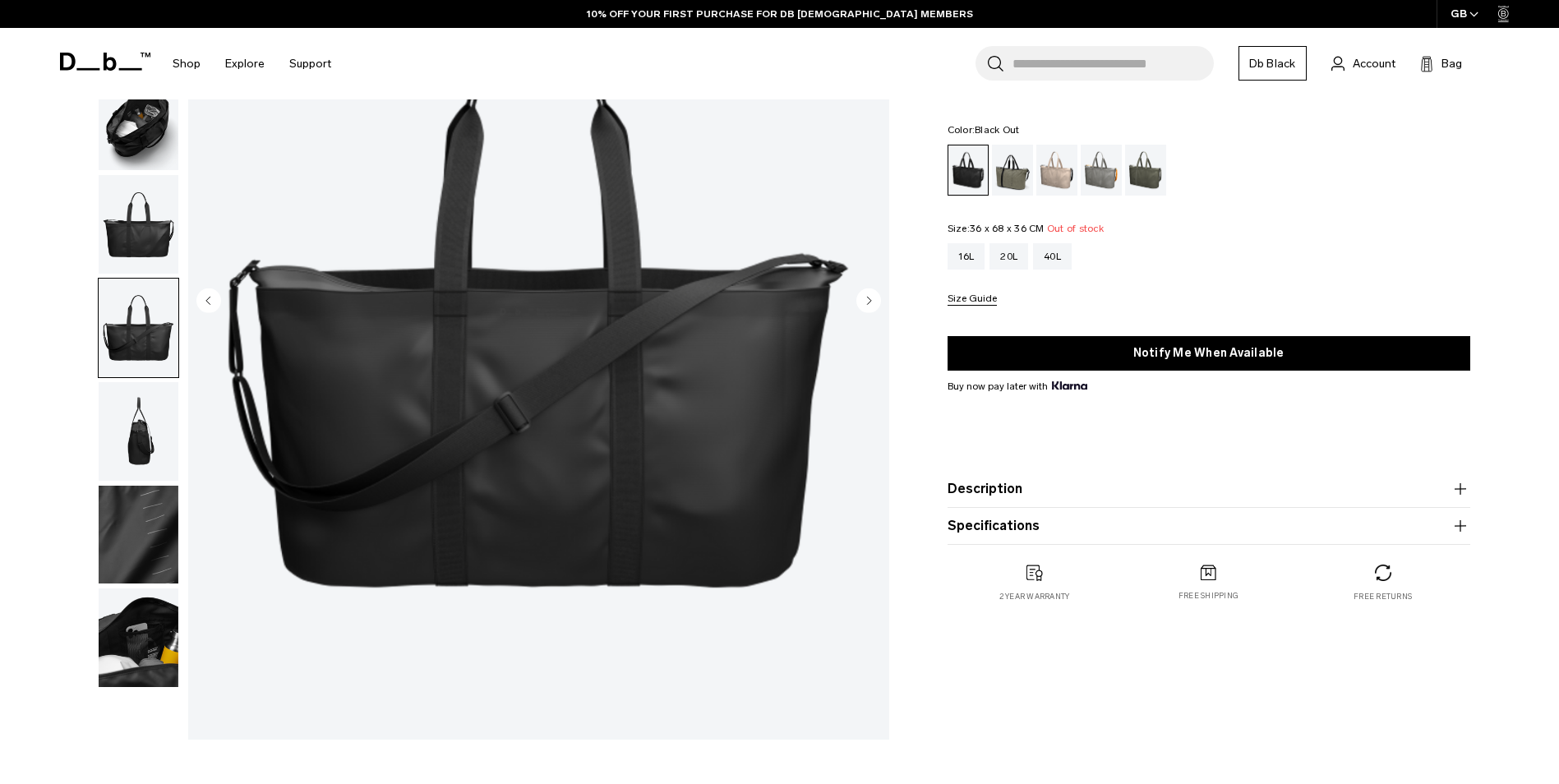
click at [133, 240] on img "button" at bounding box center [138, 224] width 80 height 98
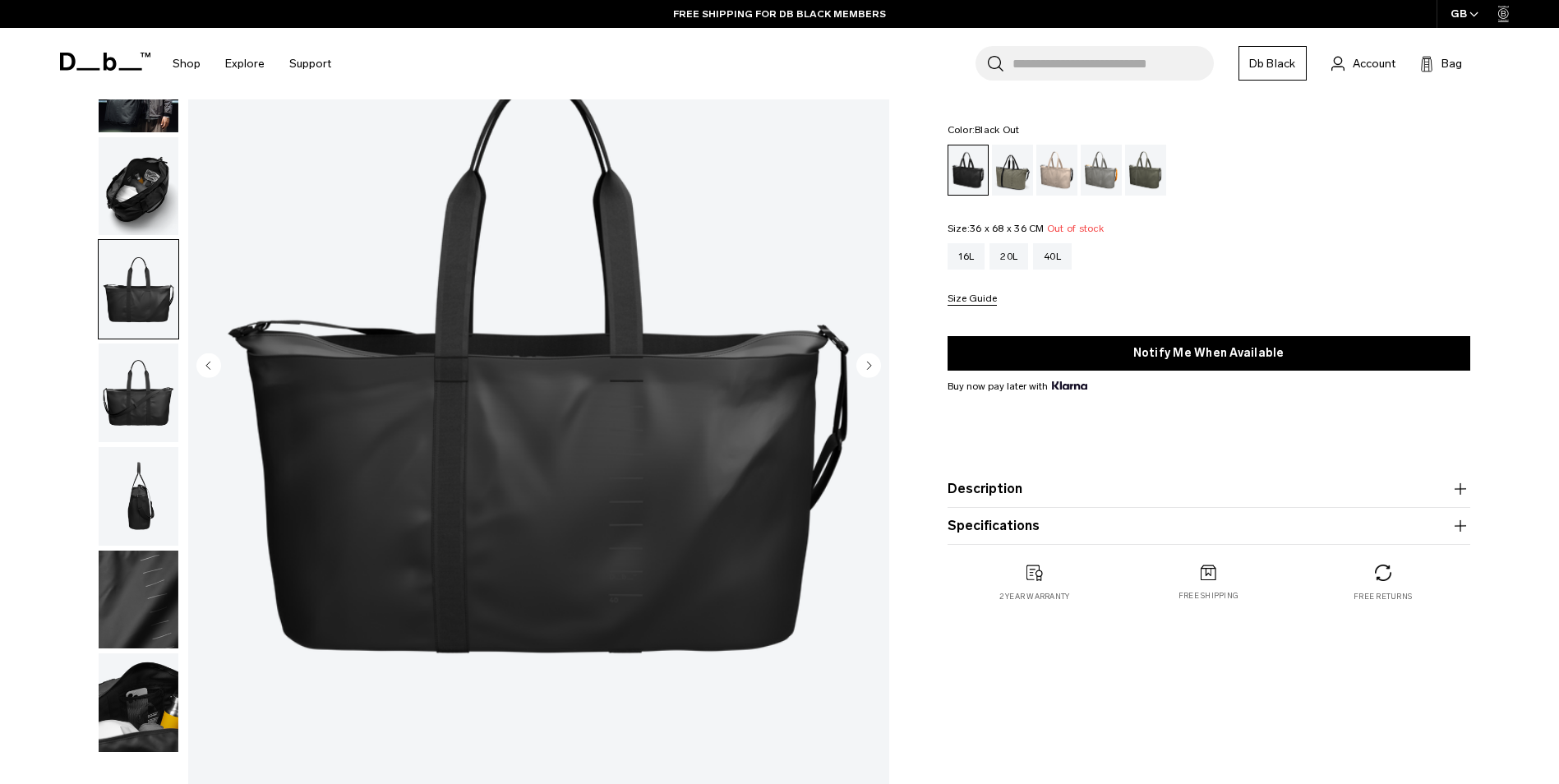
scroll to position [82, 0]
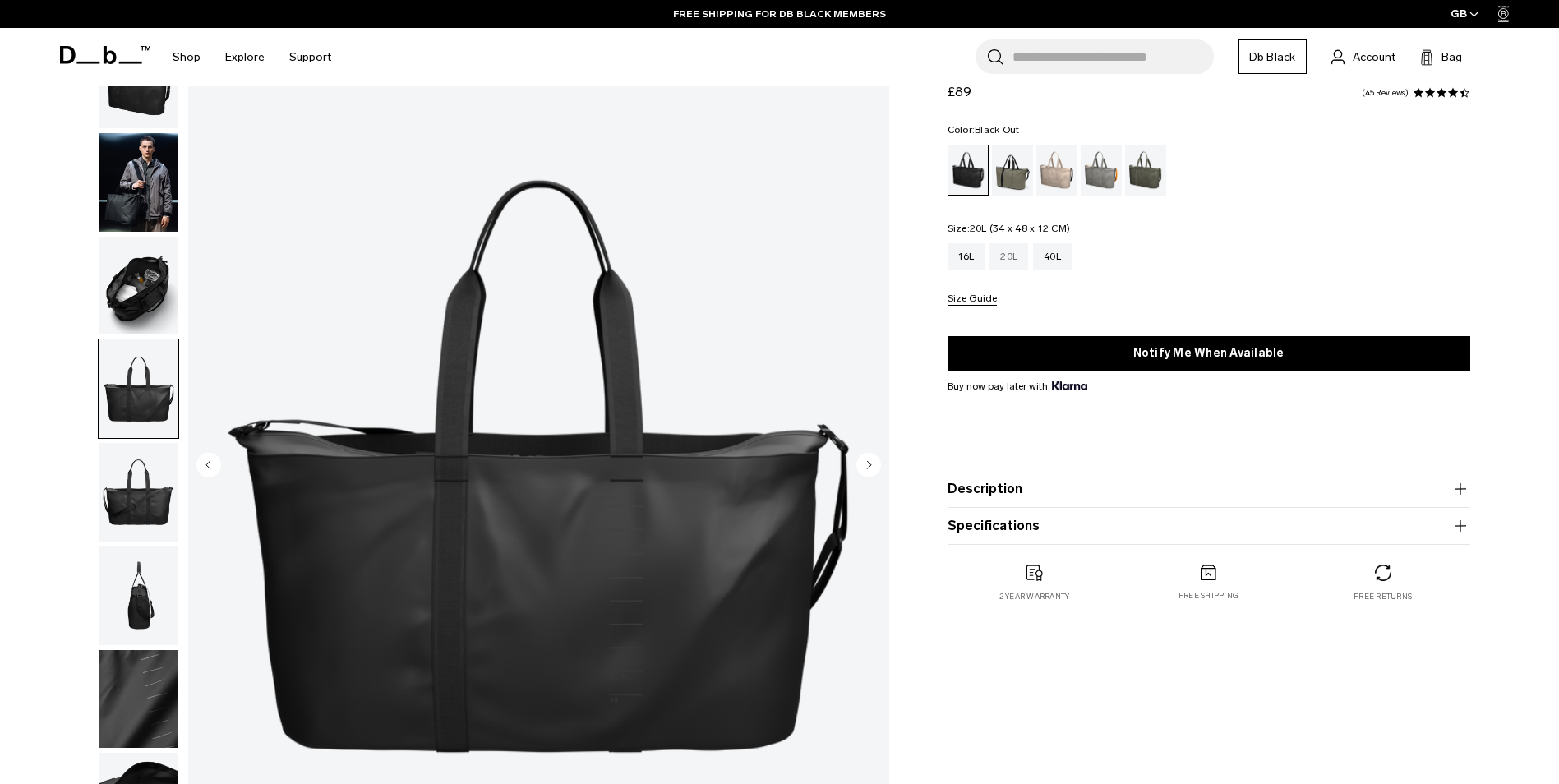
click at [1009, 262] on div "20L" at bounding box center [1009, 256] width 39 height 26
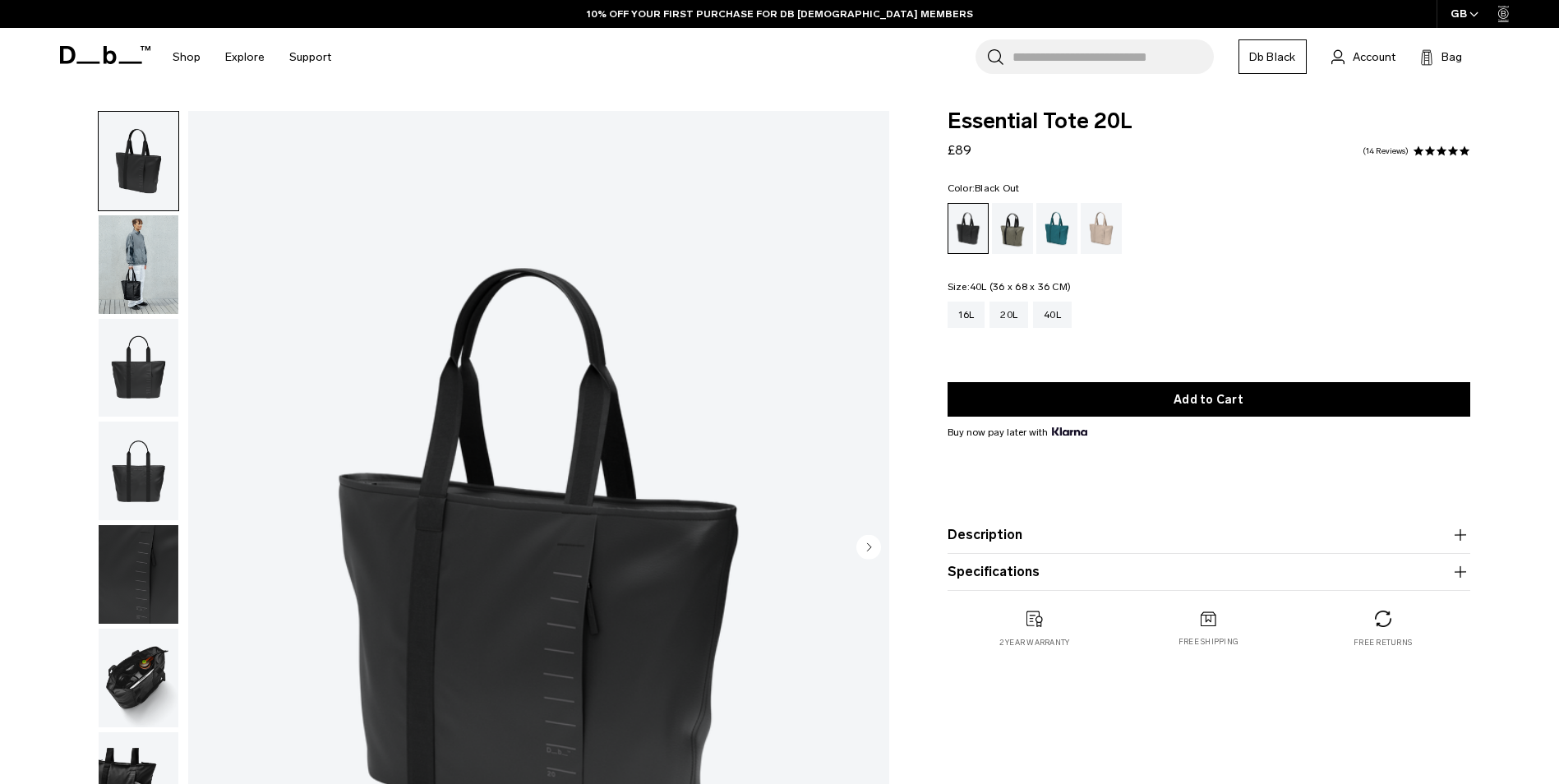
click at [1040, 324] on div "40L" at bounding box center [1052, 314] width 39 height 26
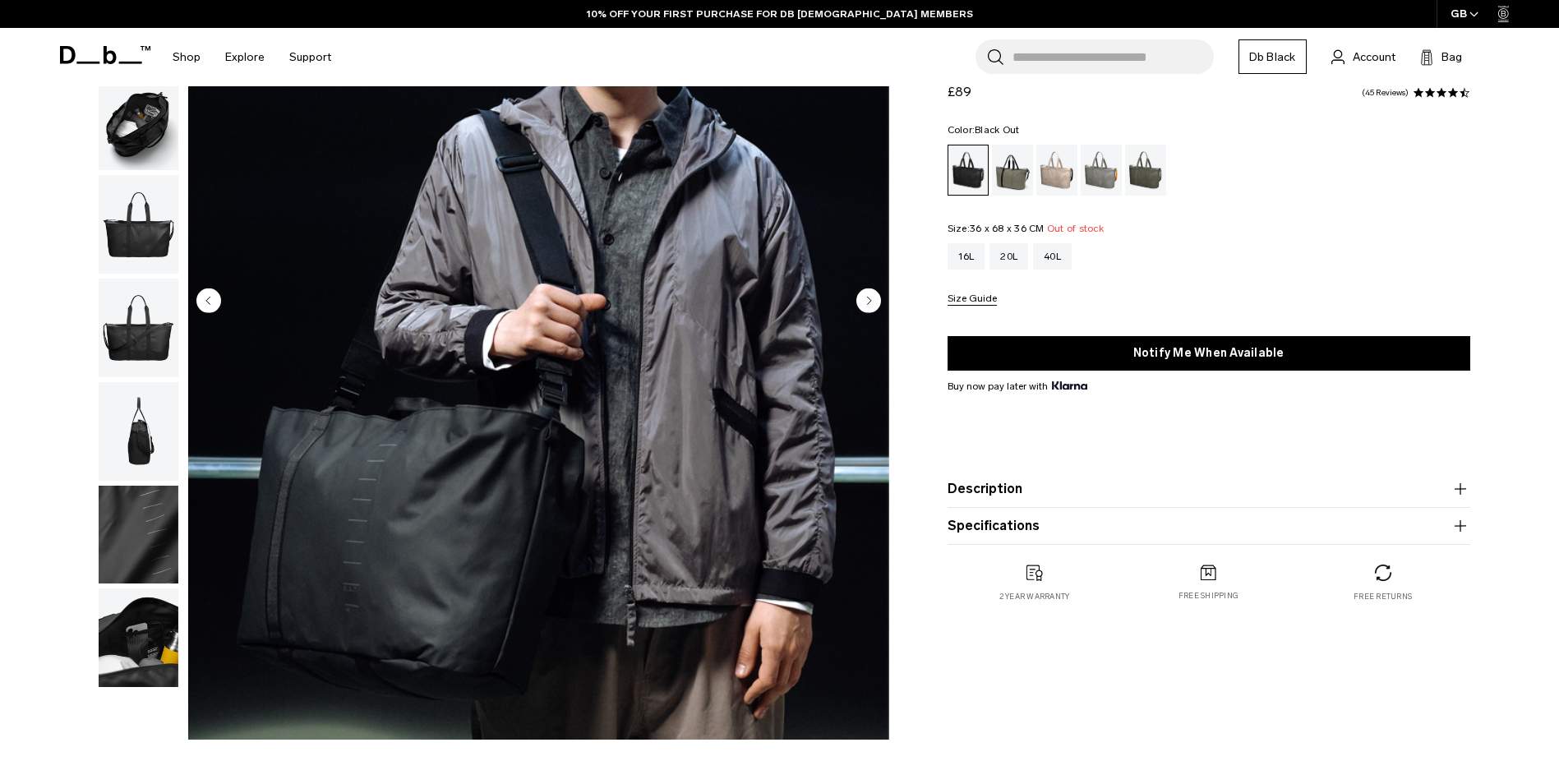
click at [863, 294] on circle "Next slide" at bounding box center [868, 300] width 25 height 25
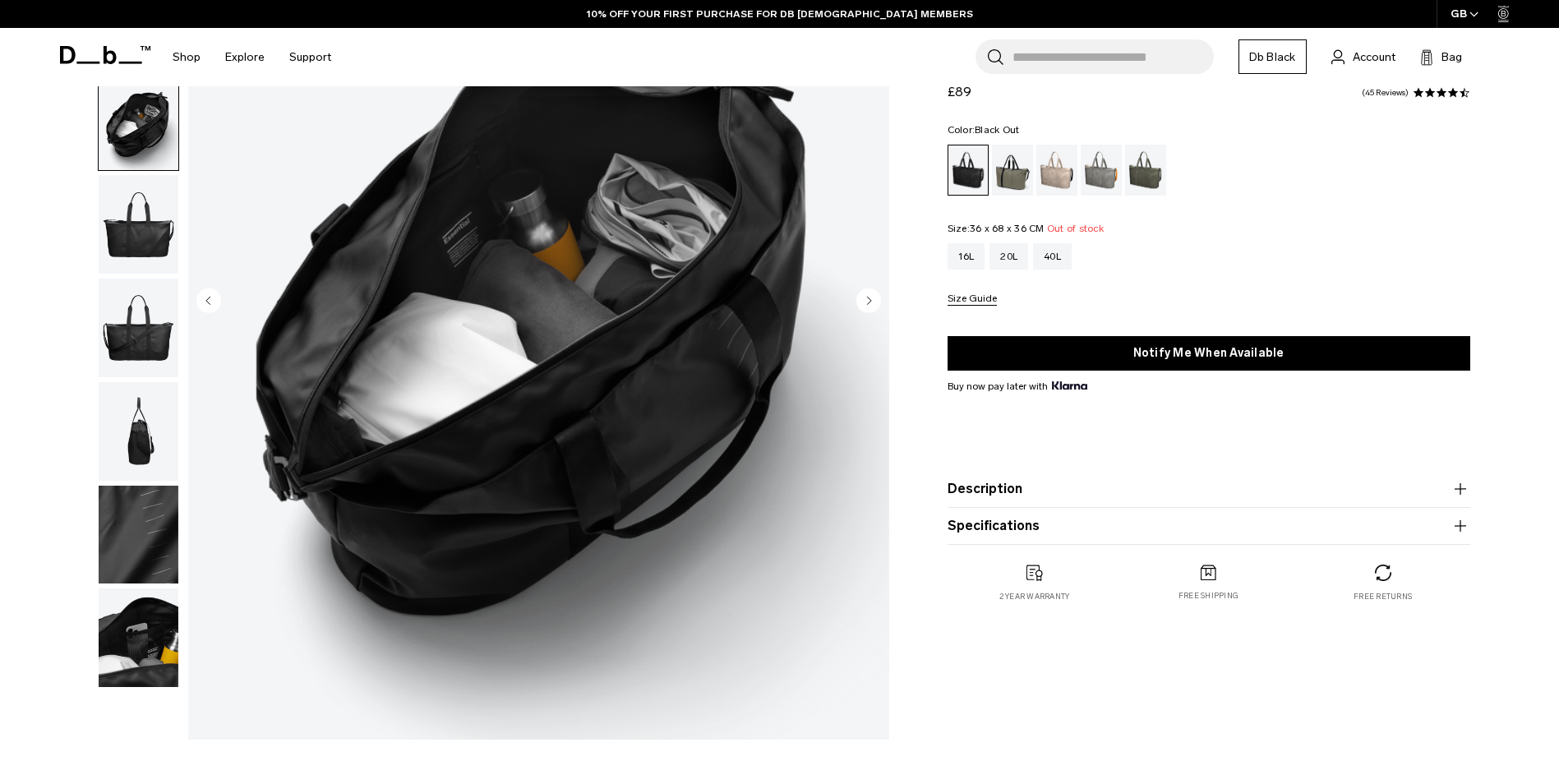
click at [866, 298] on circle "Next slide" at bounding box center [868, 300] width 25 height 25
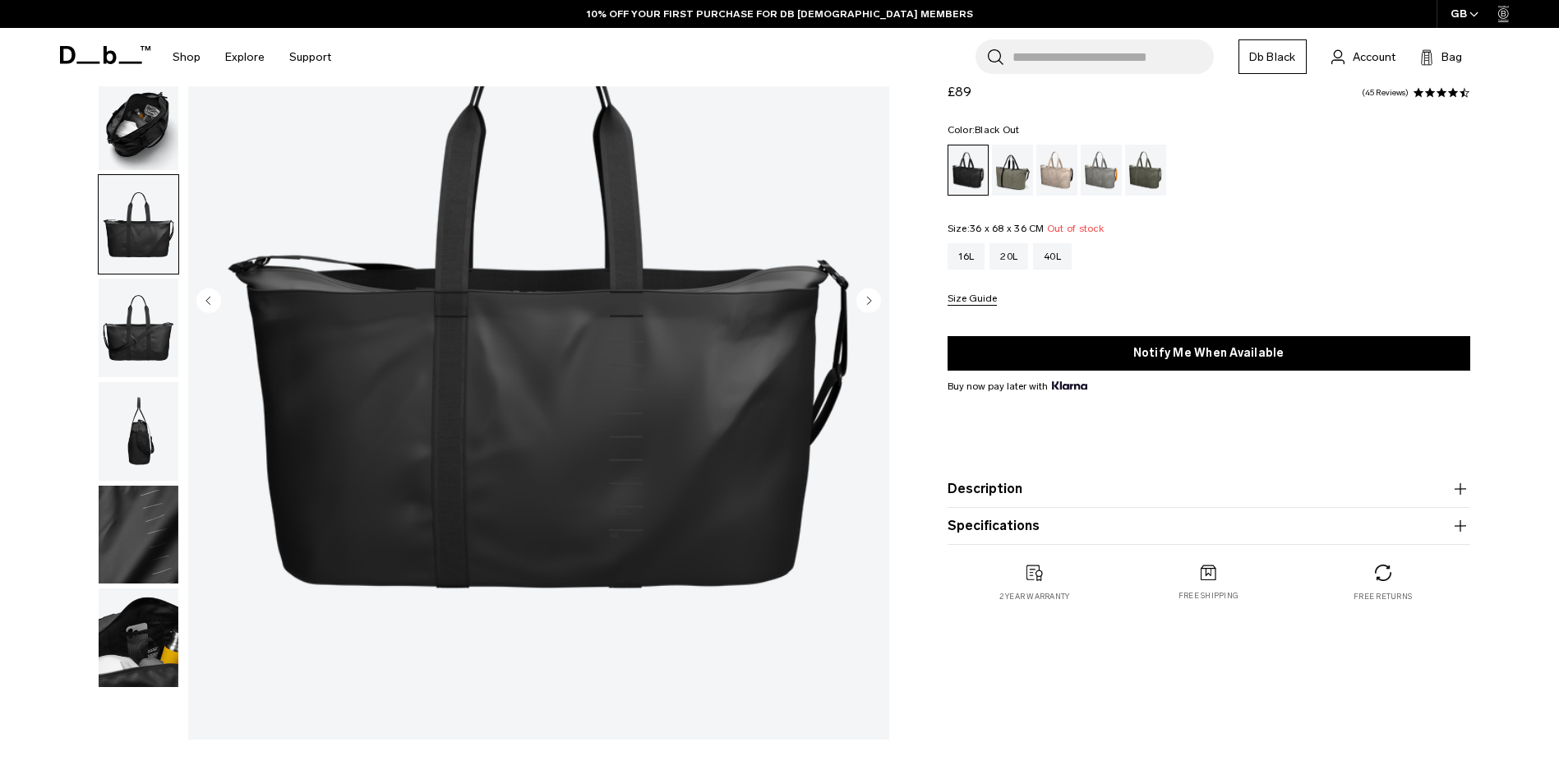
click at [866, 299] on circle "Next slide" at bounding box center [868, 300] width 25 height 25
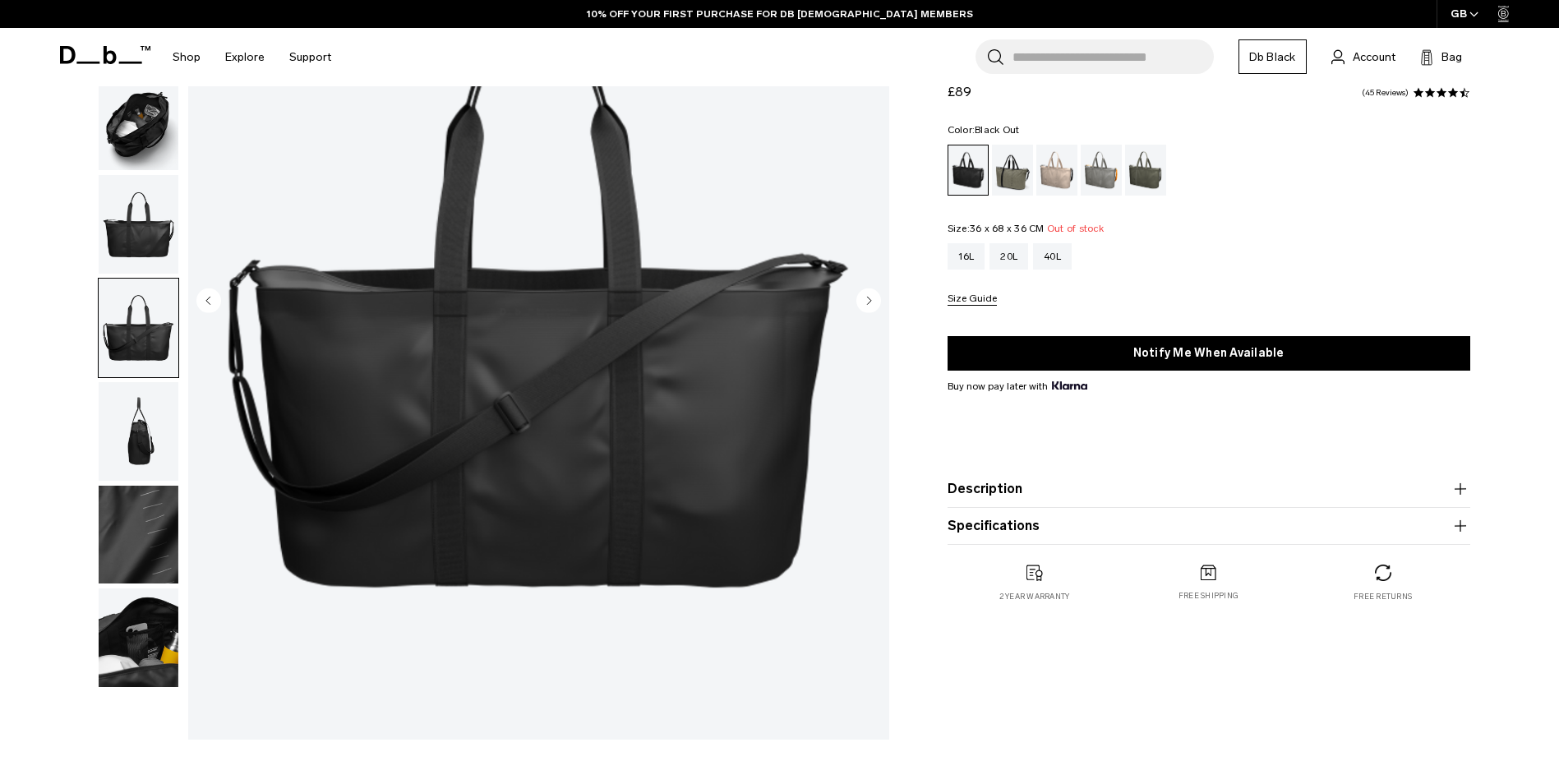
click at [866, 299] on circle "Next slide" at bounding box center [868, 300] width 25 height 25
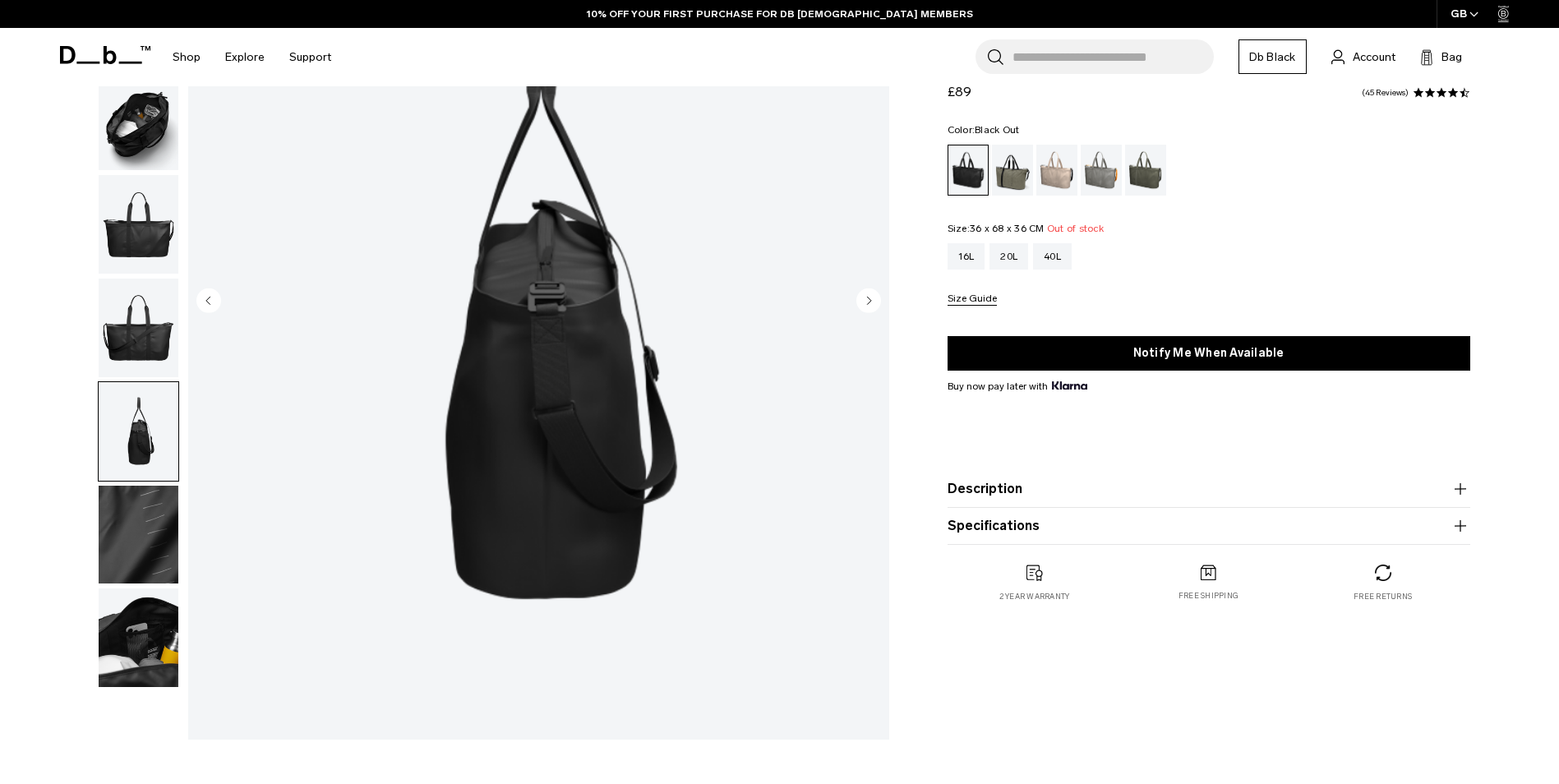
click at [866, 299] on circle "Next slide" at bounding box center [868, 300] width 25 height 25
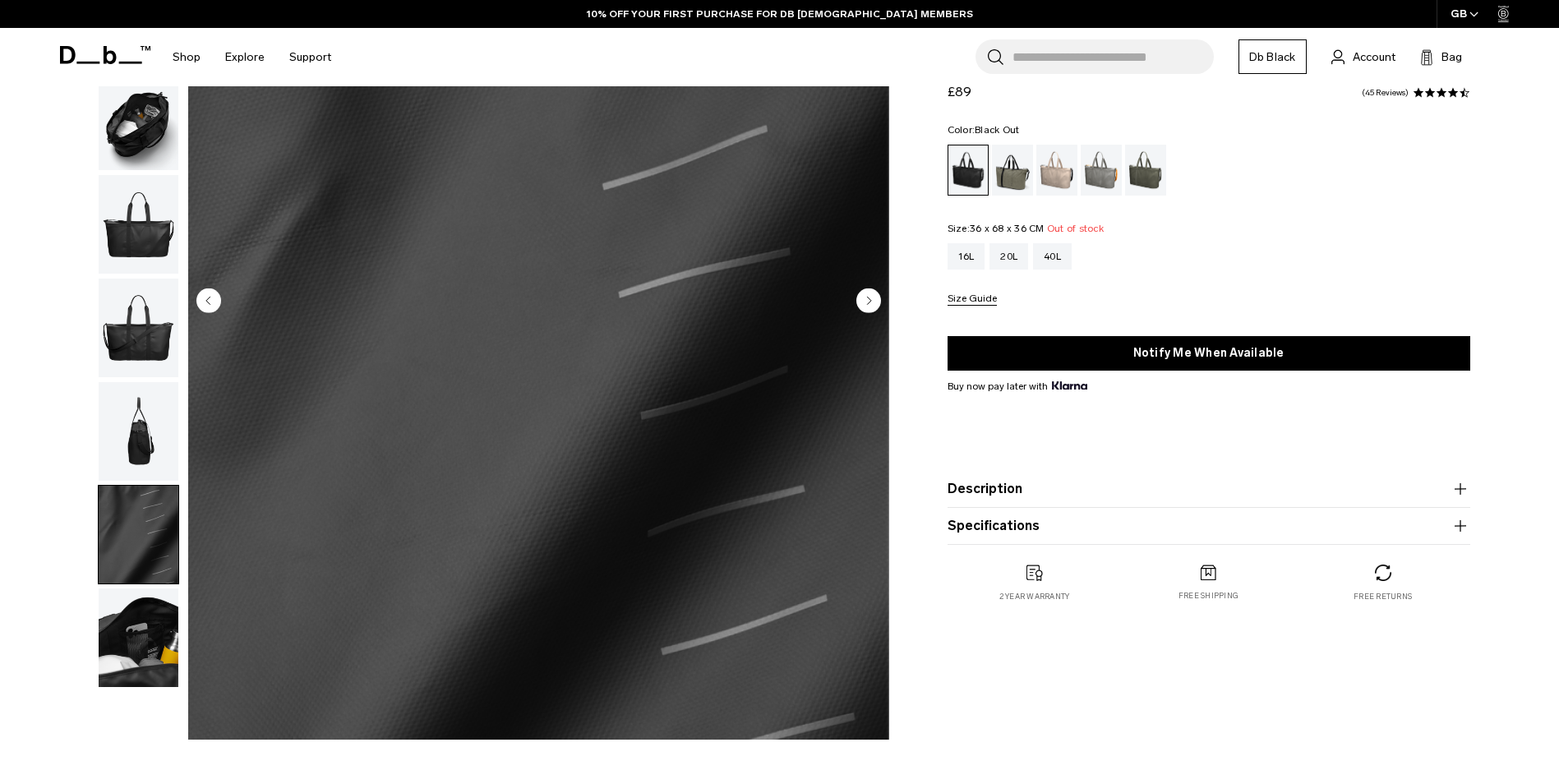
click at [866, 299] on circle "Next slide" at bounding box center [868, 300] width 25 height 25
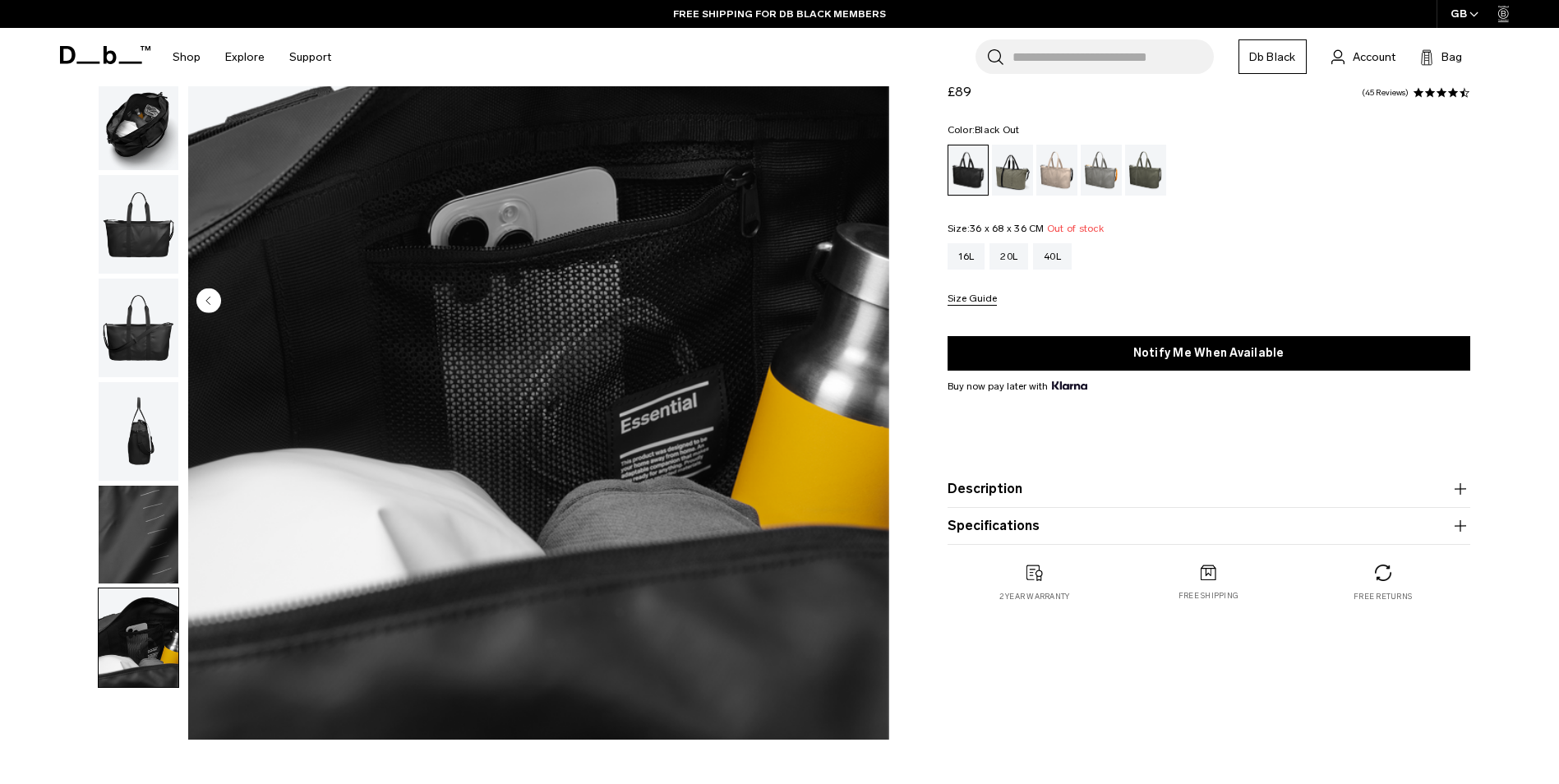
click at [866, 299] on img "8 / 8" at bounding box center [539, 301] width 701 height 875
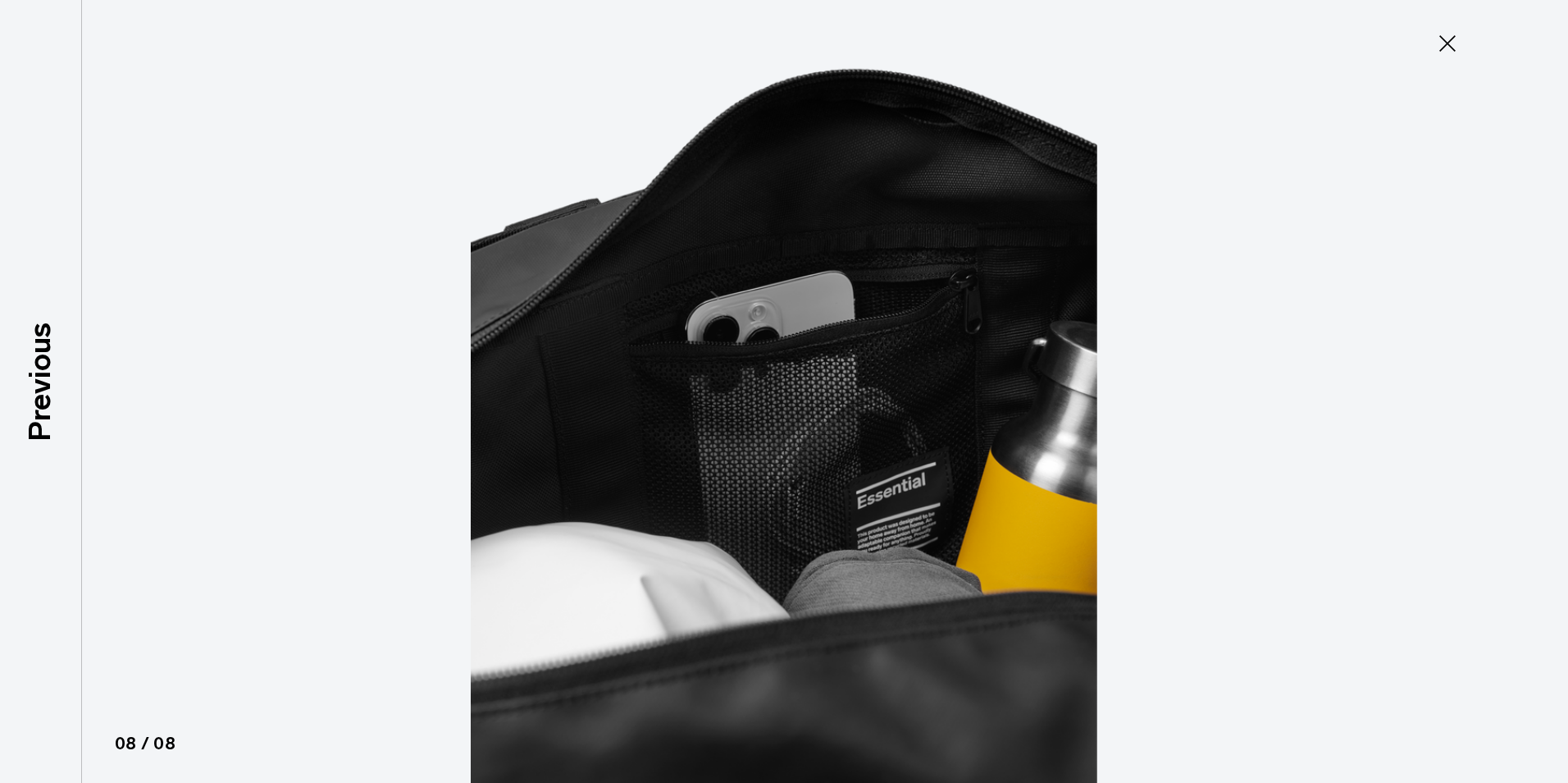
click at [864, 298] on img at bounding box center [784, 392] width 738 height 783
click at [1440, 40] on icon at bounding box center [1448, 43] width 26 height 26
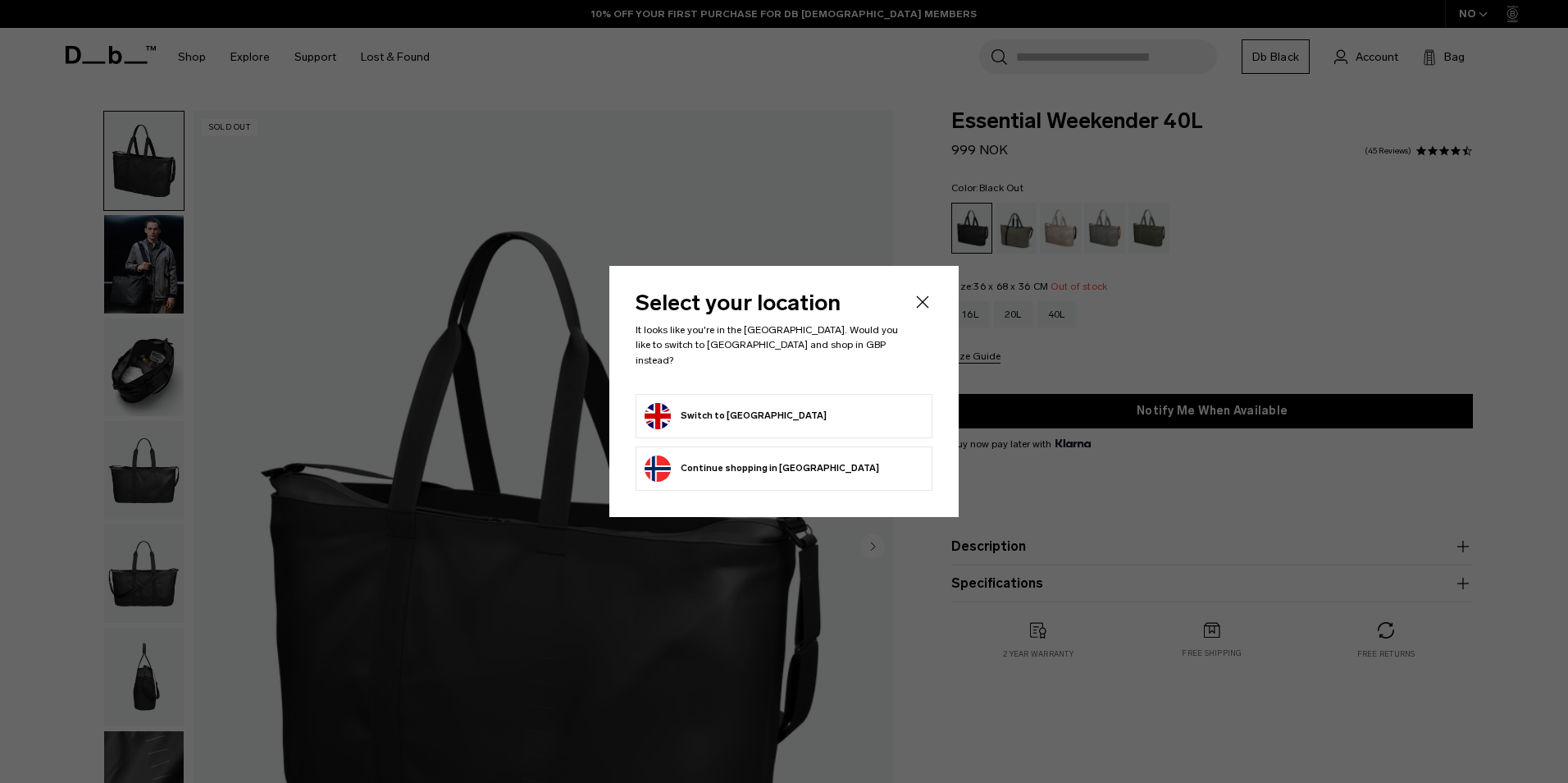
click at [923, 312] on icon "Close" at bounding box center [923, 302] width 19 height 19
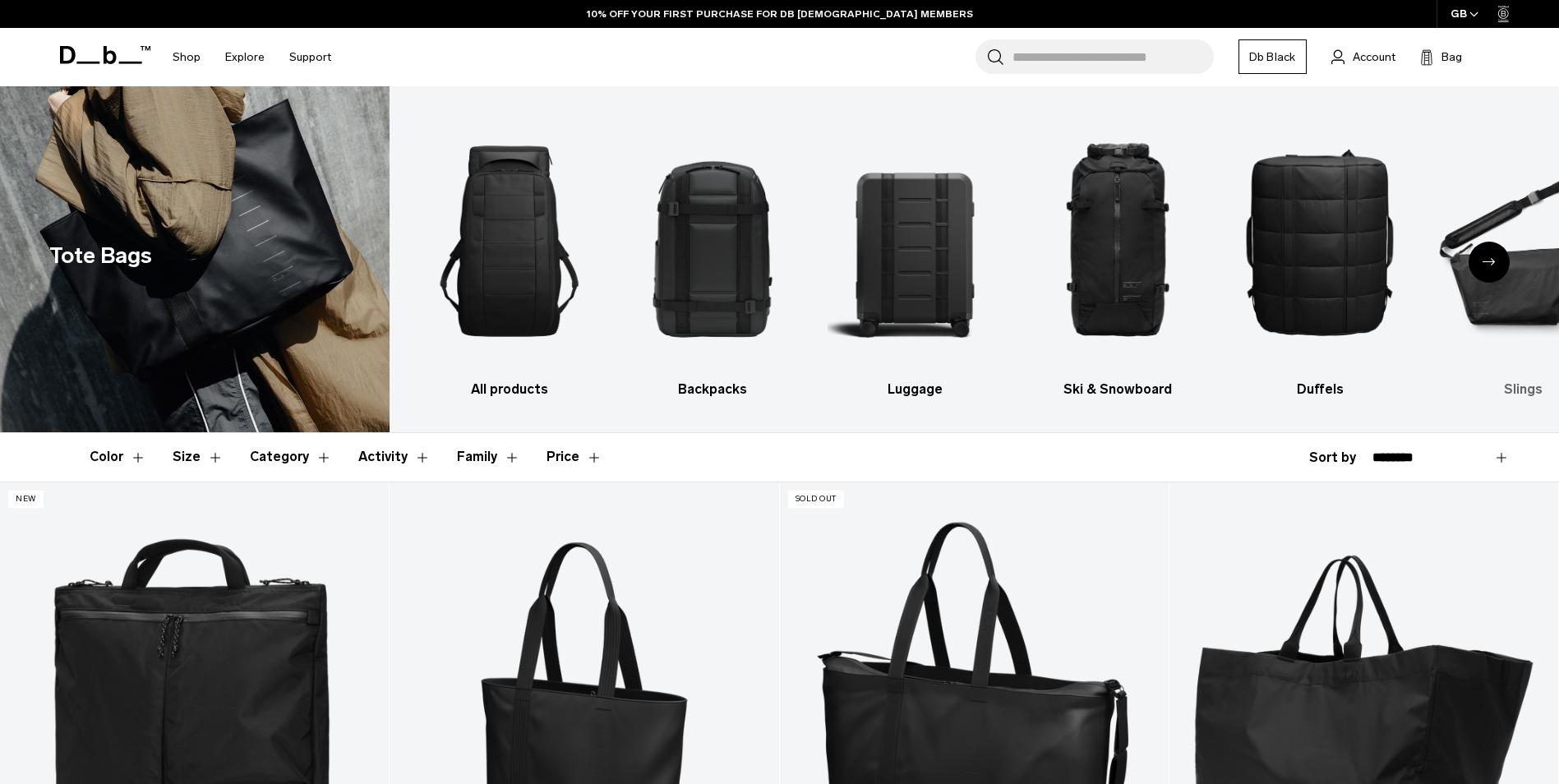
click at [1522, 307] on img "6 / 10" at bounding box center [1523, 241] width 174 height 260
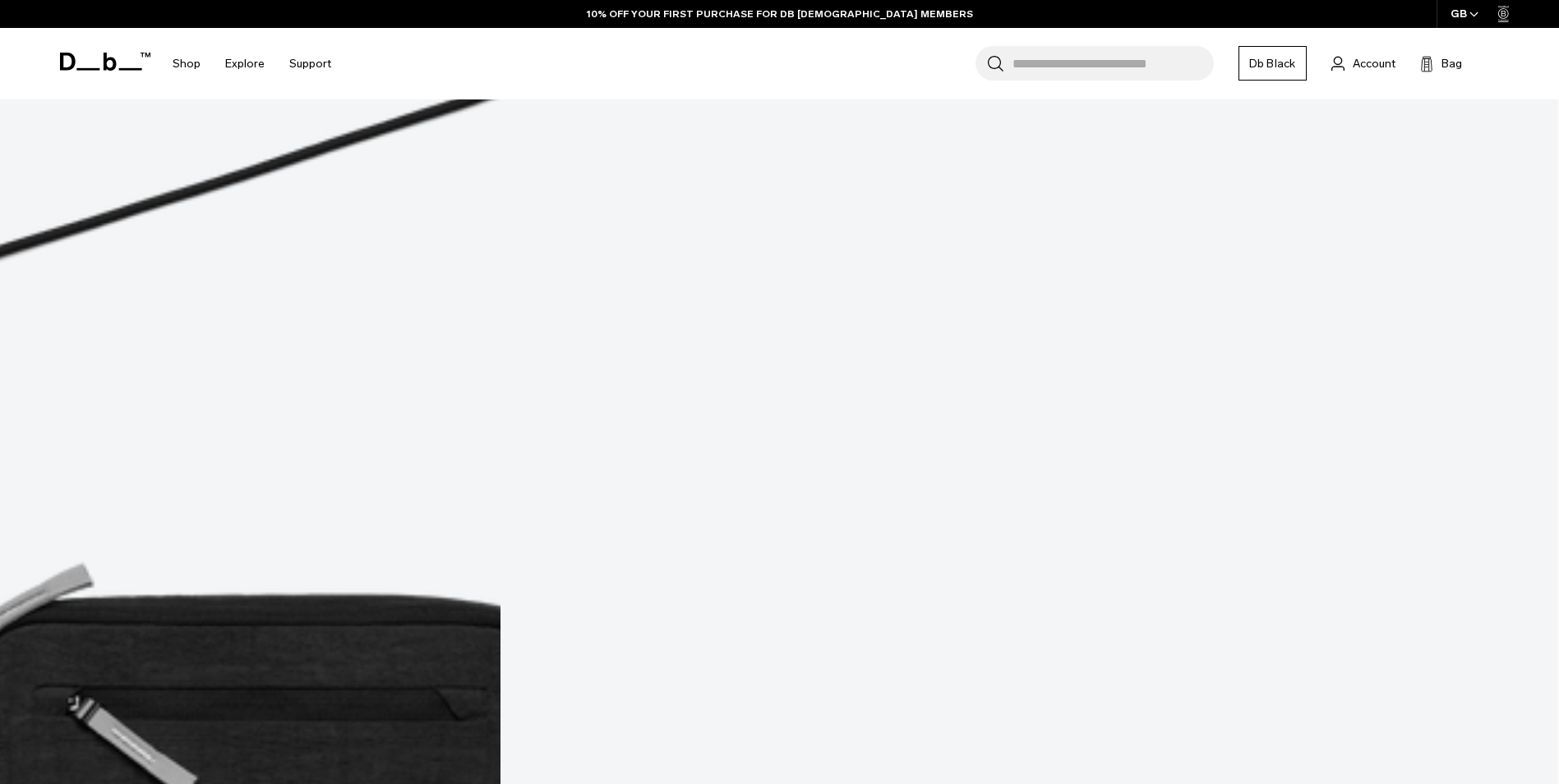
scroll to position [821, 0]
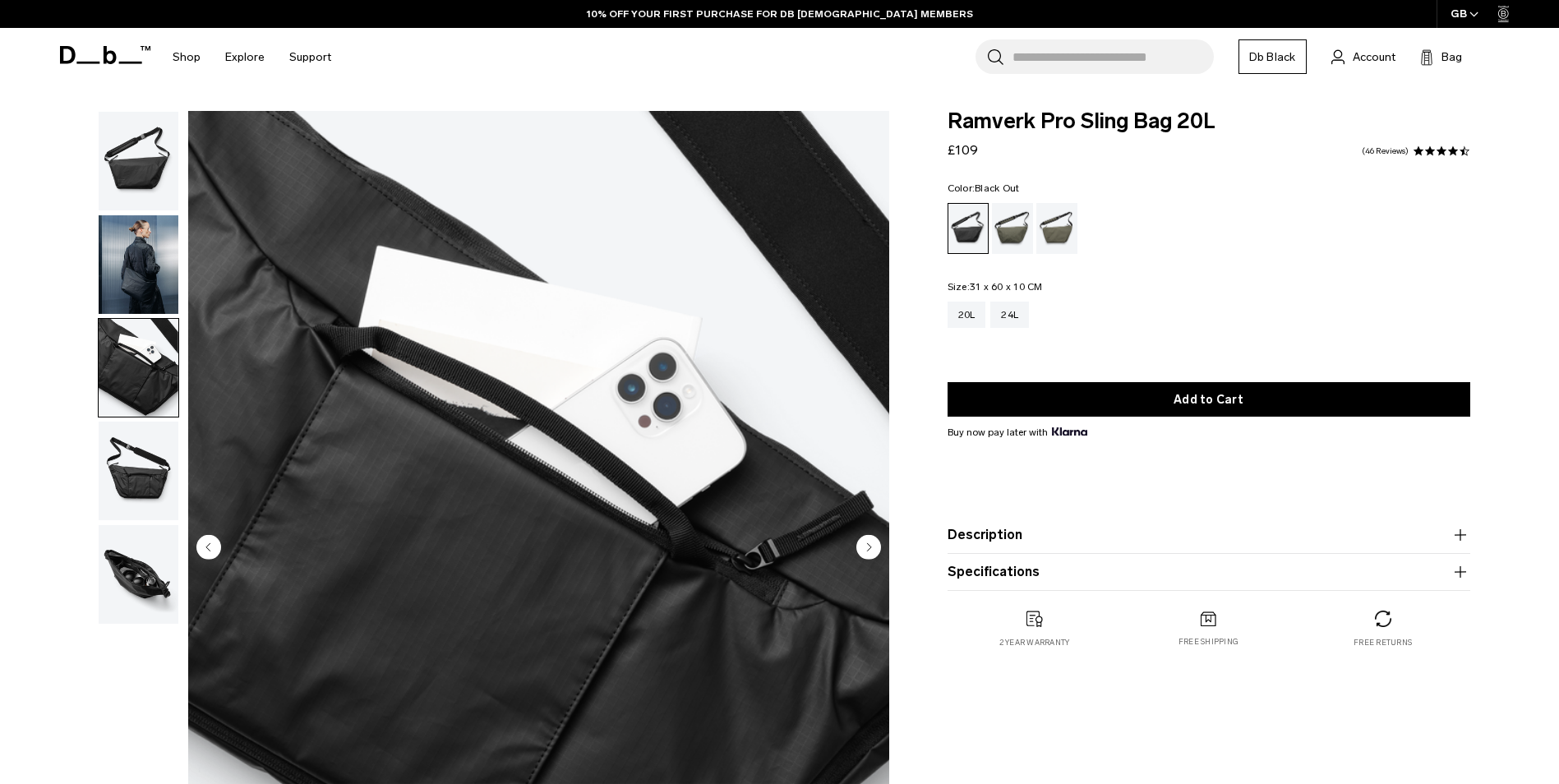
click at [153, 482] on img "button" at bounding box center [138, 471] width 80 height 98
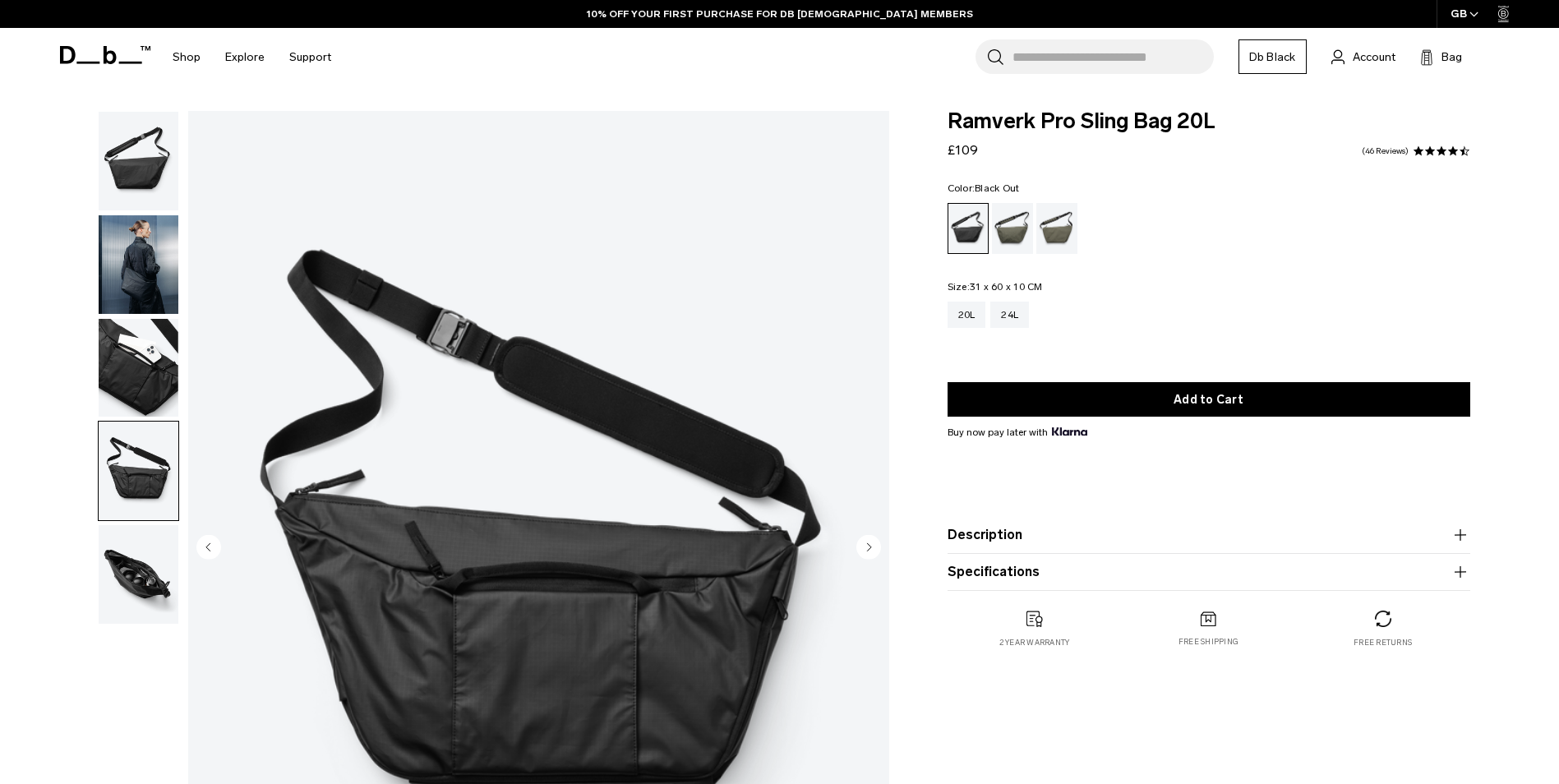
click at [154, 568] on img "button" at bounding box center [138, 574] width 80 height 98
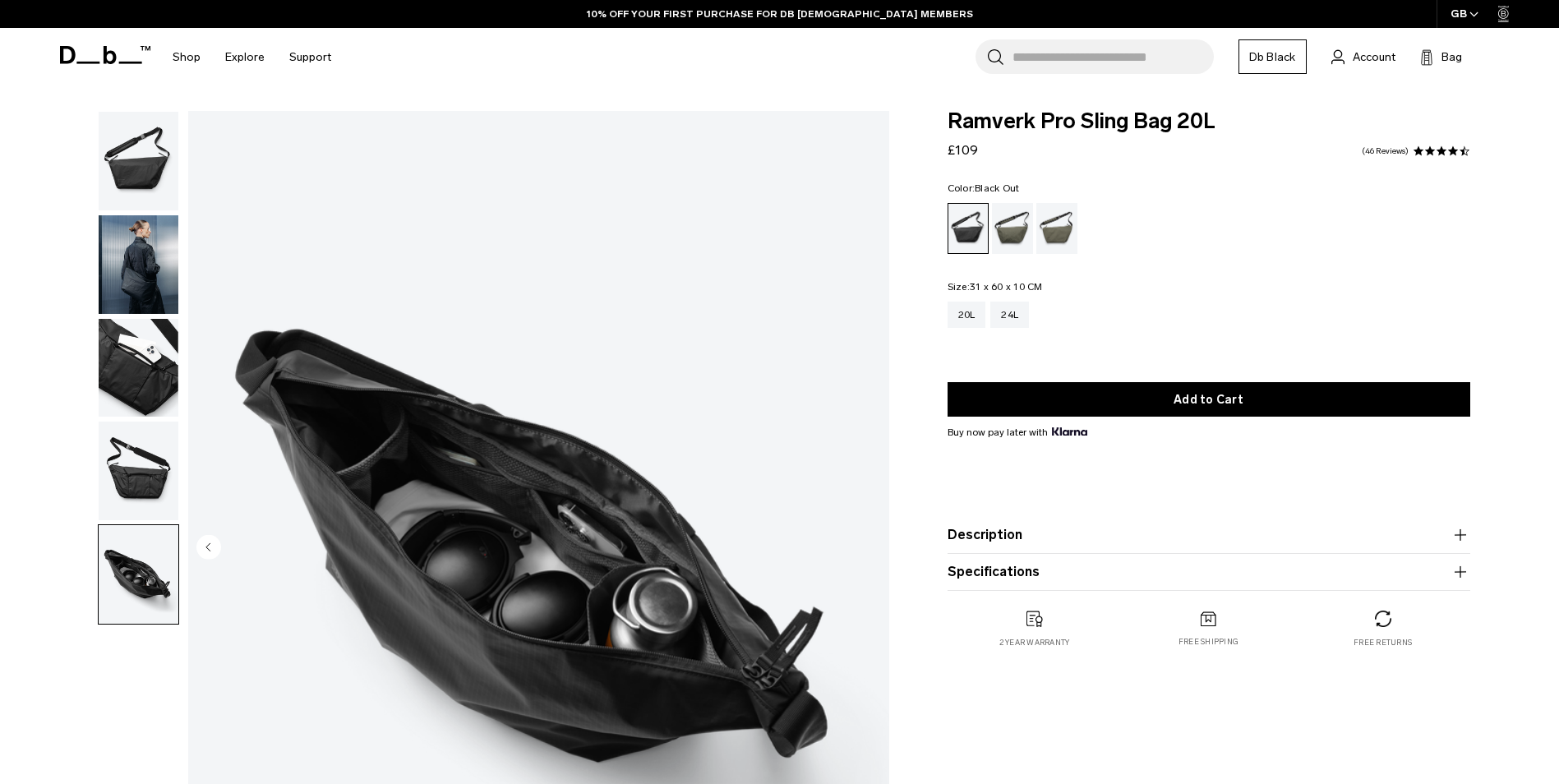
click at [141, 460] on img "button" at bounding box center [138, 471] width 80 height 98
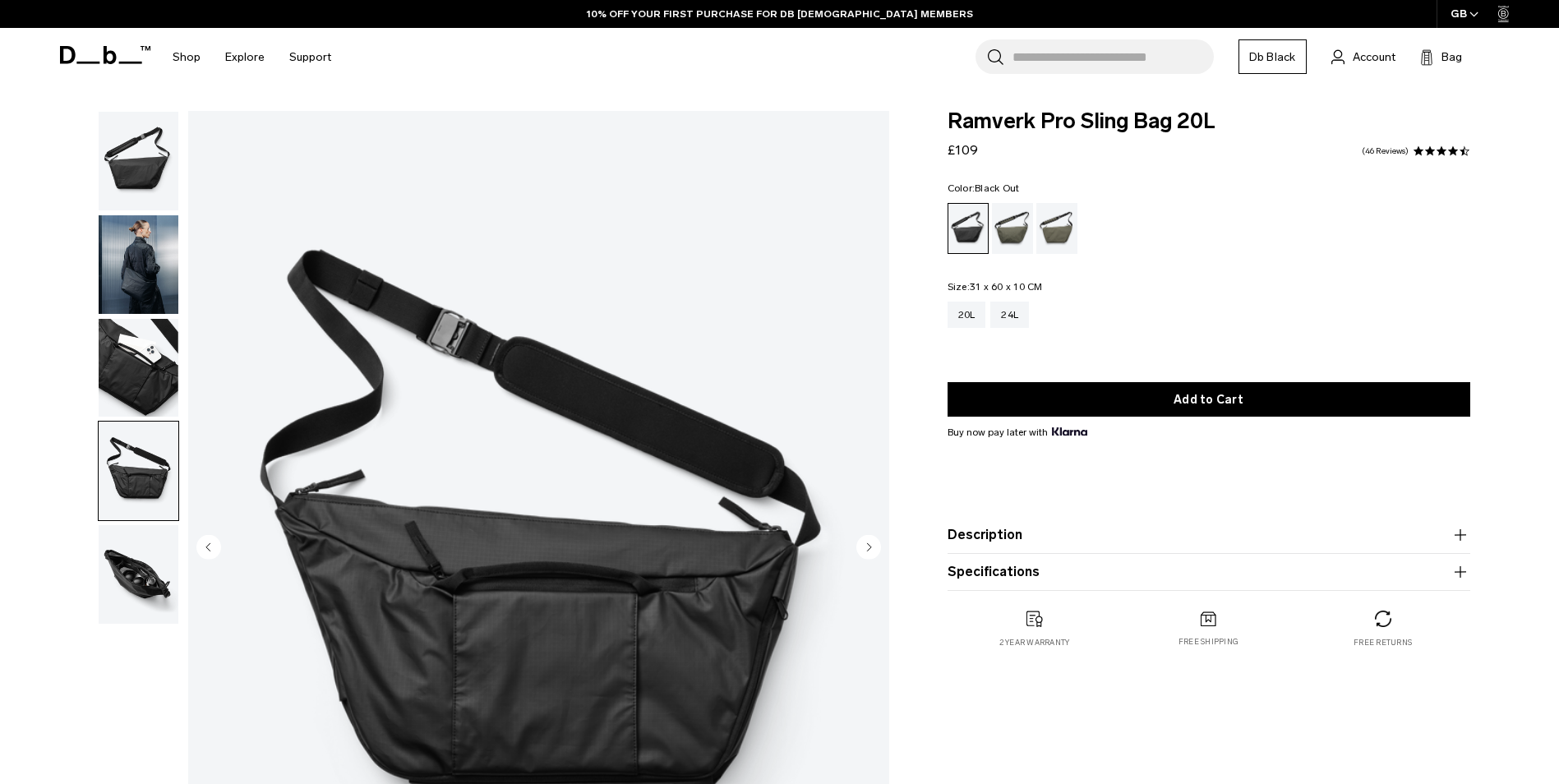
drag, startPoint x: 137, startPoint y: 381, endPoint x: 139, endPoint y: 292, distance: 89.0
click at [137, 380] on img "button" at bounding box center [138, 368] width 80 height 98
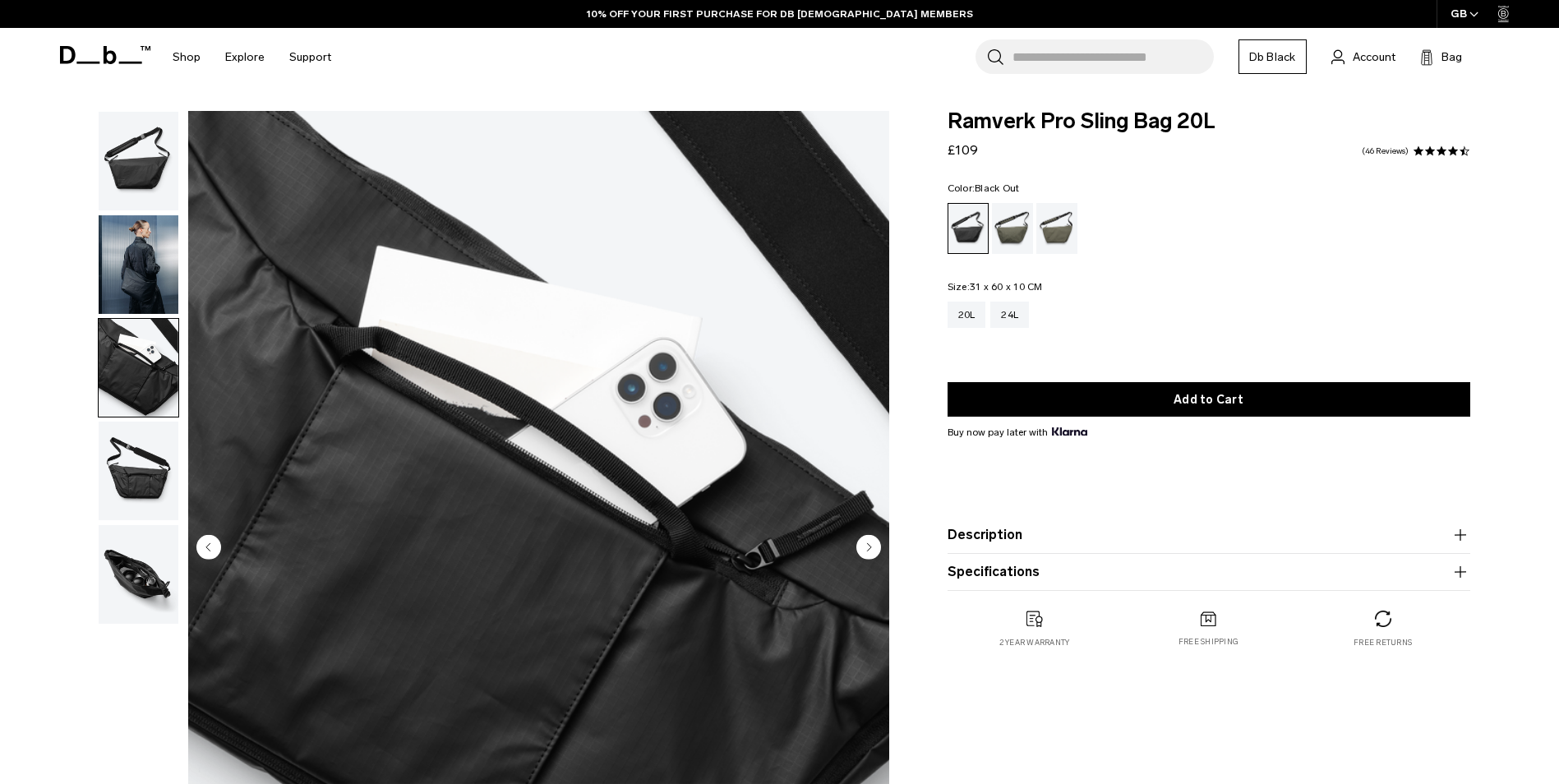
click at [138, 281] on img "button" at bounding box center [138, 265] width 80 height 98
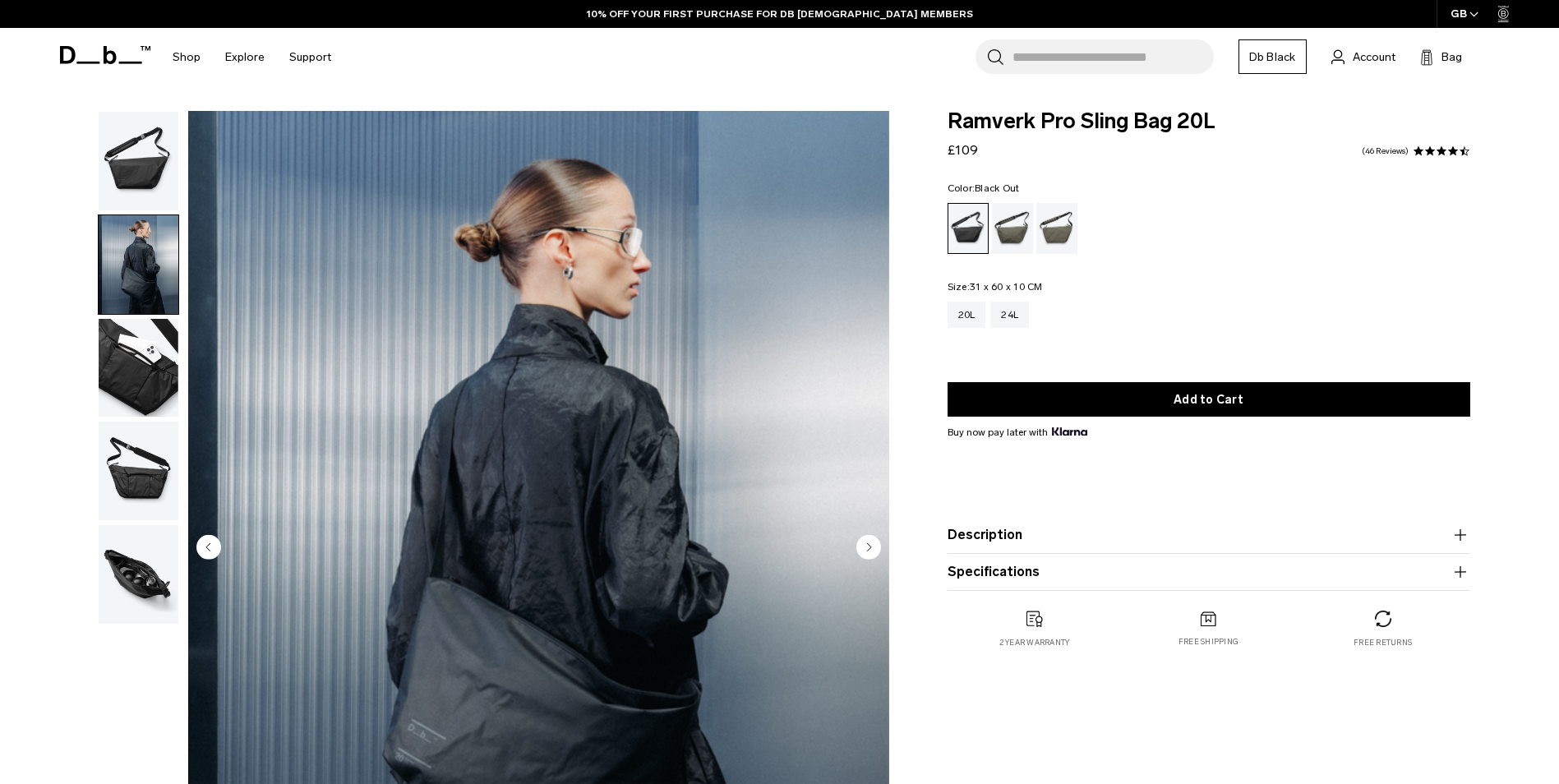
click at [136, 169] on img "button" at bounding box center [138, 161] width 80 height 98
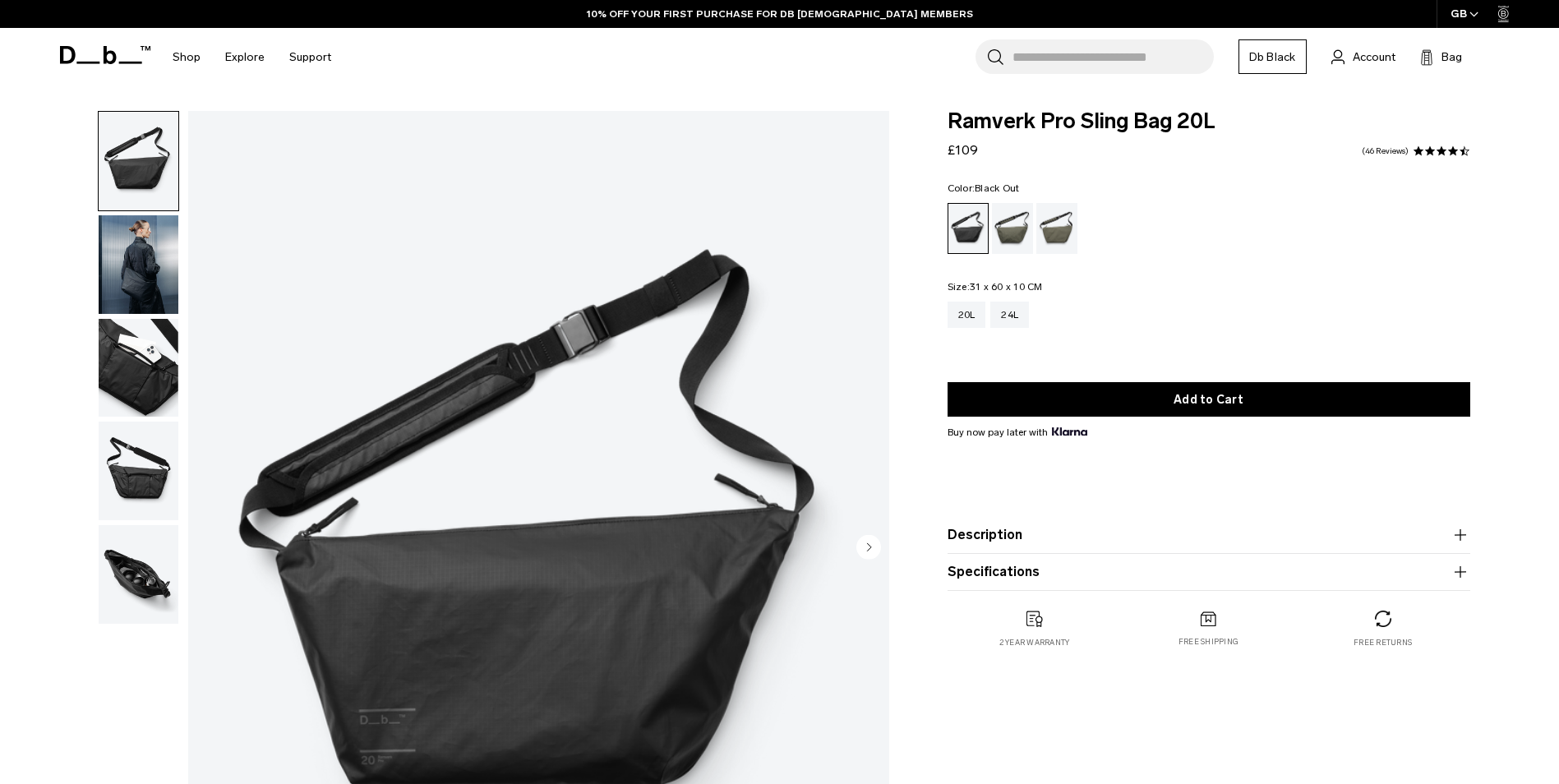
click at [143, 262] on img "button" at bounding box center [138, 265] width 80 height 98
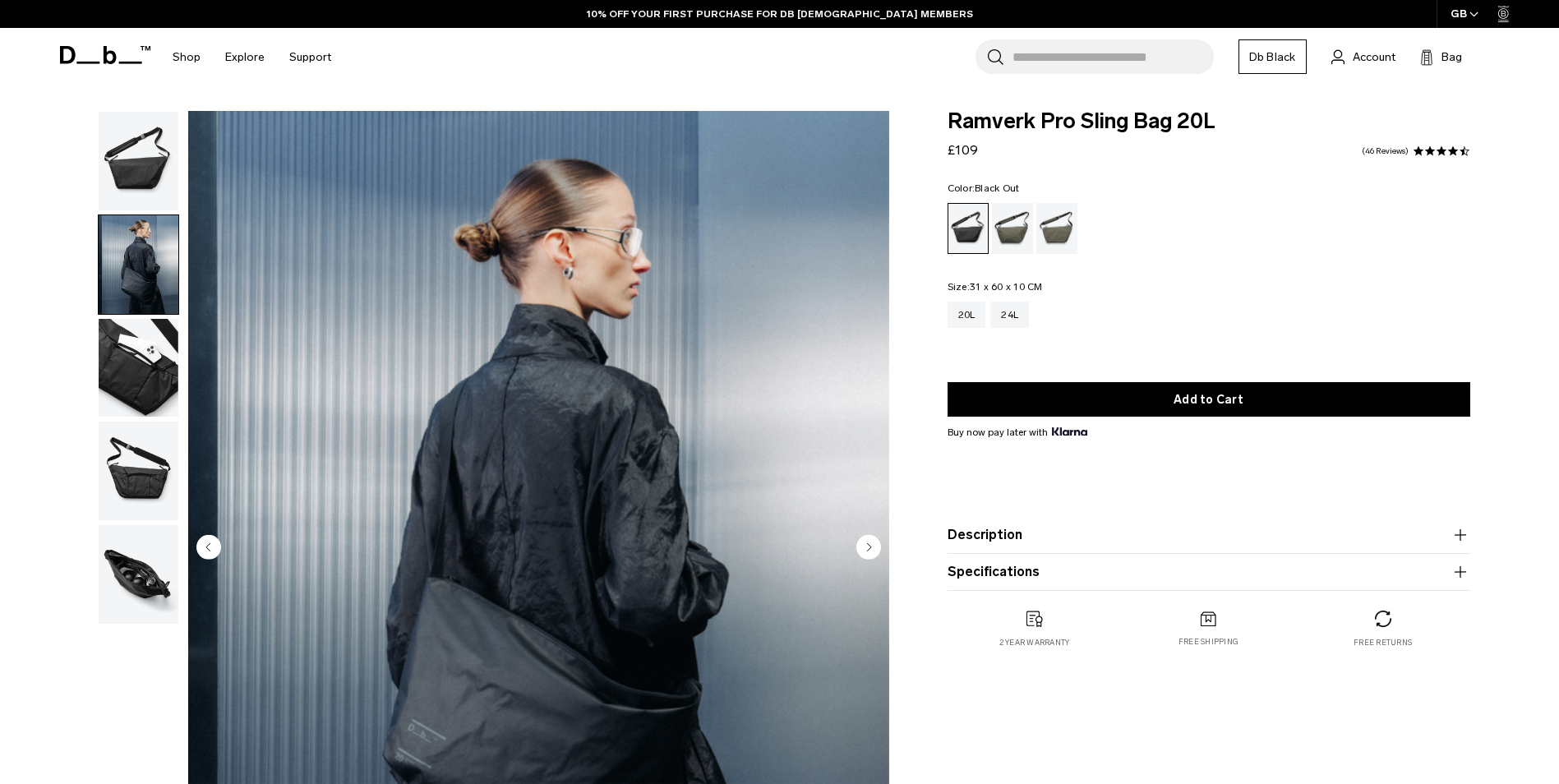
click at [152, 371] on img "button" at bounding box center [138, 368] width 80 height 98
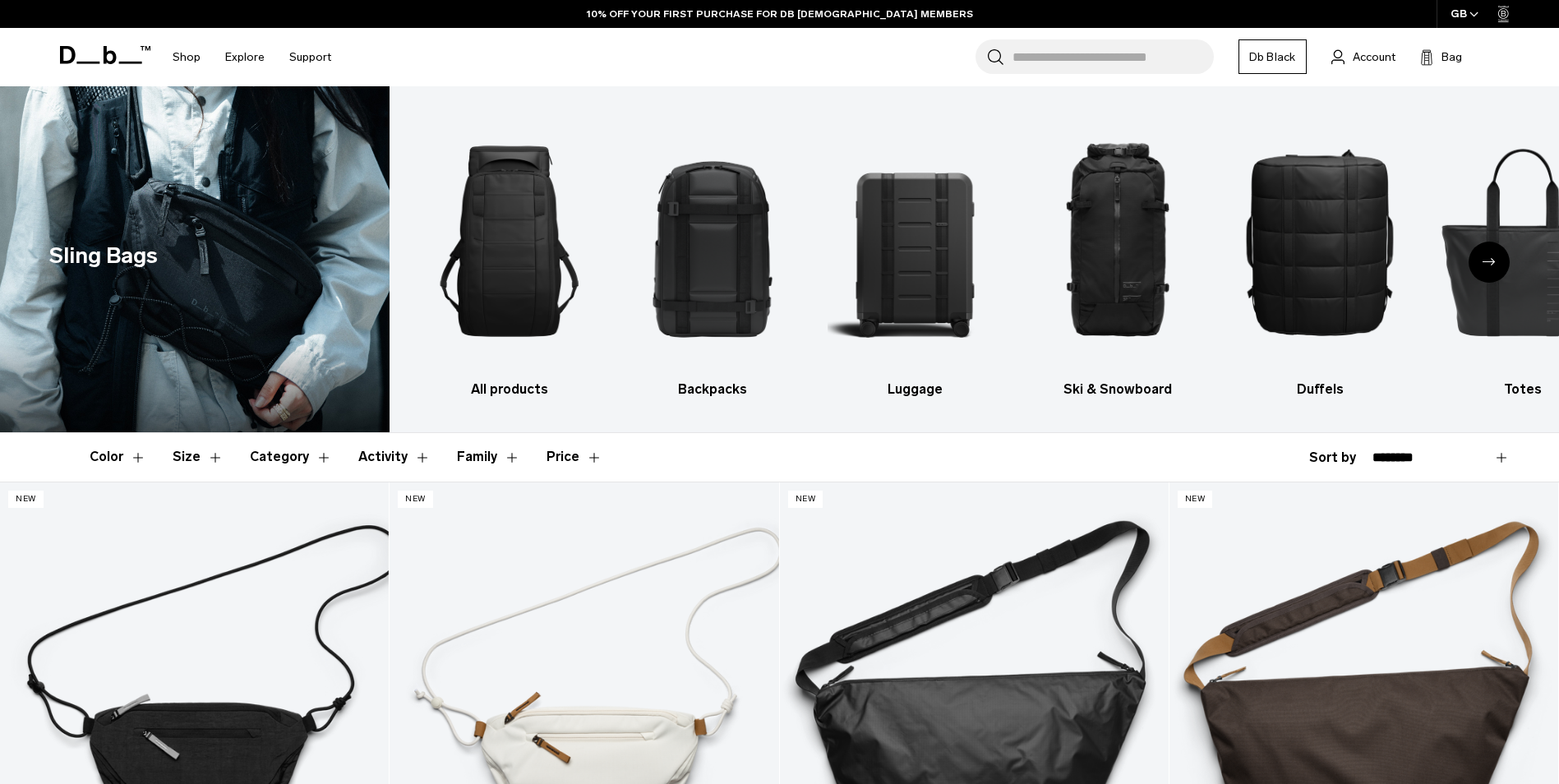
click at [29, 436] on div "Color Size Category Activity Family Price Close Blue" at bounding box center [779, 456] width 1559 height 48
